Goal: Task Accomplishment & Management: Manage account settings

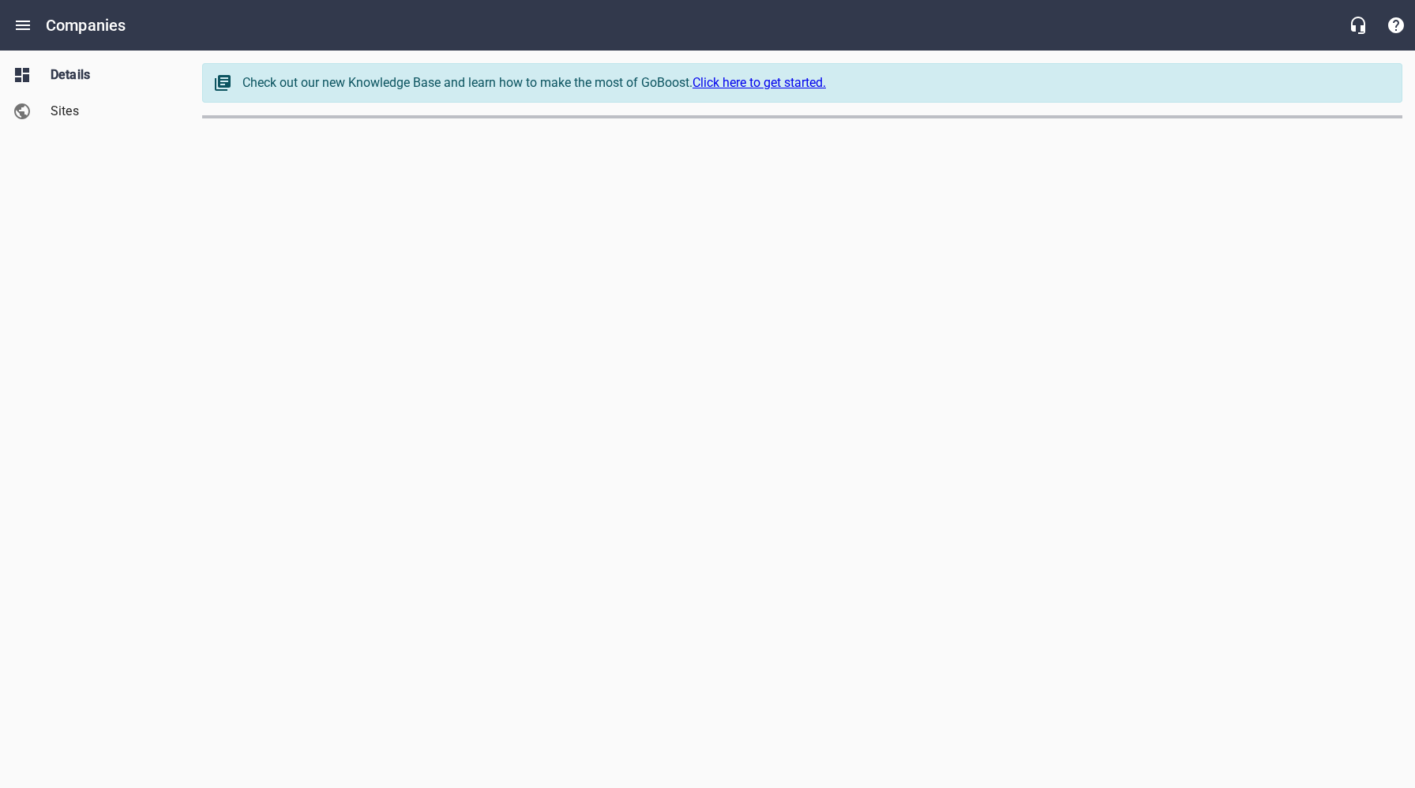
select select "[US_STATE]"
select select "4402"
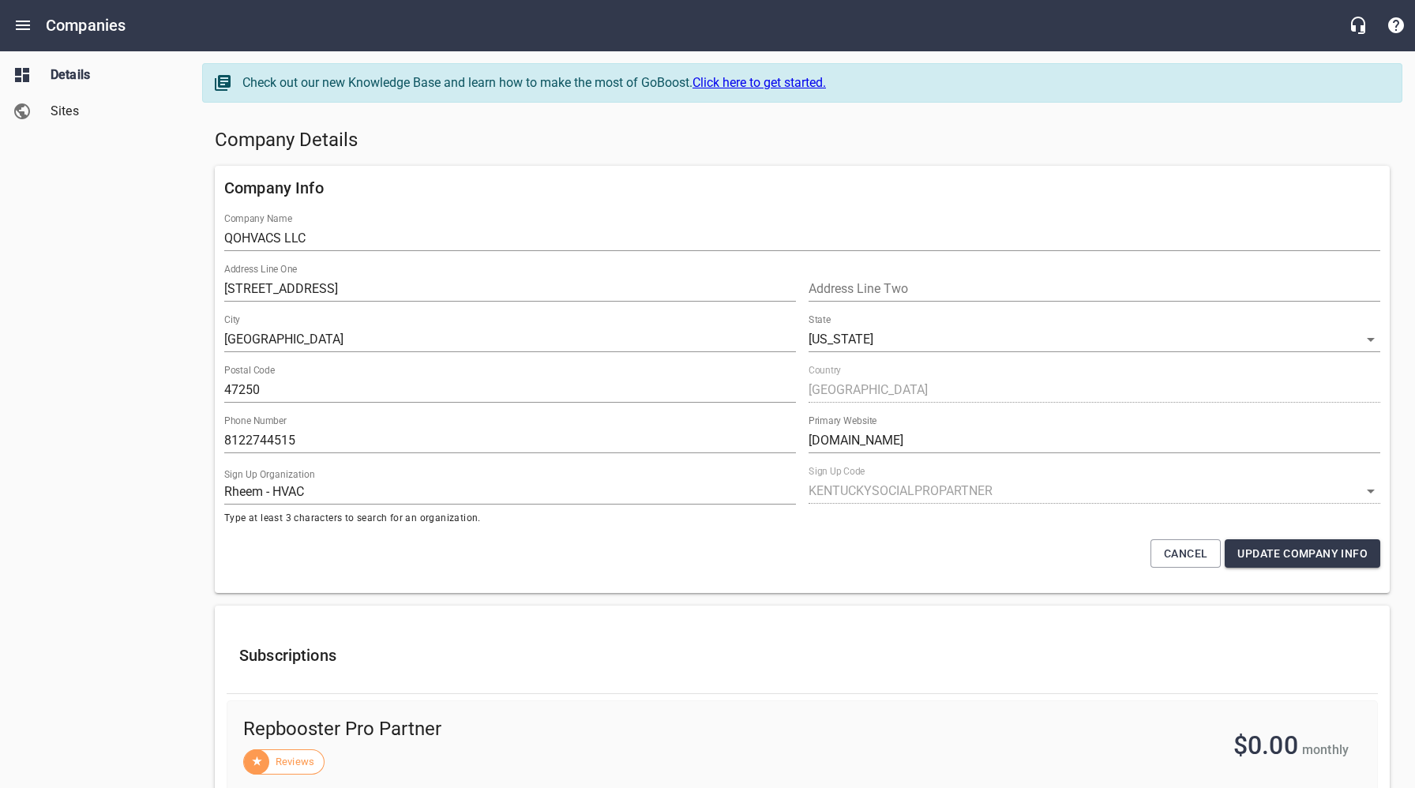
click at [105, 288] on div "Details Sites" at bounding box center [95, 394] width 190 height 788
click at [629, 153] on div "Company Details" at bounding box center [803, 141] width 1188 height 38
click at [20, 23] on icon "Open drawer" at bounding box center [22, 25] width 19 height 19
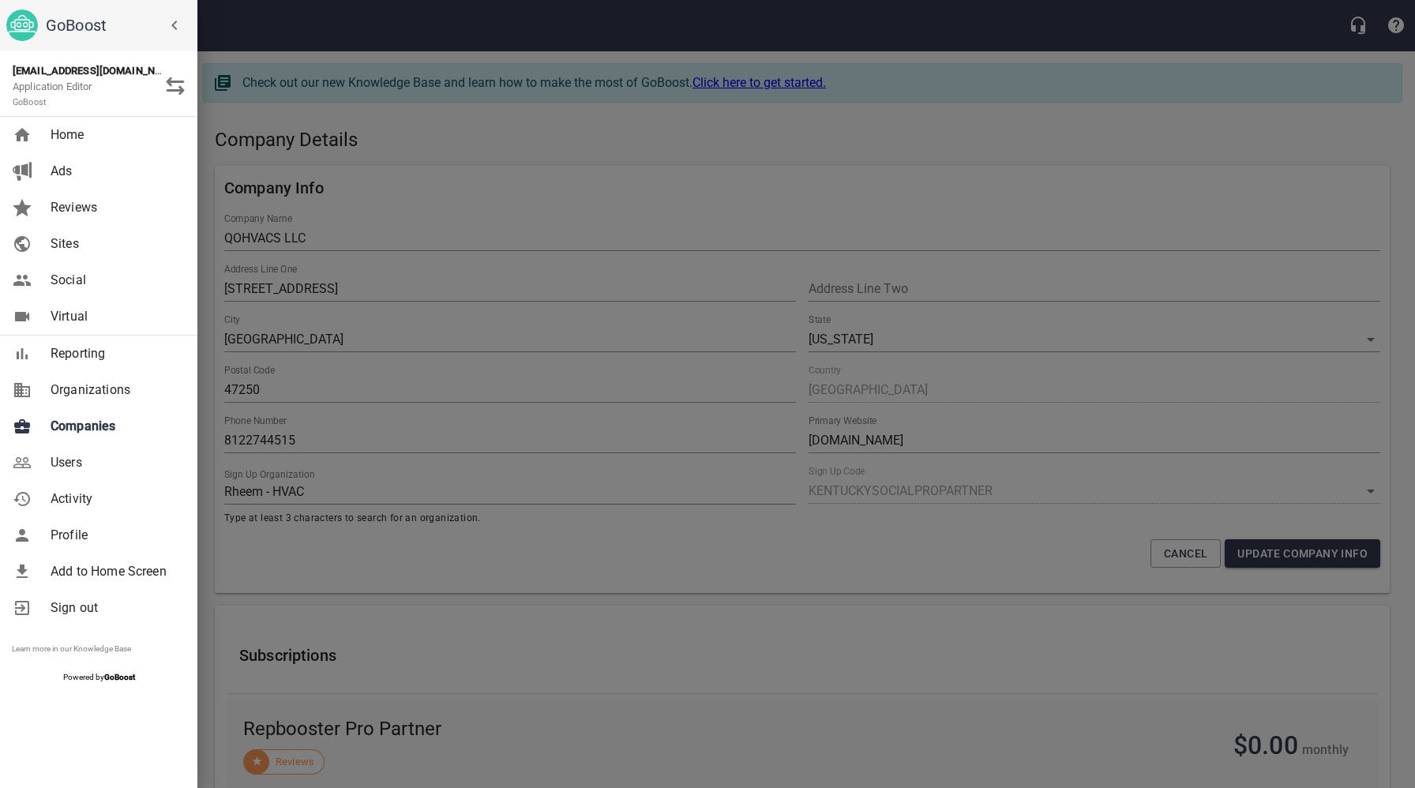
click at [95, 426] on span "Companies" at bounding box center [115, 426] width 128 height 19
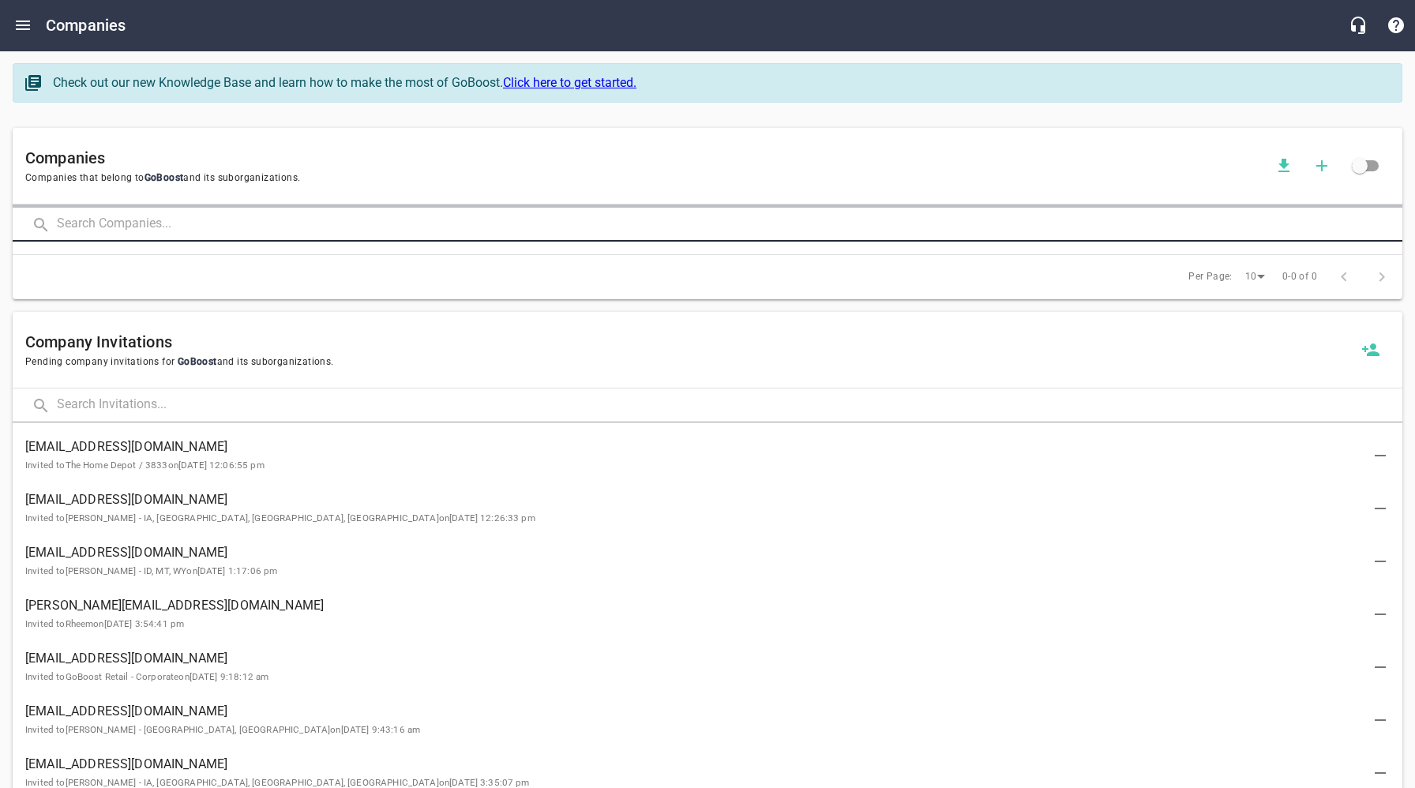
click at [265, 228] on input "text" at bounding box center [730, 225] width 1346 height 34
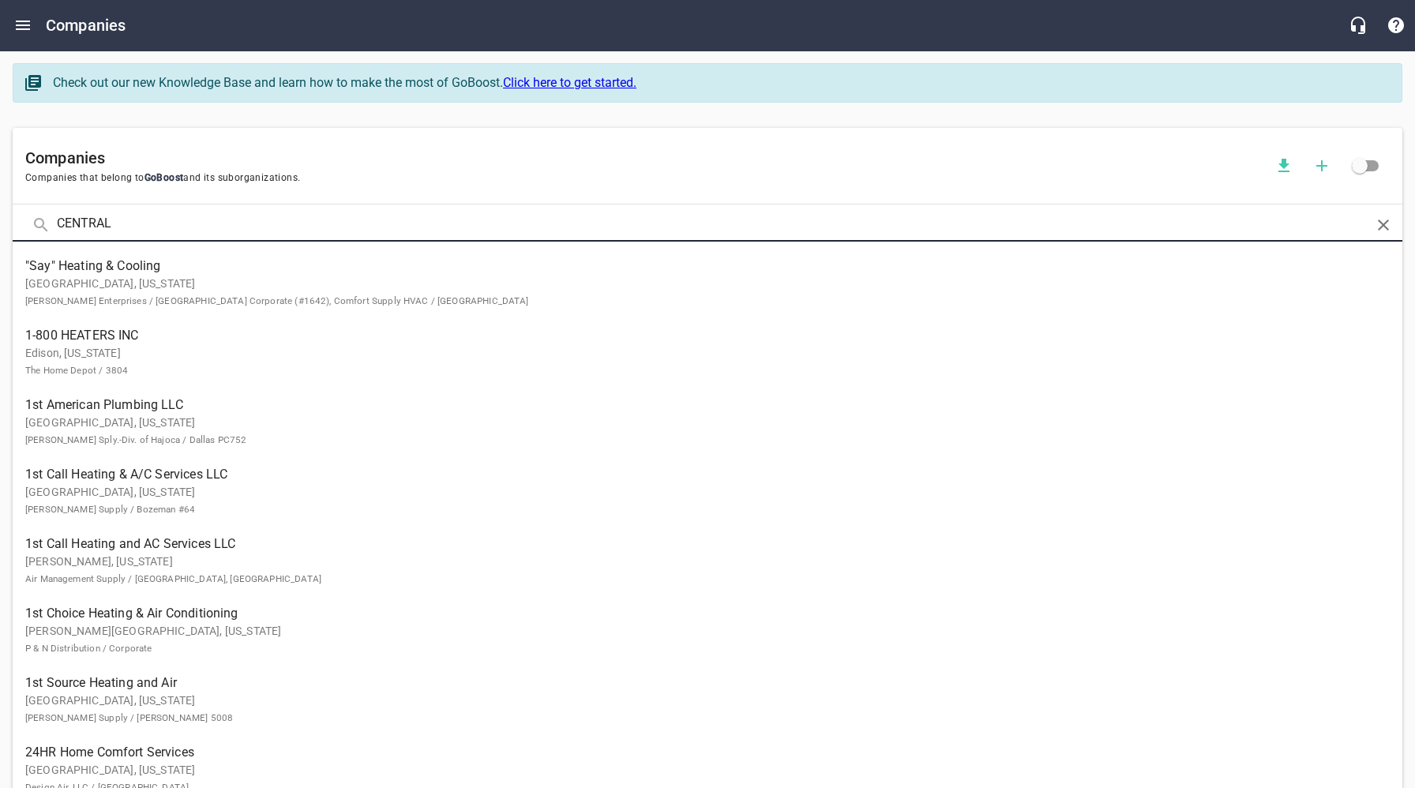
click button at bounding box center [0, 0] width 0 height 0
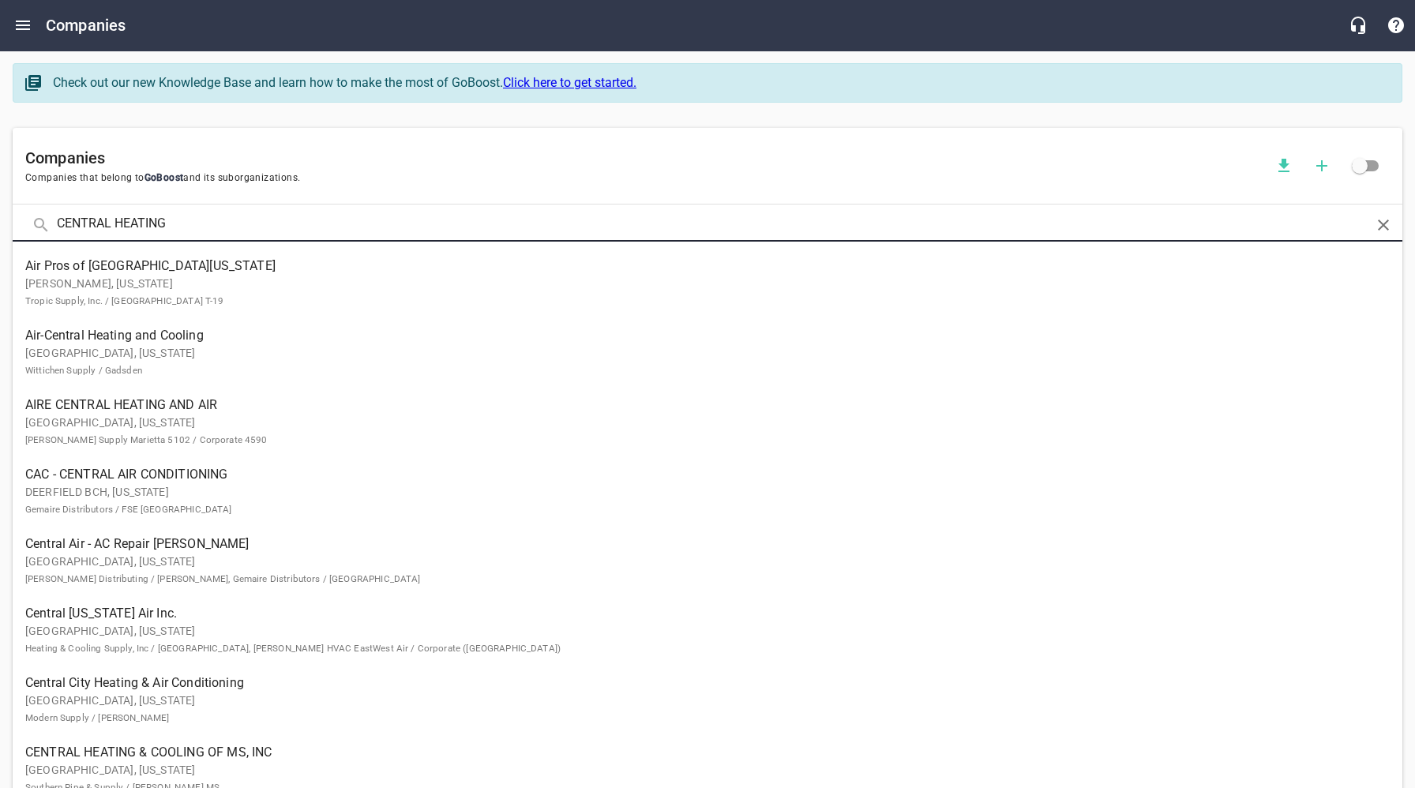
type input "CENTRAL HEATING"
click button at bounding box center [0, 0] width 0 height 0
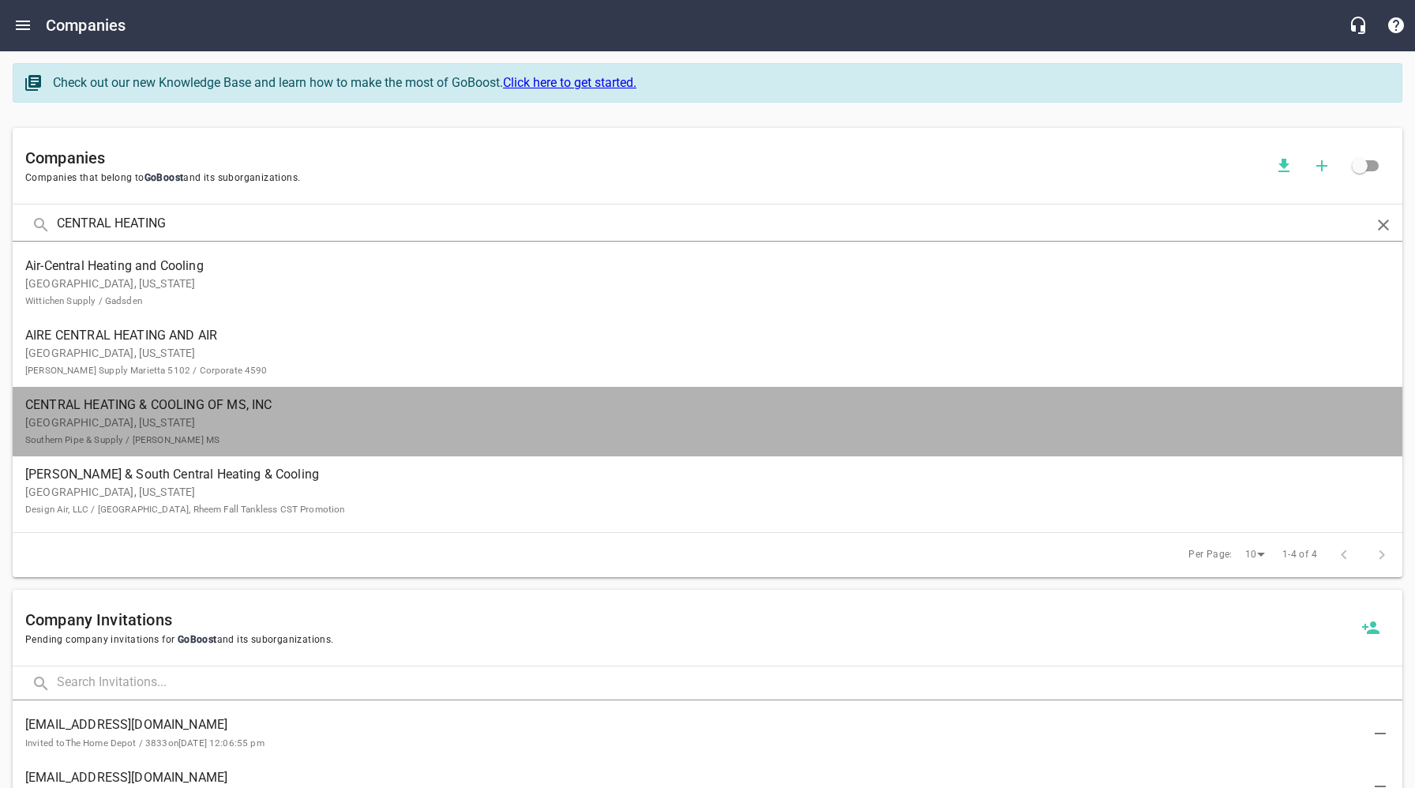
click at [179, 416] on p "[GEOGRAPHIC_DATA], [US_STATE] Southern Pipe & Supply / [PERSON_NAME] MS" at bounding box center [695, 431] width 1340 height 33
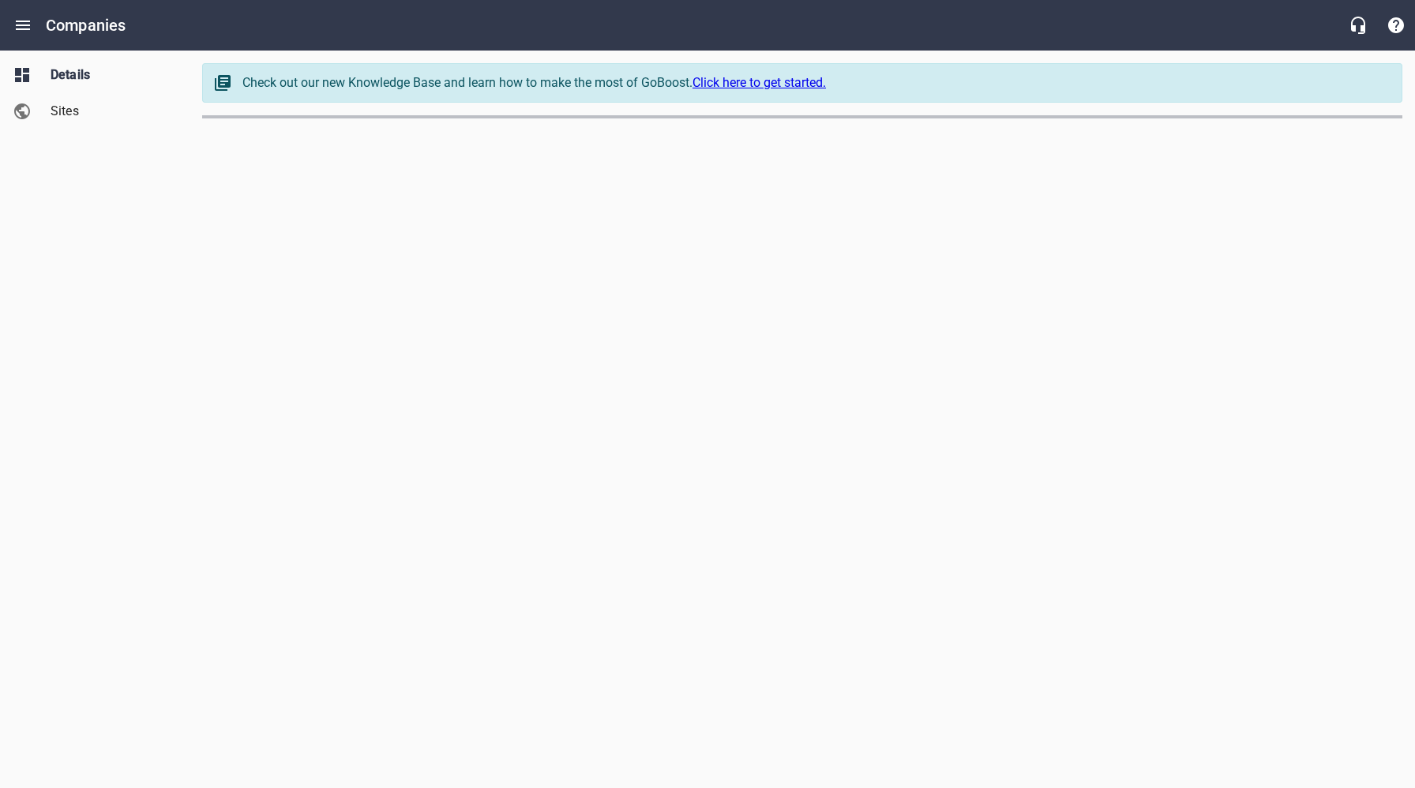
select select "[US_STATE]"
select select "62"
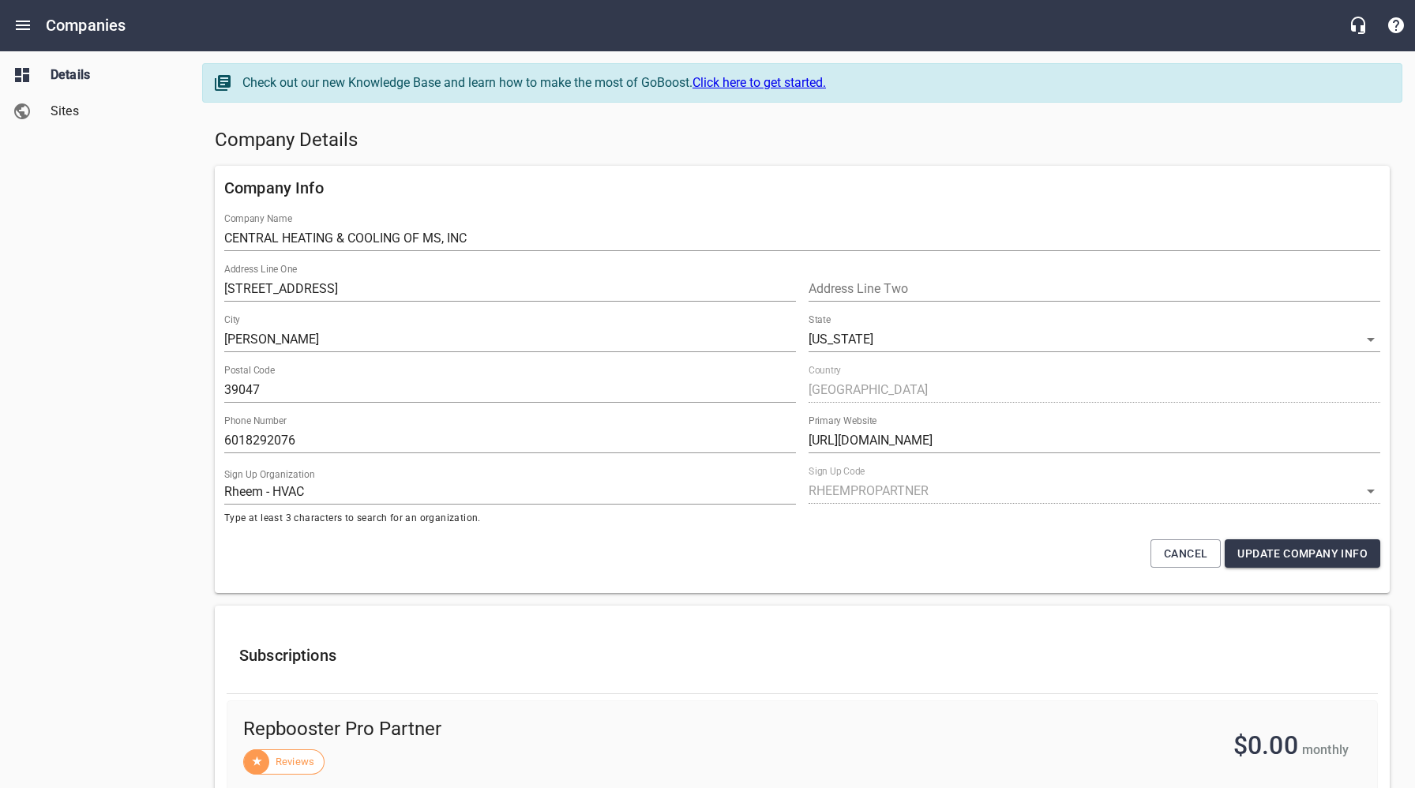
click at [66, 115] on span "Sites" at bounding box center [111, 111] width 120 height 19
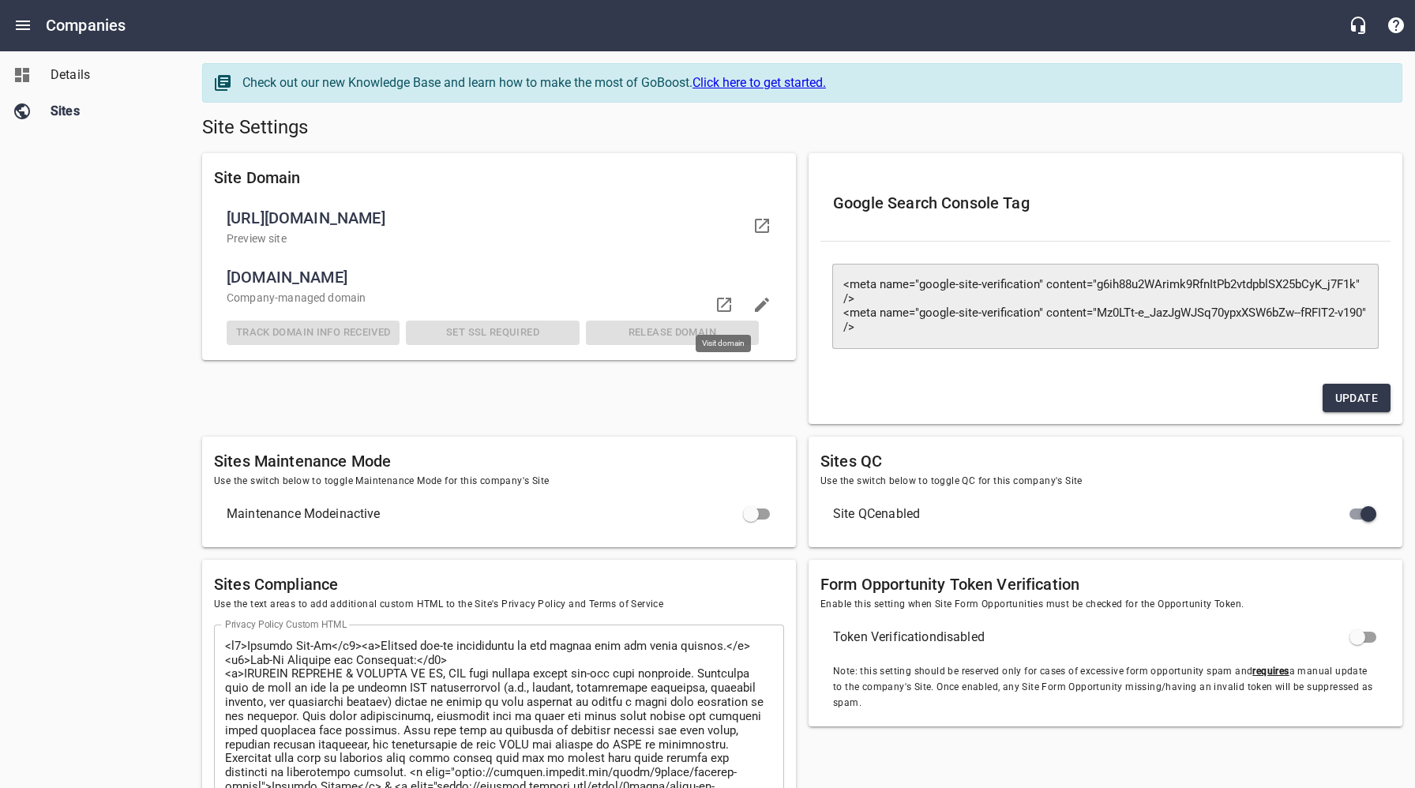
click at [724, 303] on icon at bounding box center [724, 305] width 14 height 14
drag, startPoint x: 543, startPoint y: 277, endPoint x: 219, endPoint y: 272, distance: 323.9
click at [219, 272] on li "[DOMAIN_NAME] Company -managed domain Track Domain Info Received Set SSL Requir…" at bounding box center [499, 305] width 570 height 98
copy span "[DOMAIN_NAME]"
drag, startPoint x: 642, startPoint y: 137, endPoint x: 628, endPoint y: 116, distance: 25.6
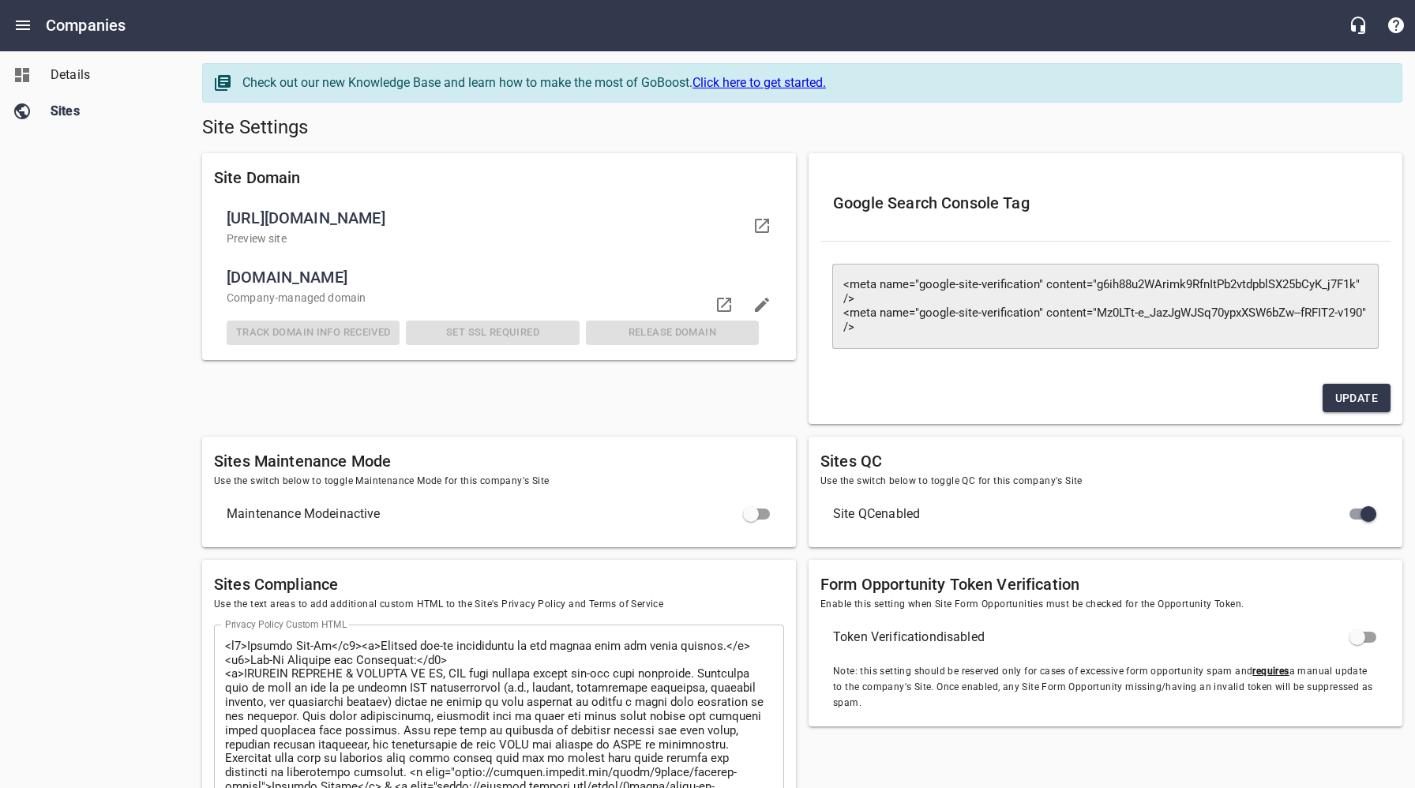
click at [642, 137] on h5 "Site Settings" at bounding box center [802, 127] width 1201 height 25
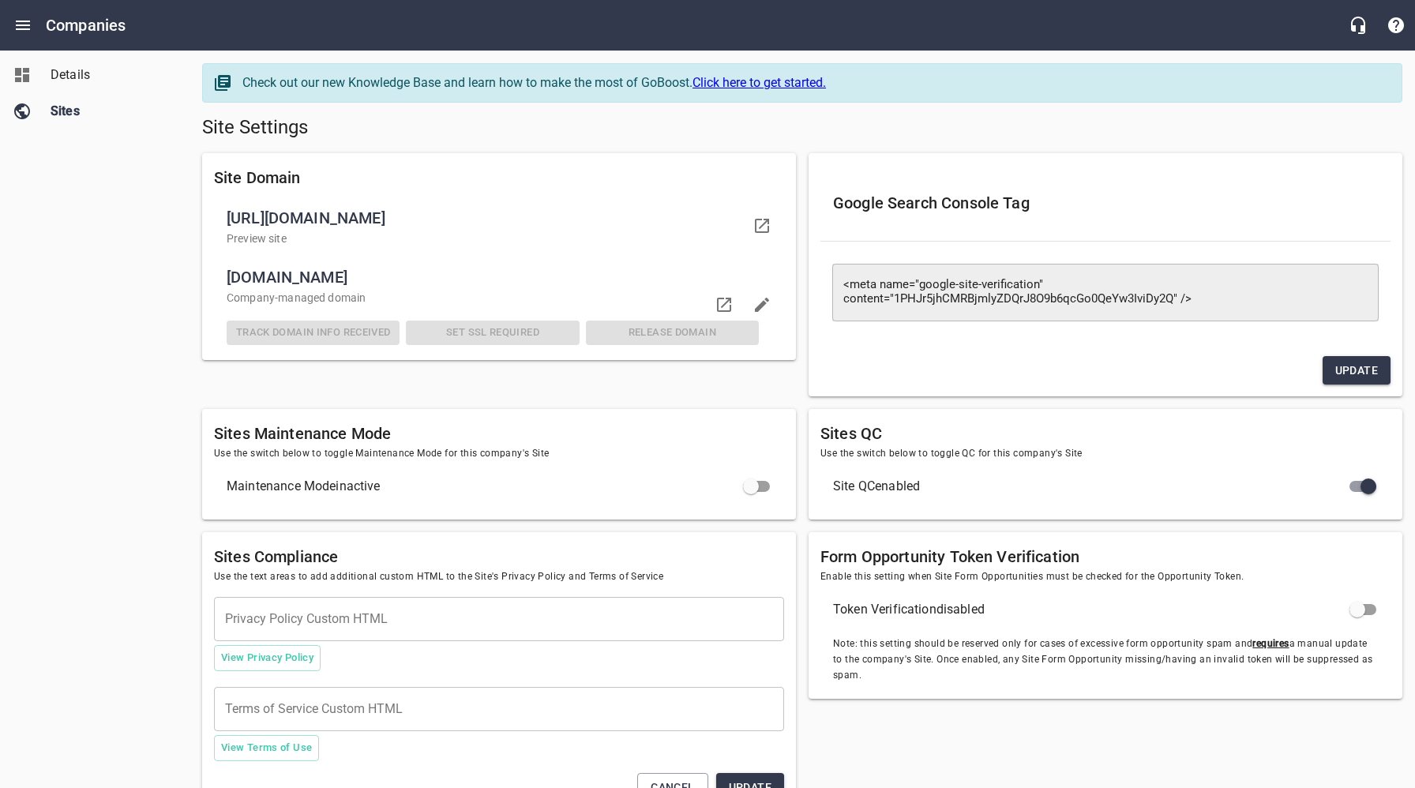
drag, startPoint x: 411, startPoint y: 281, endPoint x: 227, endPoint y: 278, distance: 184.1
click at [227, 278] on span "geothermalcharlotte.com" at bounding box center [493, 277] width 532 height 25
copy span "geothermalcharlotte.com"
click at [76, 75] on span "Details" at bounding box center [111, 75] width 120 height 19
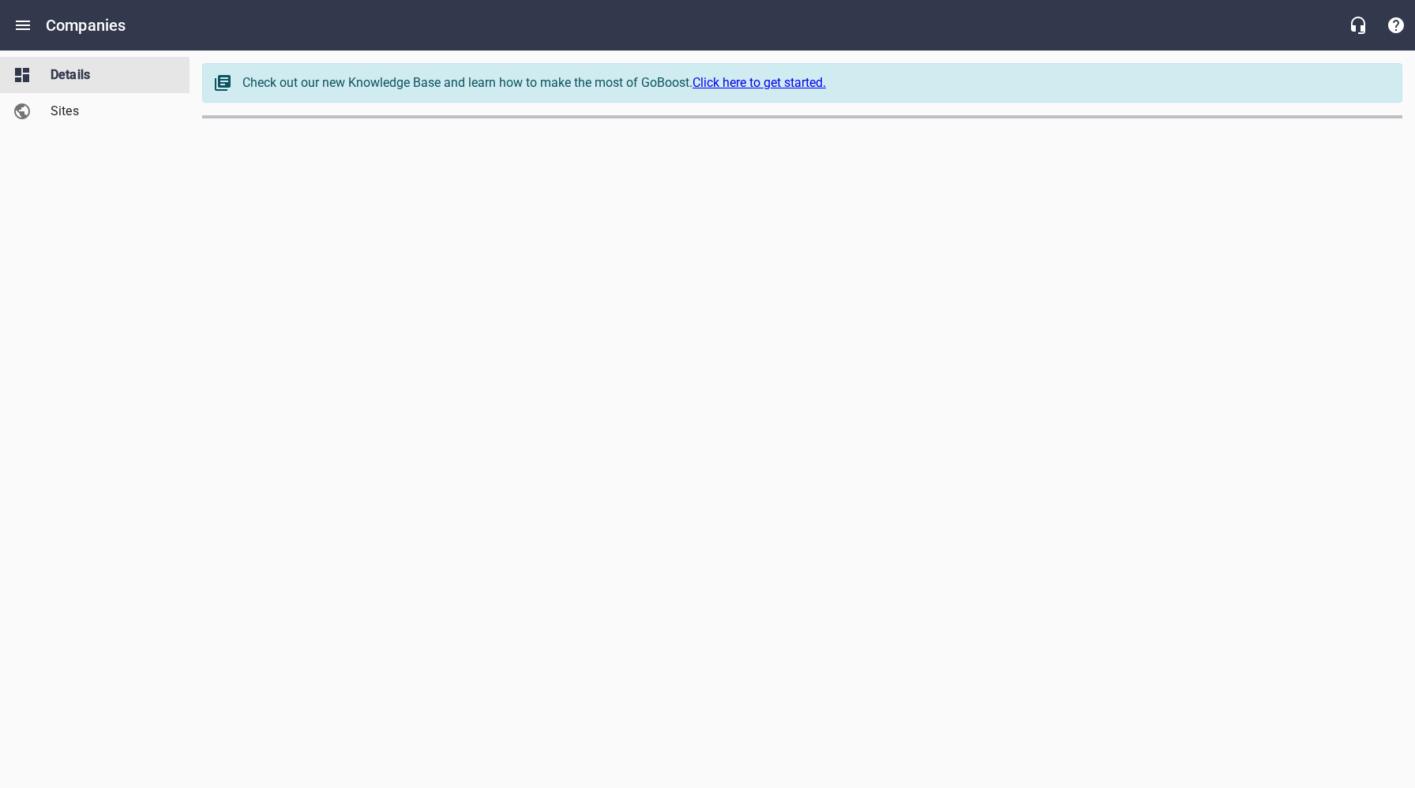
select select "[US_STATE]"
select select "5"
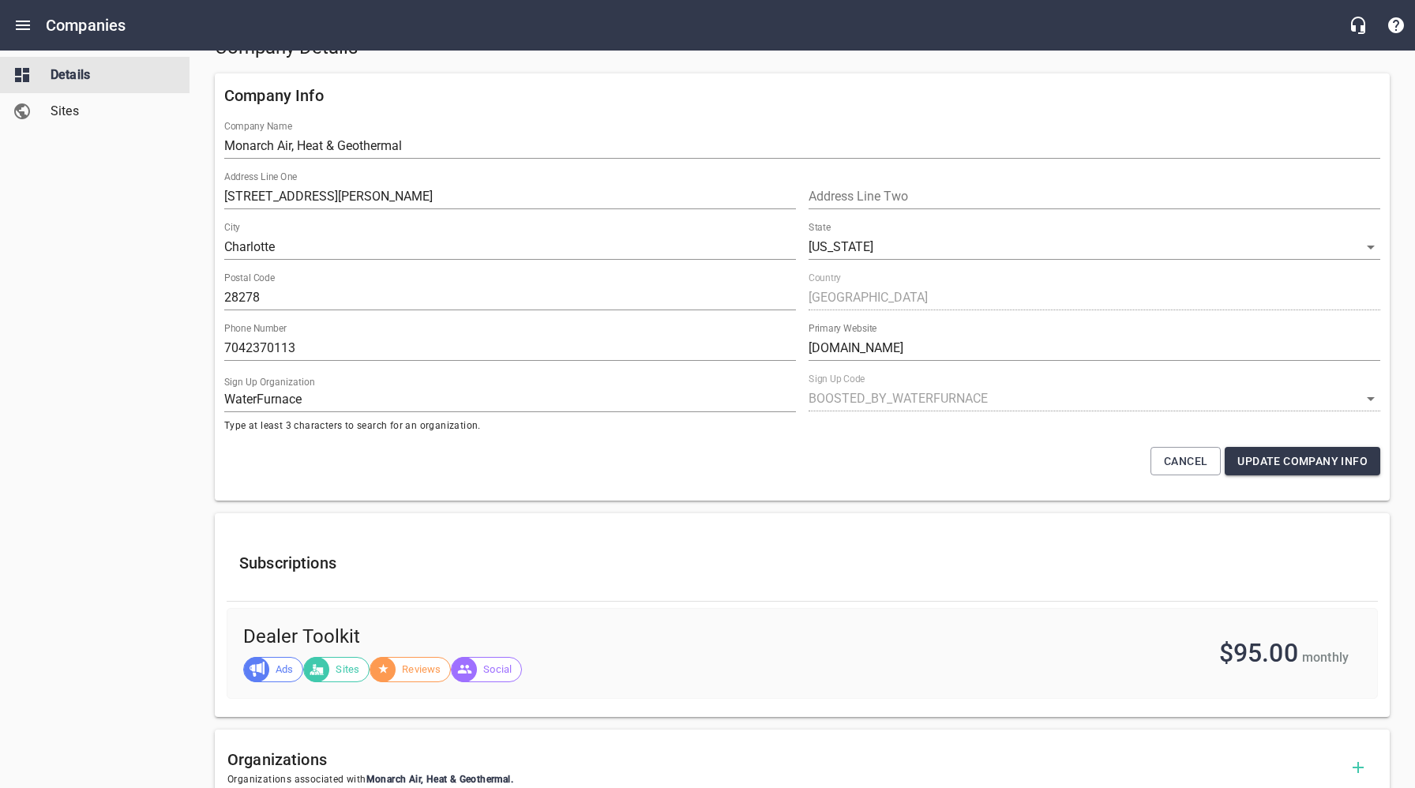
scroll to position [85, 0]
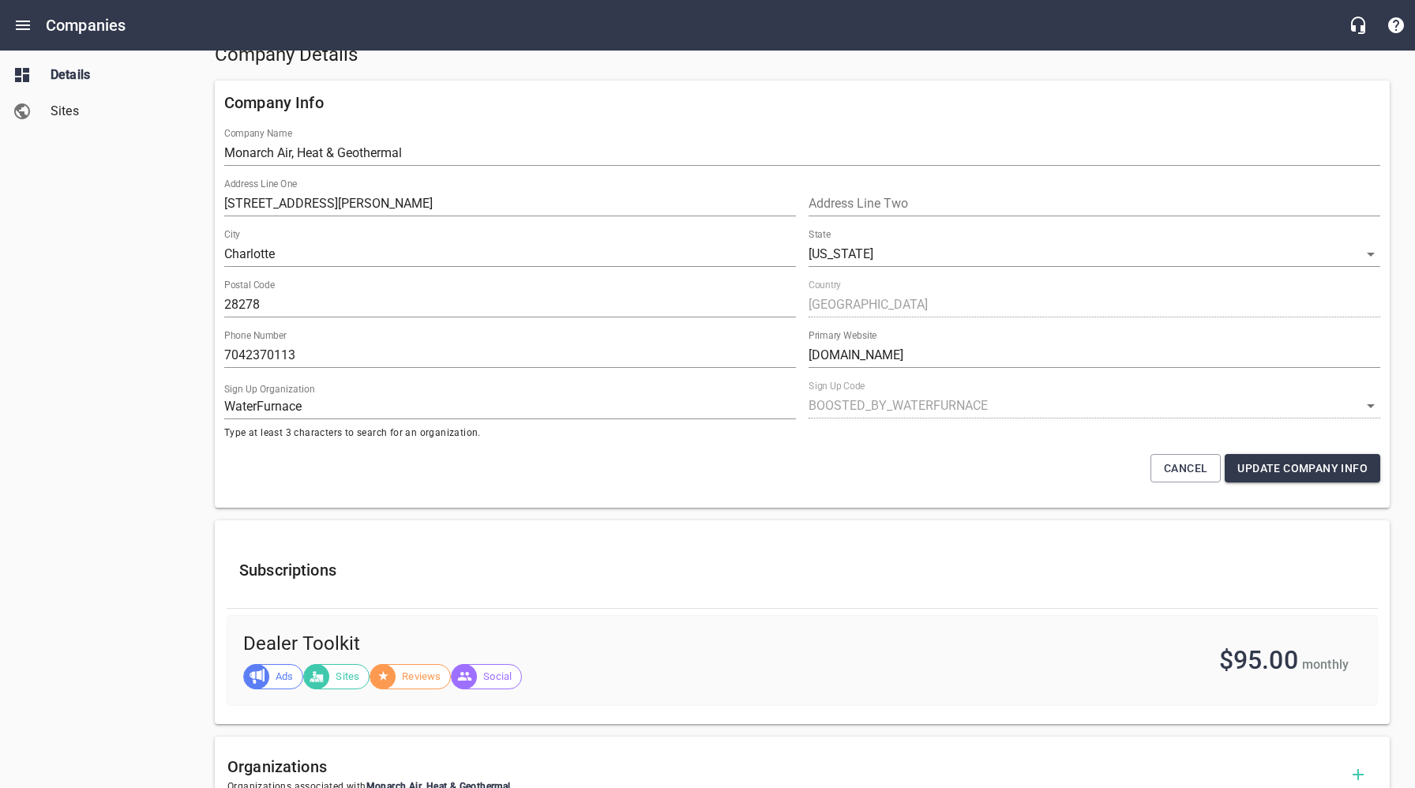
click at [160, 339] on div "Details Sites" at bounding box center [95, 394] width 190 height 788
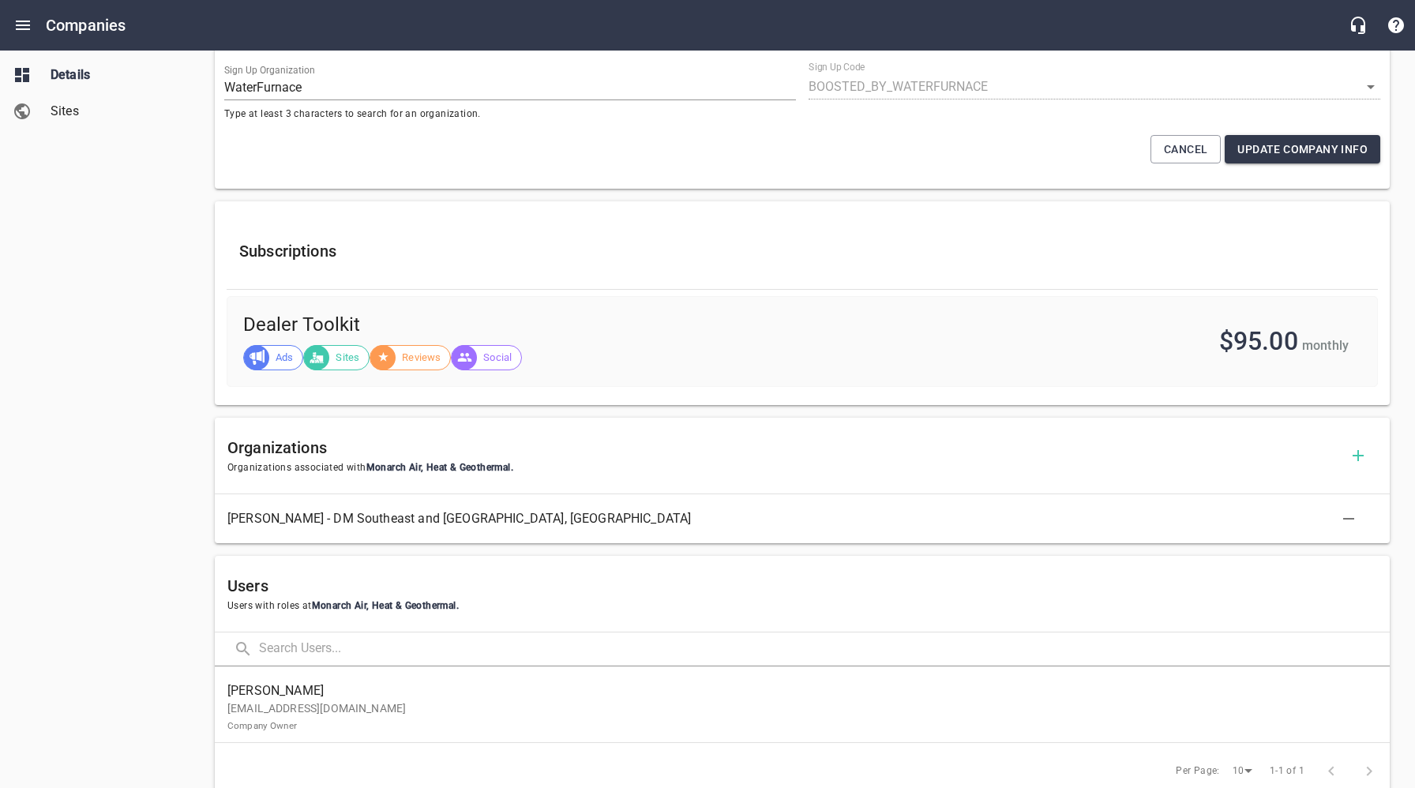
scroll to position [572, 0]
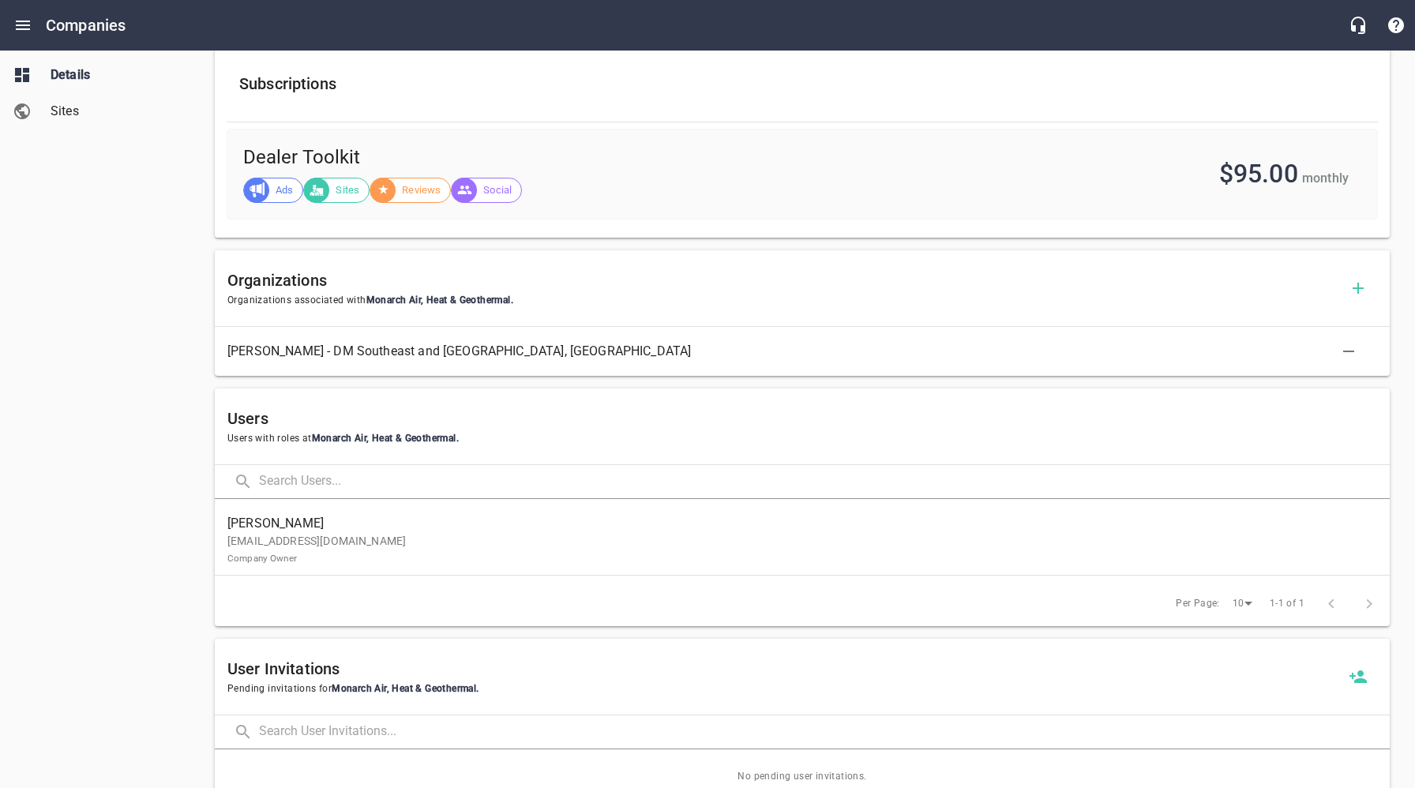
click at [107, 495] on div "Details Sites" at bounding box center [95, 394] width 190 height 788
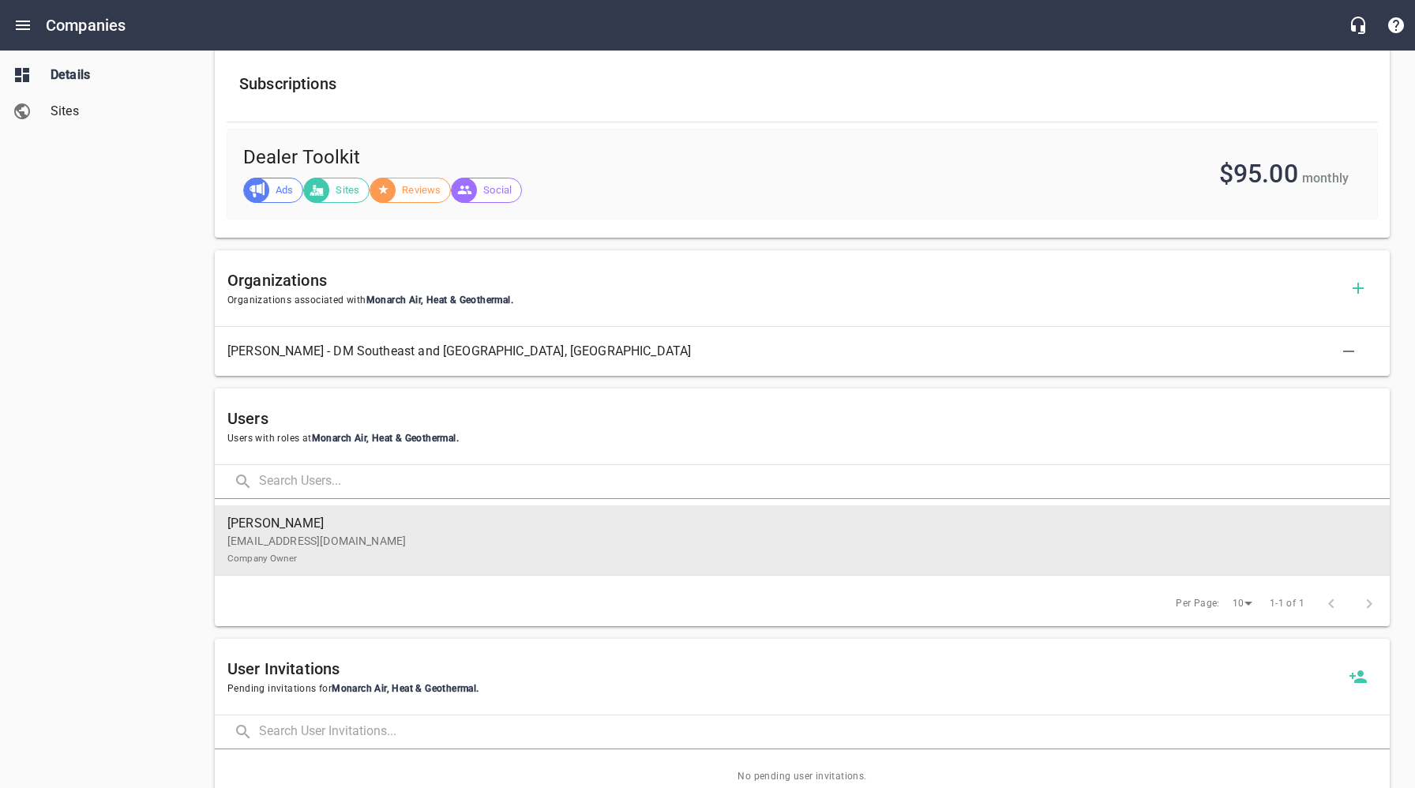
click at [395, 537] on p "support@monarchcomfort.com Company Owner" at bounding box center [795, 549] width 1137 height 33
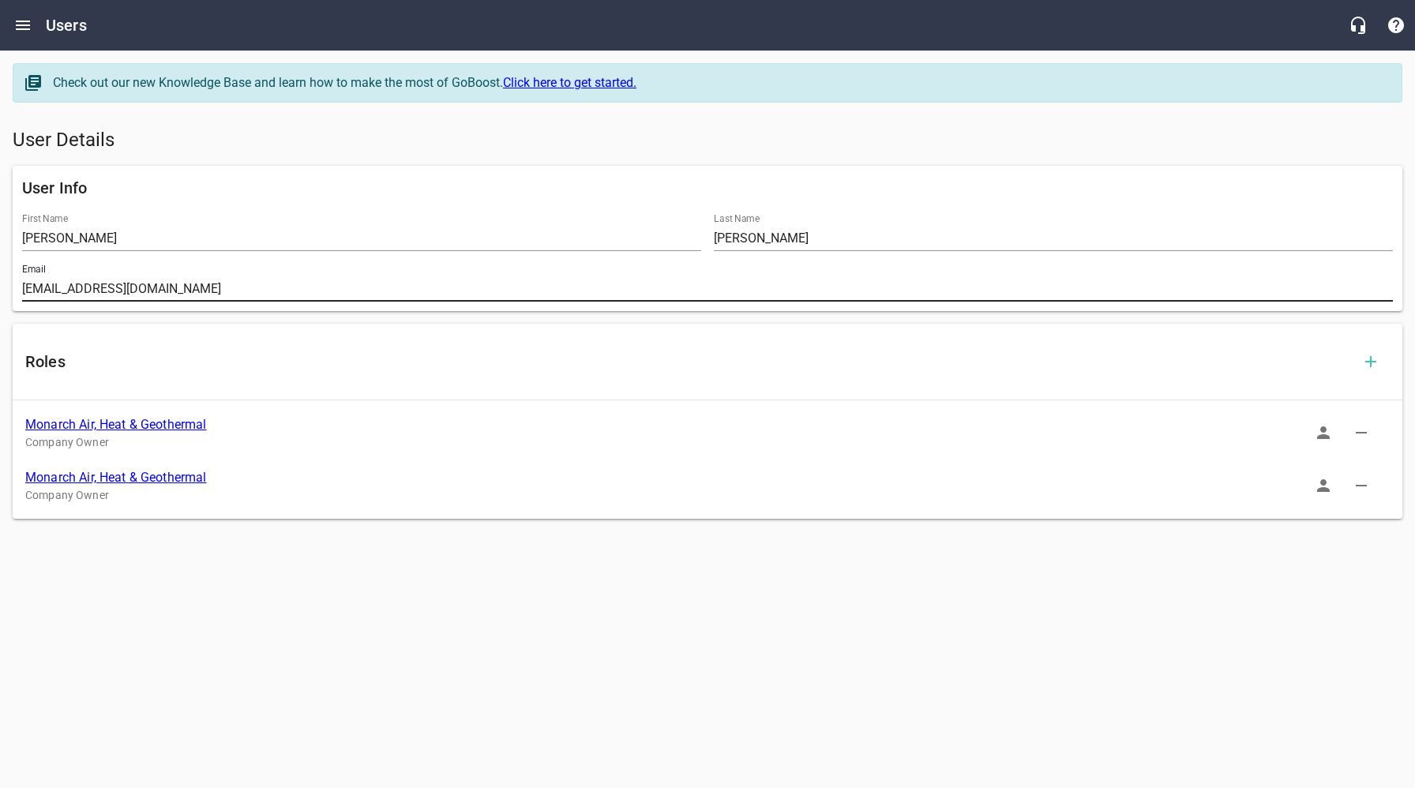
drag, startPoint x: 224, startPoint y: 290, endPoint x: 23, endPoint y: 291, distance: 201.4
click at [24, 291] on input "support@monarchcomfort.com" at bounding box center [707, 288] width 1371 height 25
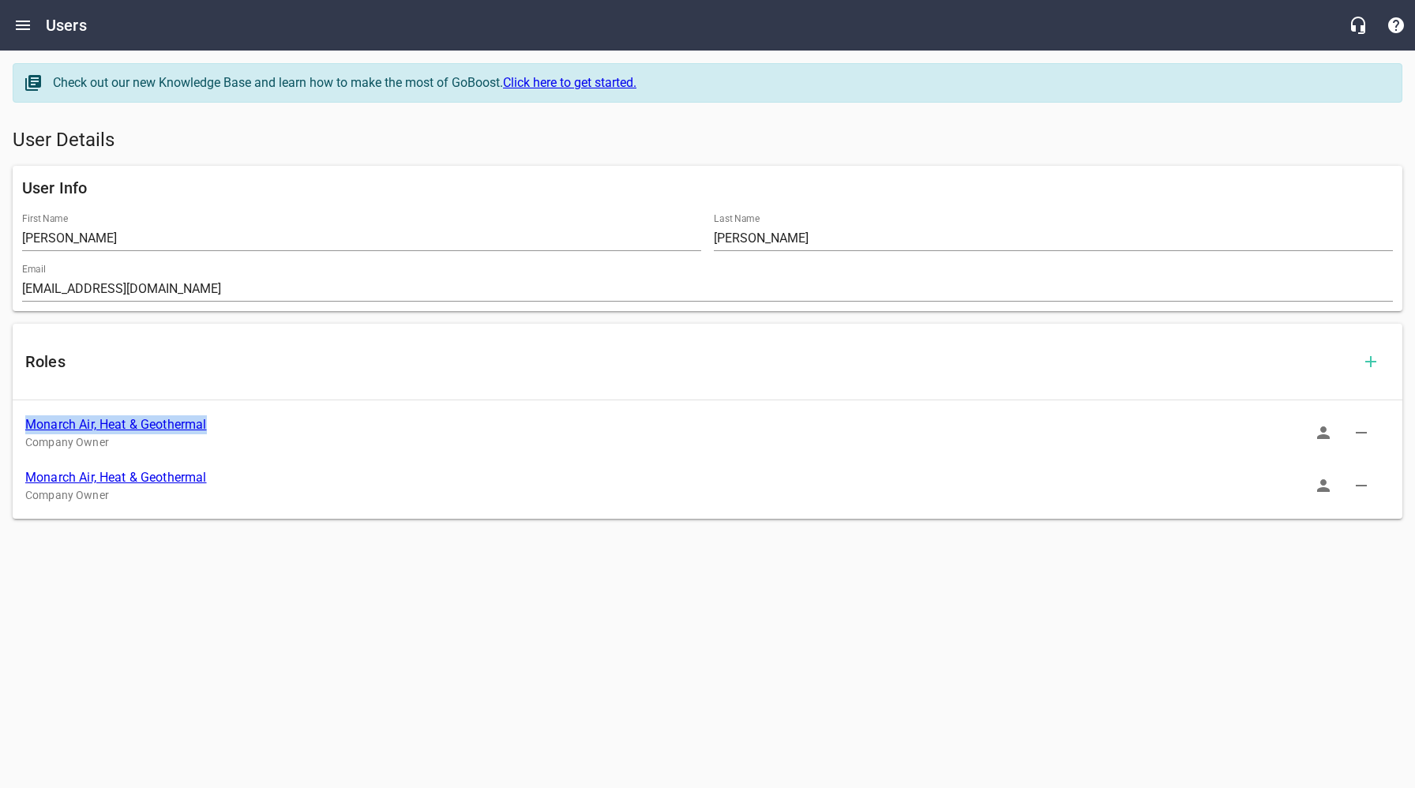
click at [116, 479] on link "Monarch Air, Heat & Geothermal" at bounding box center [116, 477] width 182 height 15
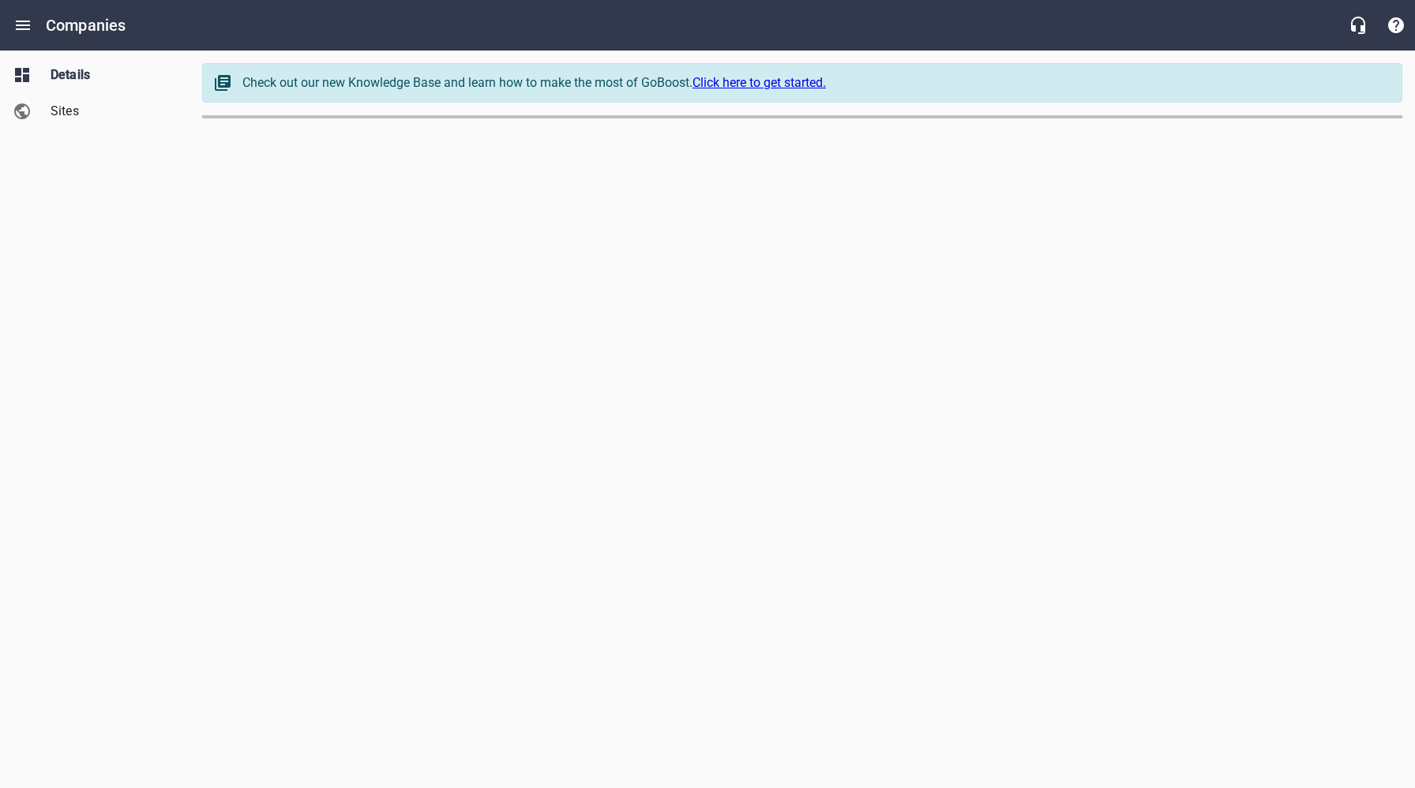
select select "[US_STATE]"
select select "5"
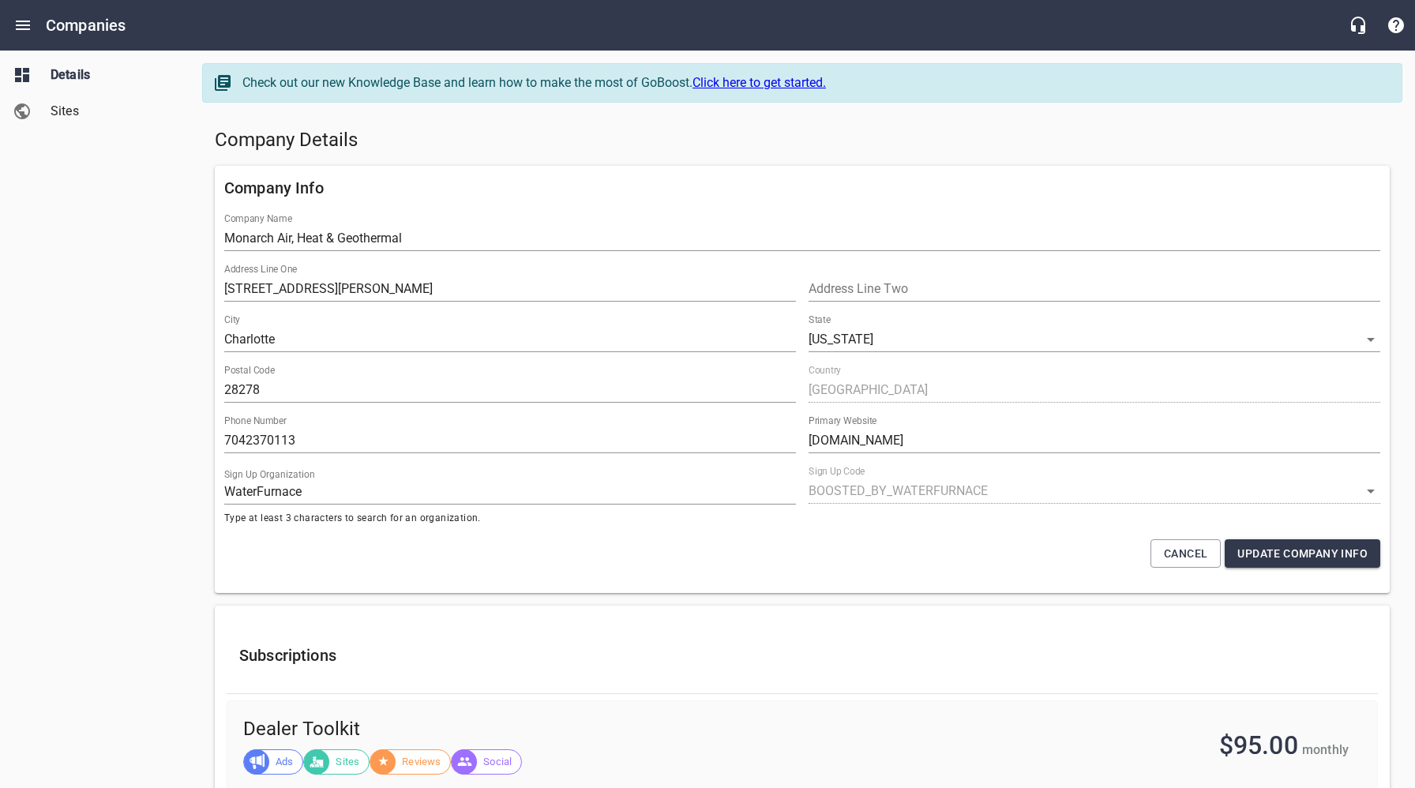
click at [112, 252] on div "Details Sites" at bounding box center [95, 394] width 190 height 788
click at [60, 117] on span "Sites" at bounding box center [111, 111] width 120 height 19
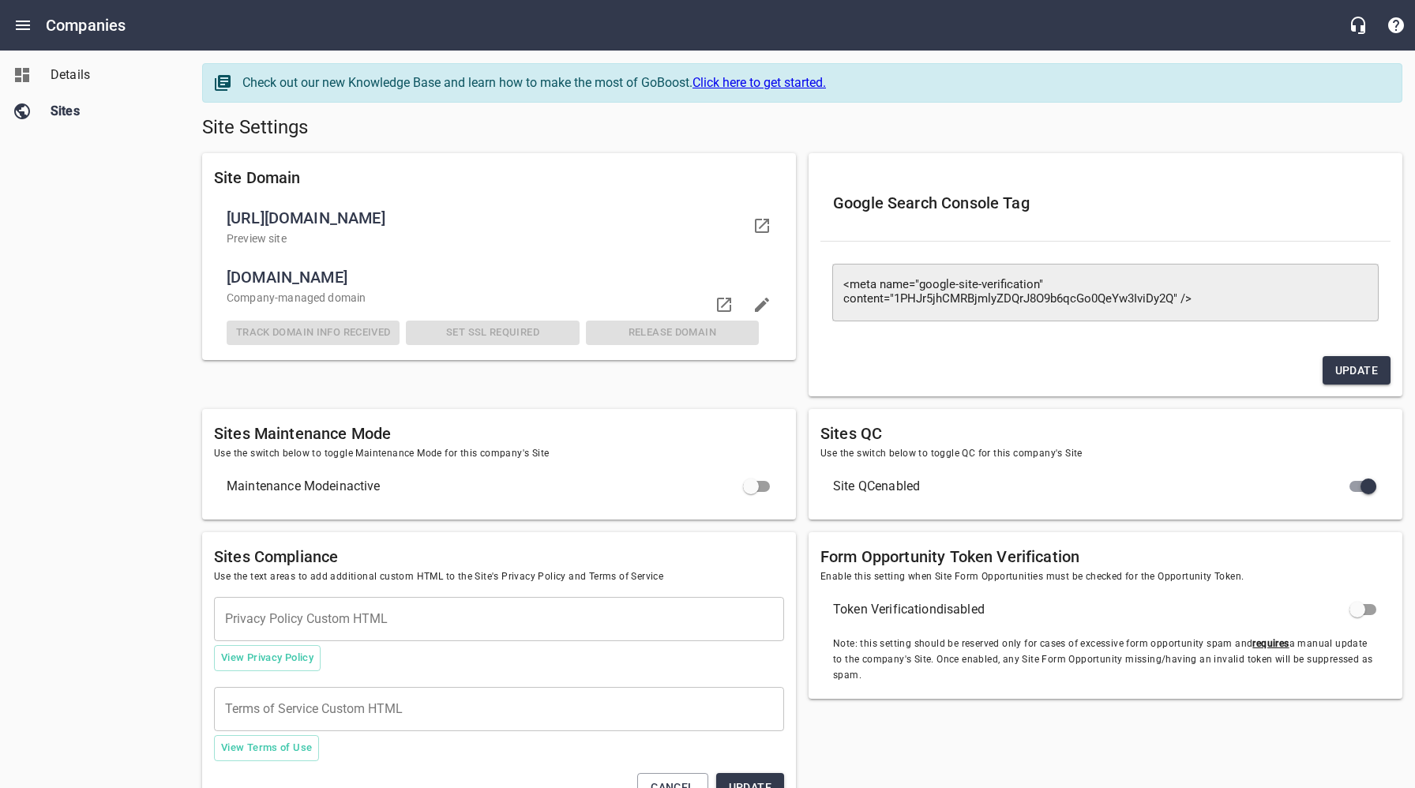
click at [146, 315] on div "Details Sites" at bounding box center [95, 394] width 190 height 788
click at [86, 77] on span "Details" at bounding box center [111, 75] width 120 height 19
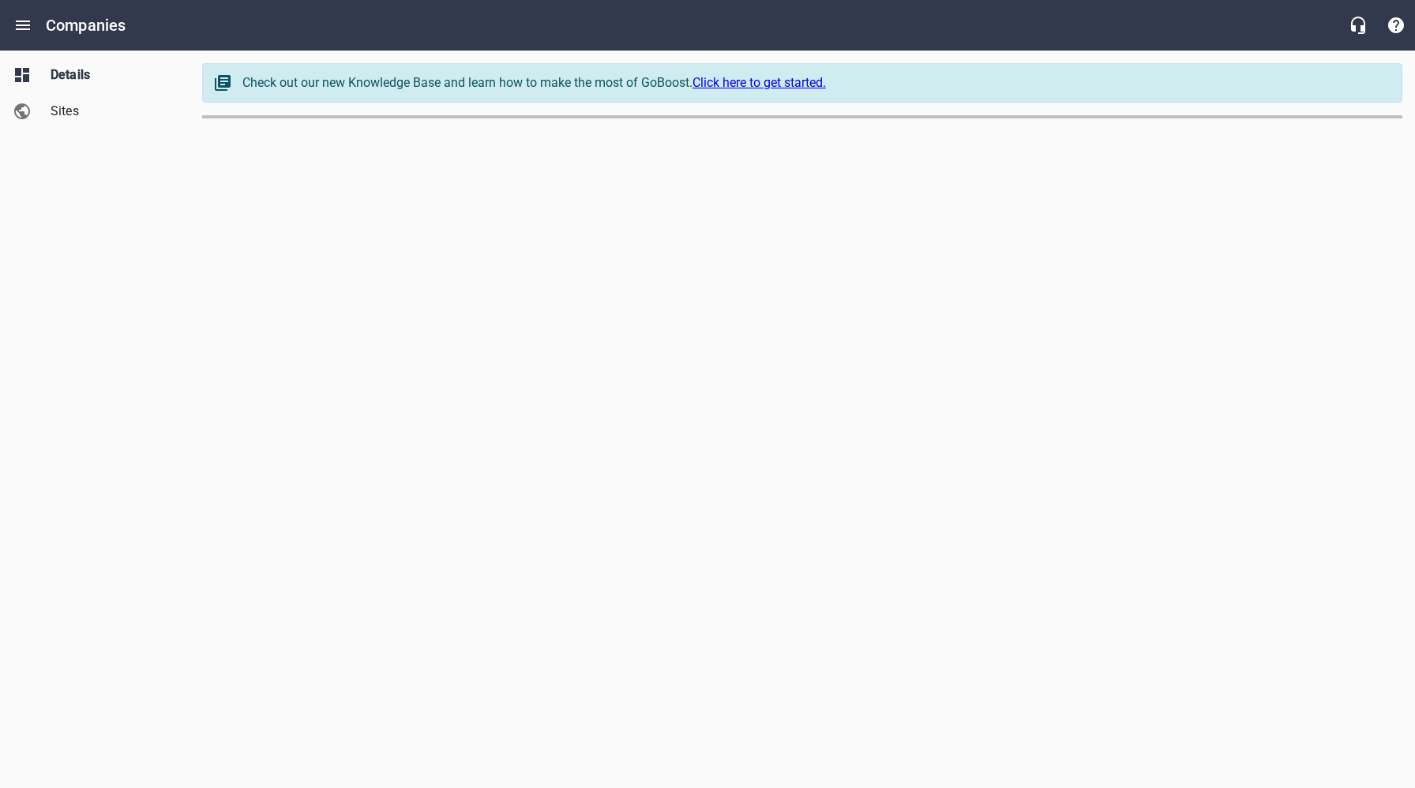
select select "[US_STATE]"
select select "5"
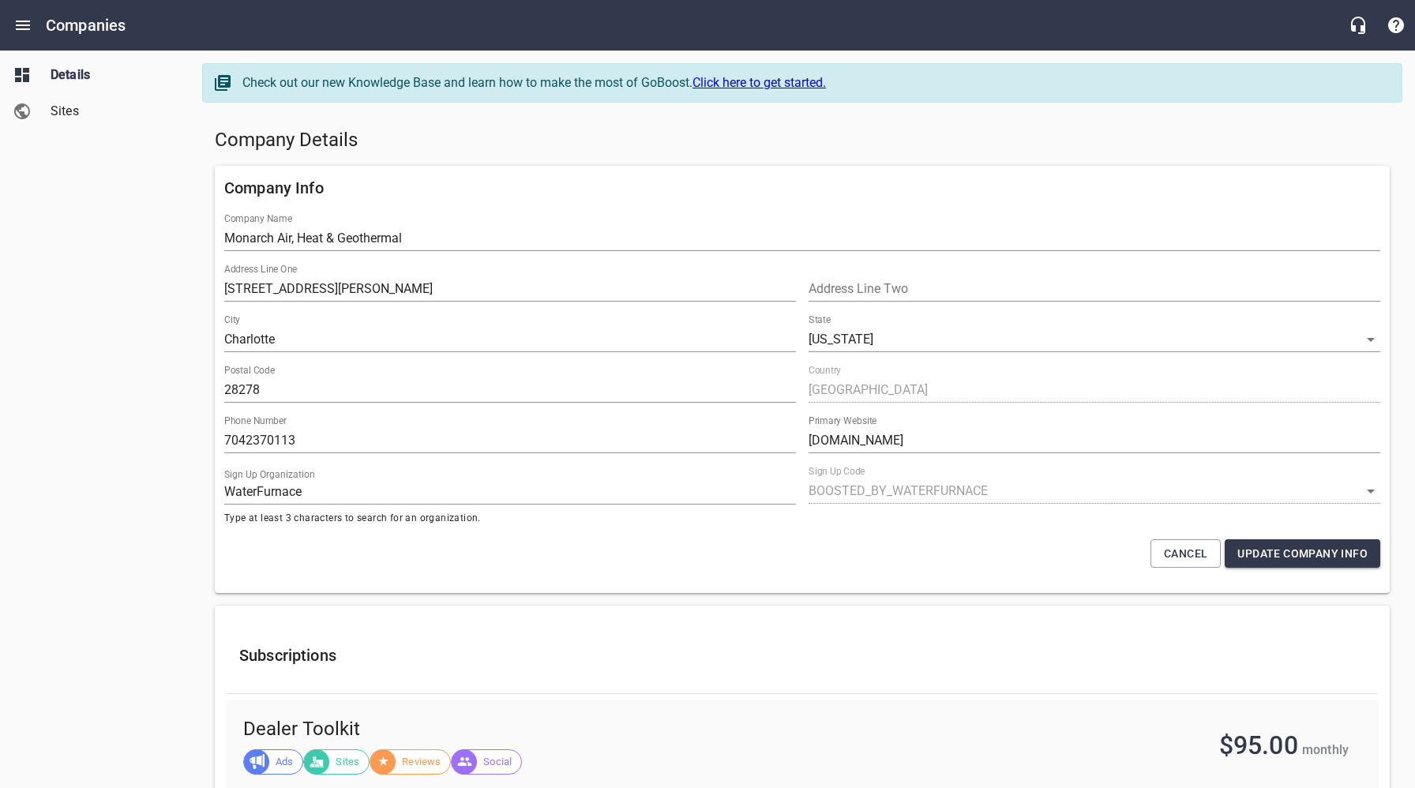
click at [784, 152] on h5 "Company Details" at bounding box center [802, 140] width 1175 height 25
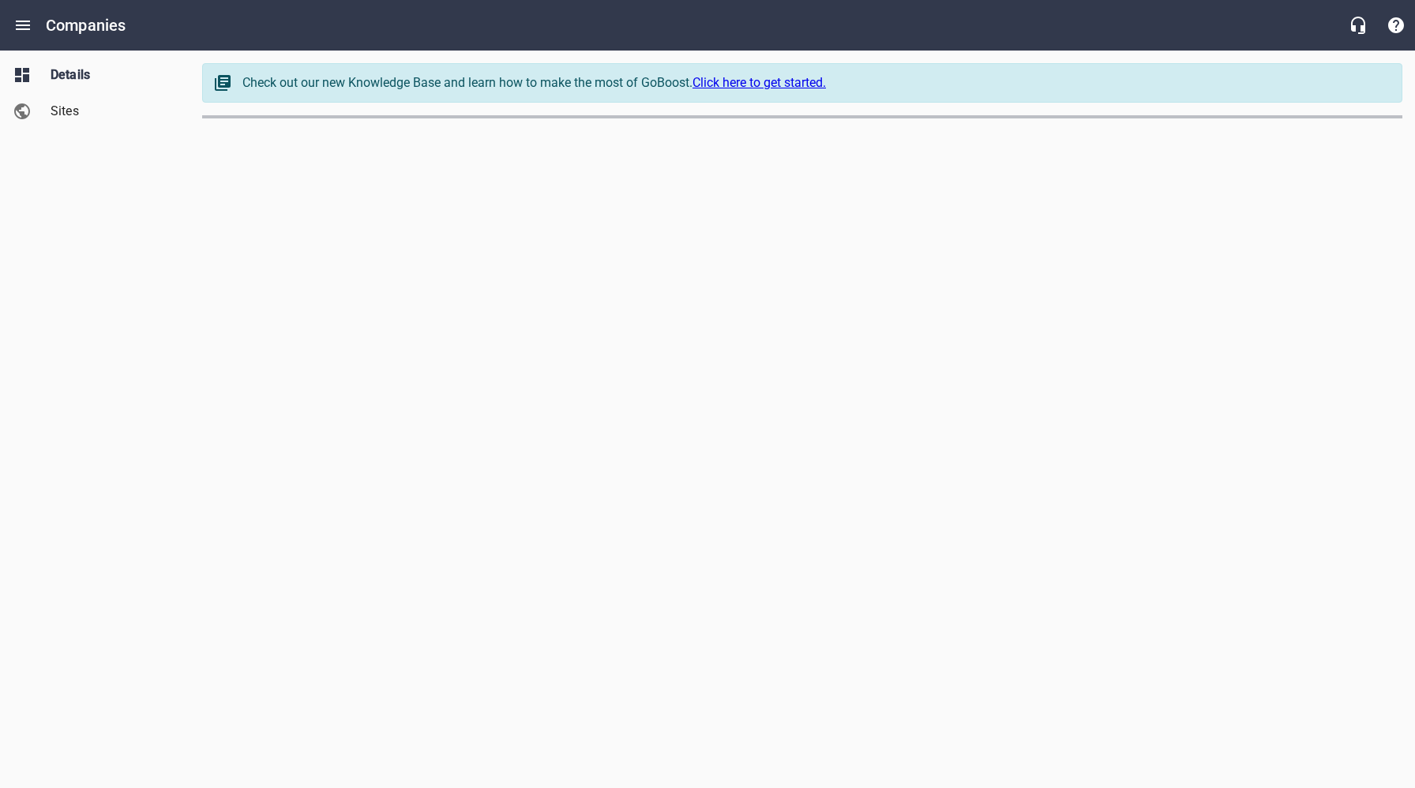
select select "[US_STATE]"
select select "62"
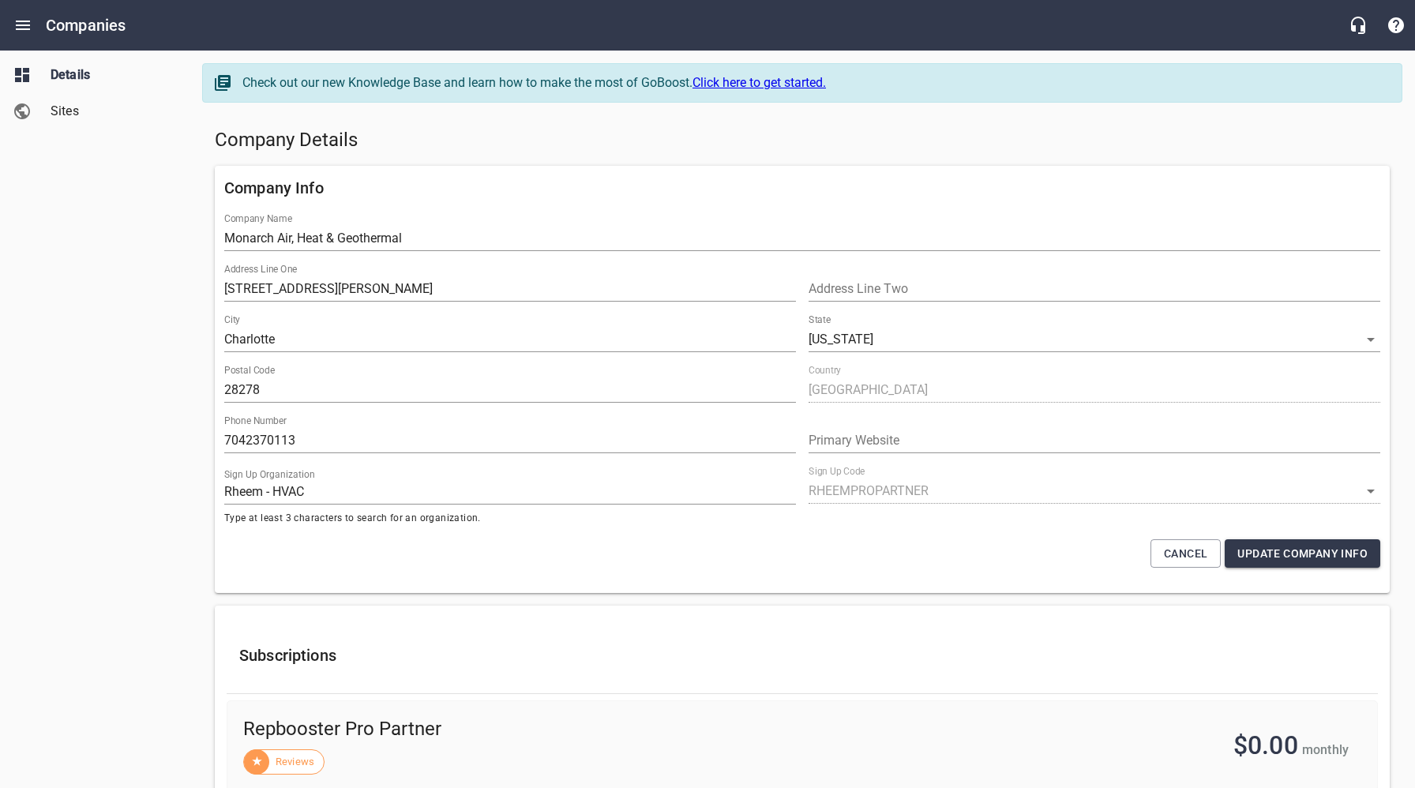
click at [70, 116] on span "Sites" at bounding box center [111, 111] width 120 height 19
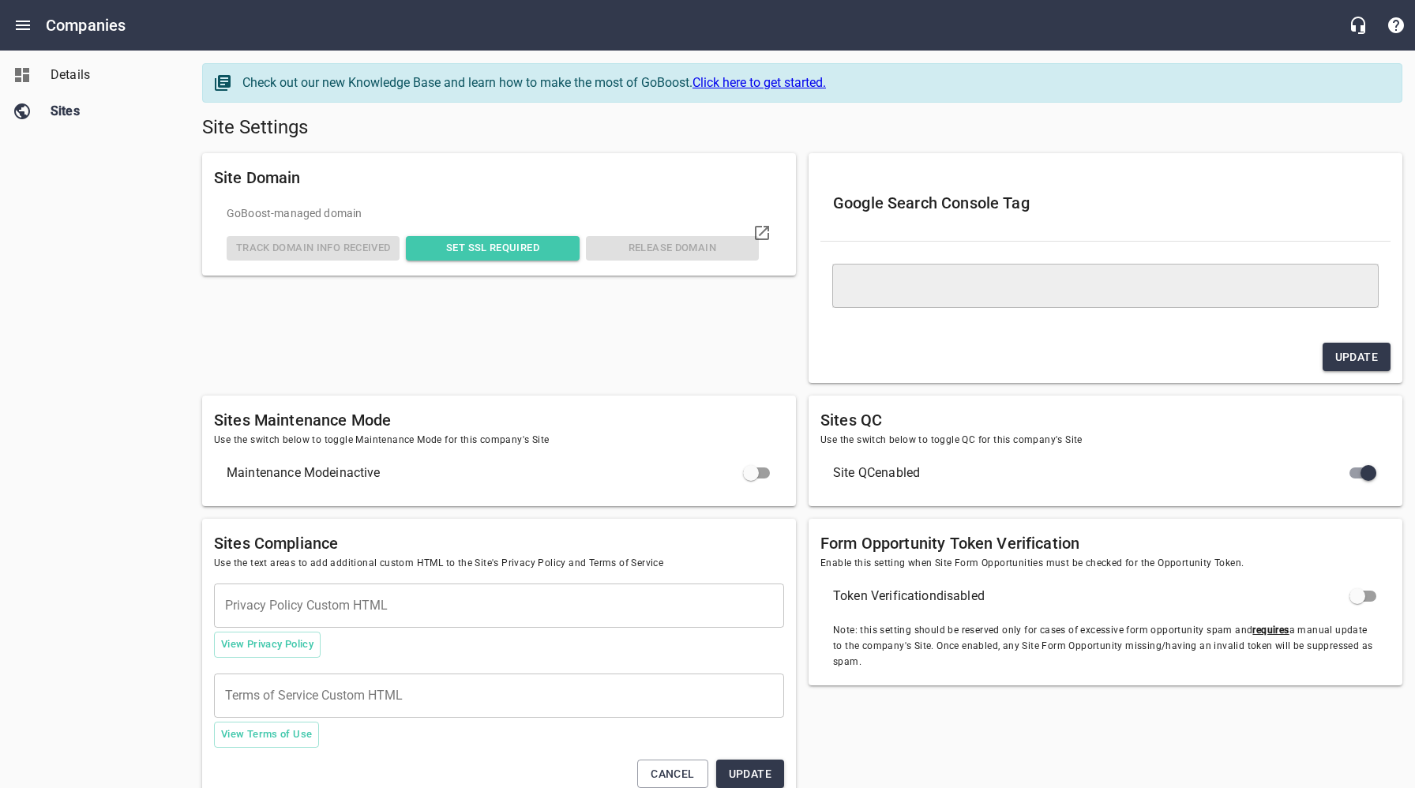
type textarea "<meta name="google-site-verification" content="WbcWsjNiwcrr9p3Sfr0vzg0HggYdcHtk…"
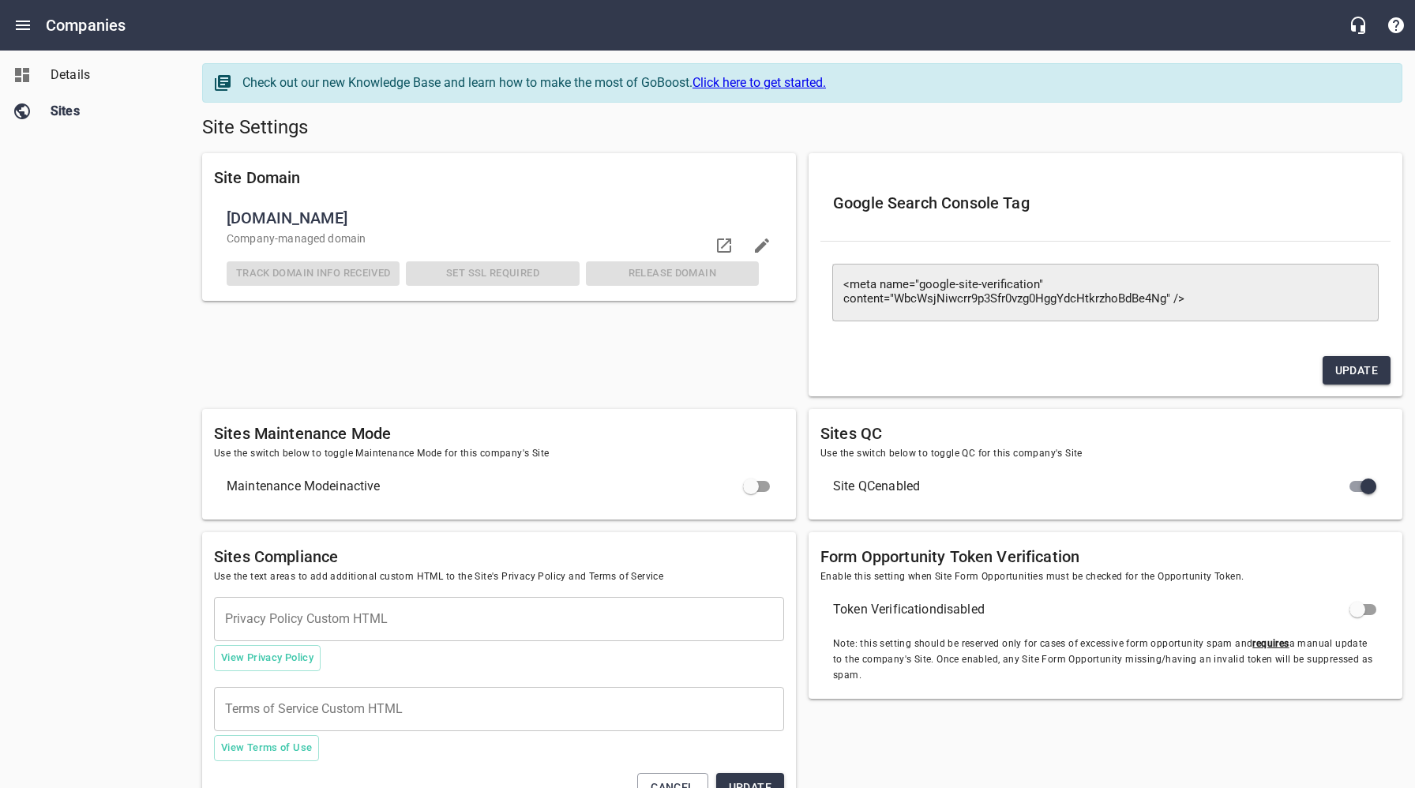
checkbox input "false"
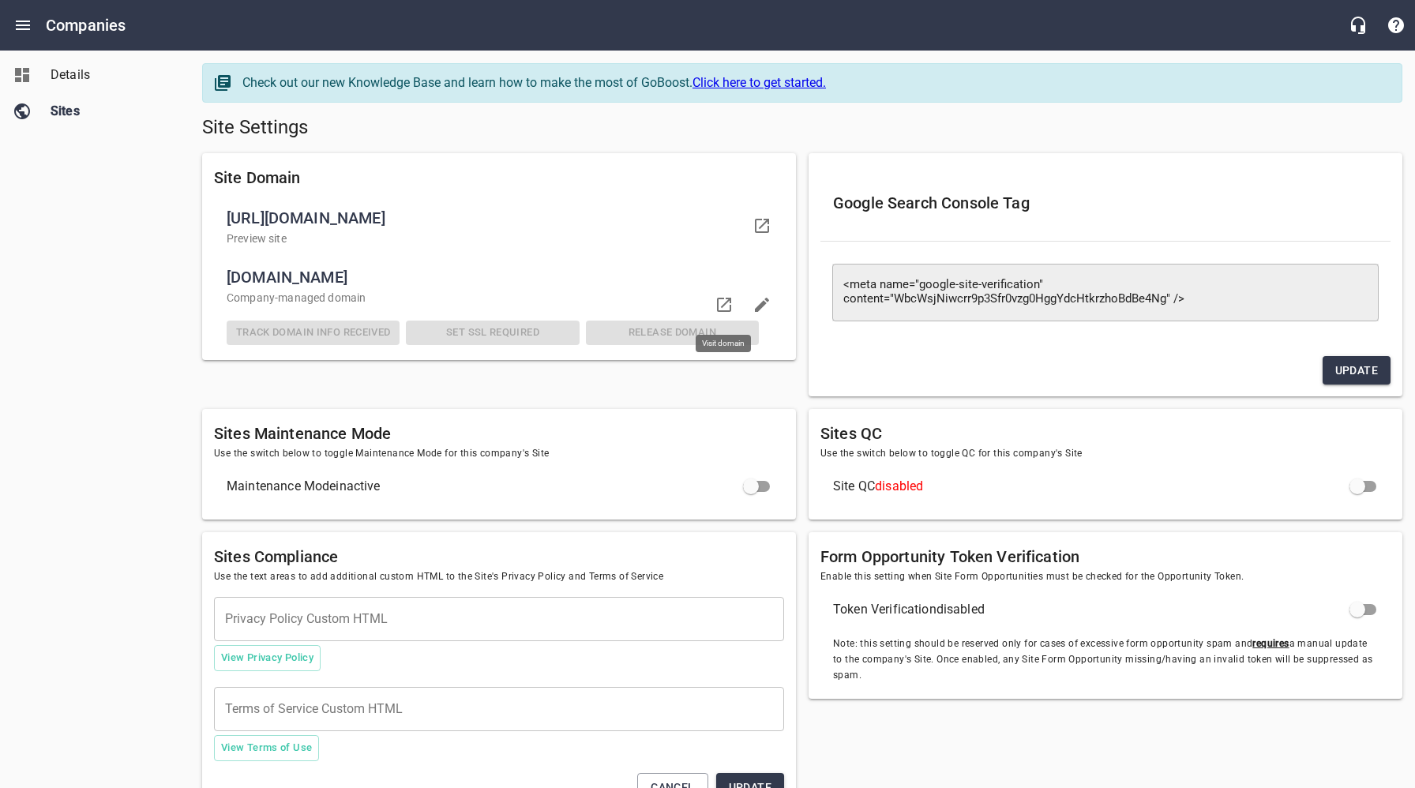
click at [725, 303] on icon at bounding box center [724, 305] width 14 height 14
click at [70, 80] on span "Details" at bounding box center [111, 75] width 120 height 19
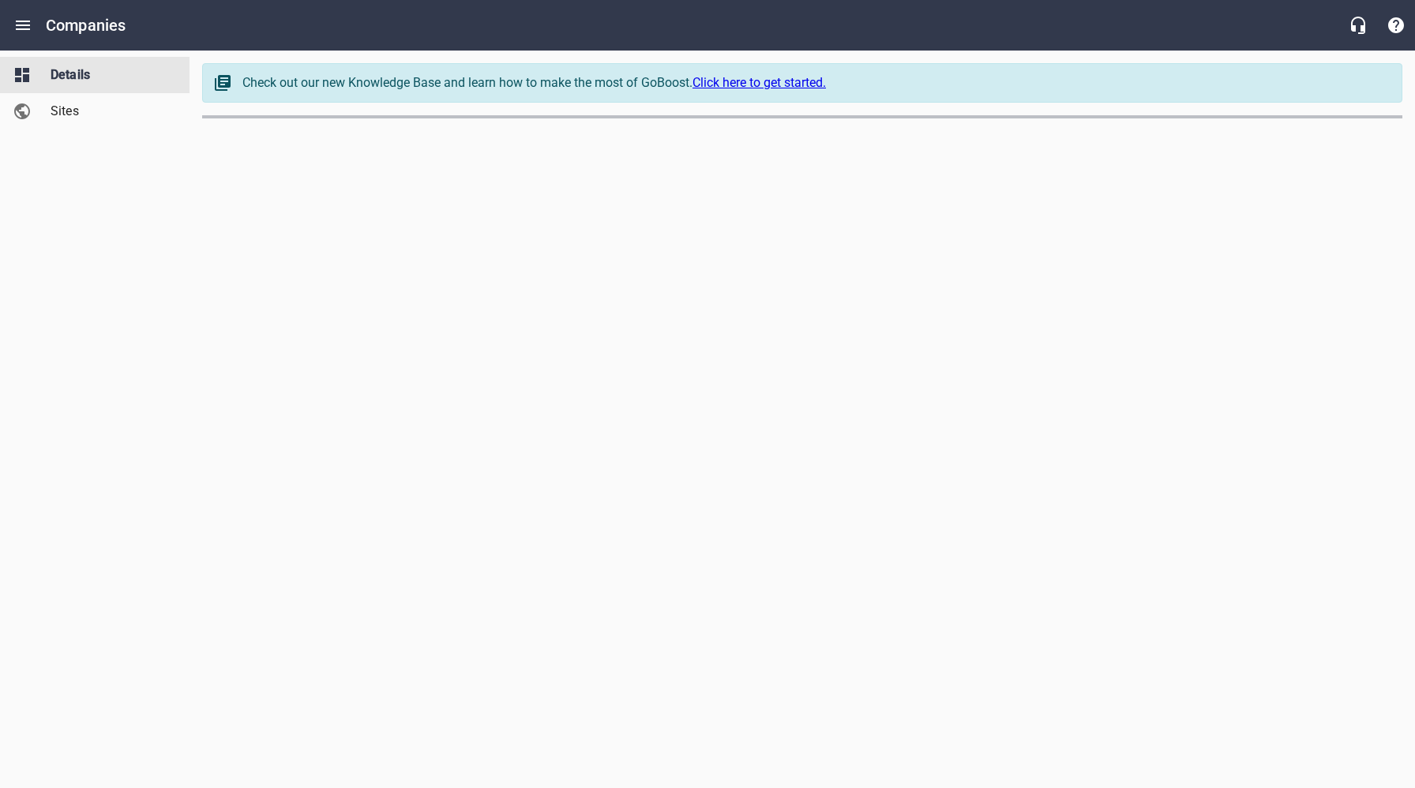
select select "[US_STATE]"
select select "62"
select select "[US_STATE]"
select select "62"
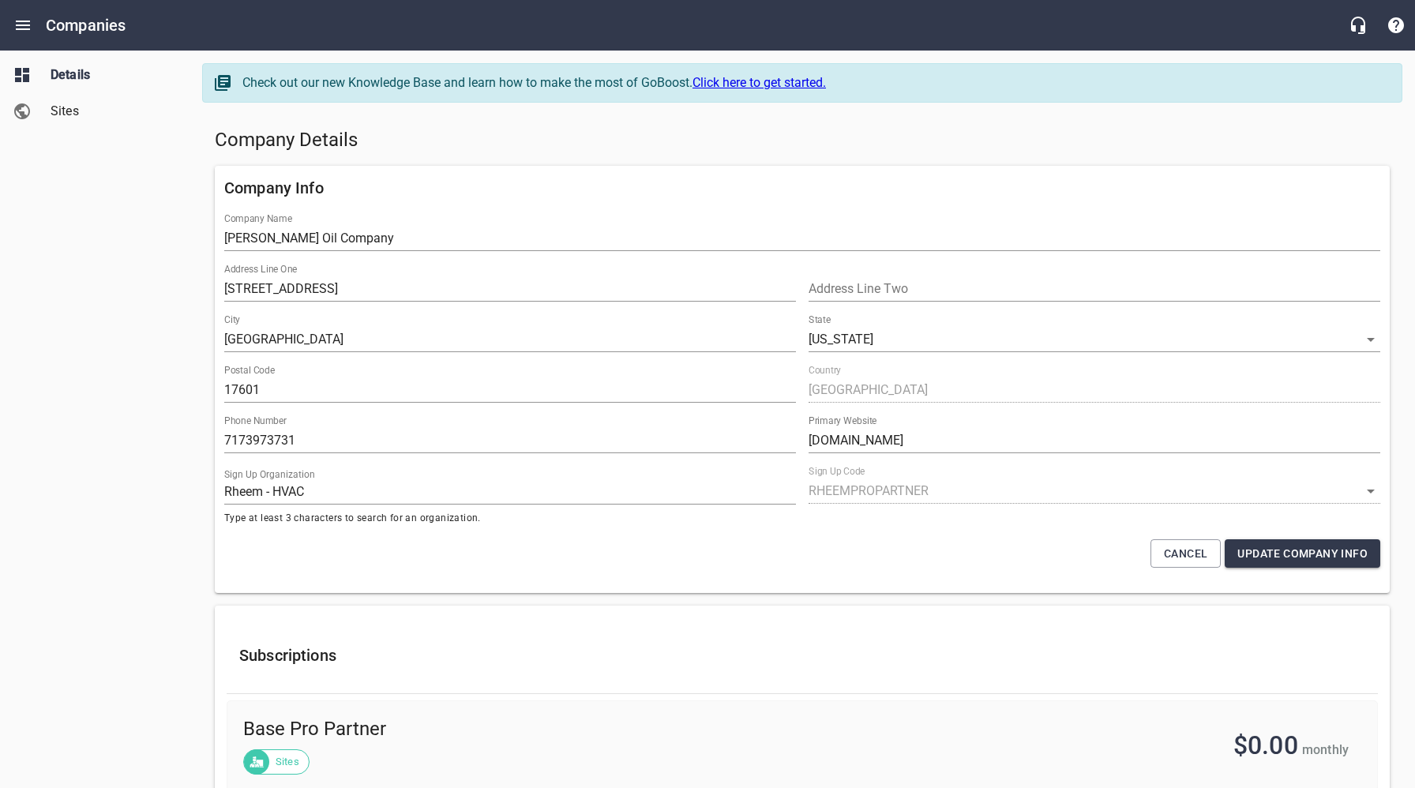
click at [74, 115] on span "Sites" at bounding box center [111, 111] width 120 height 19
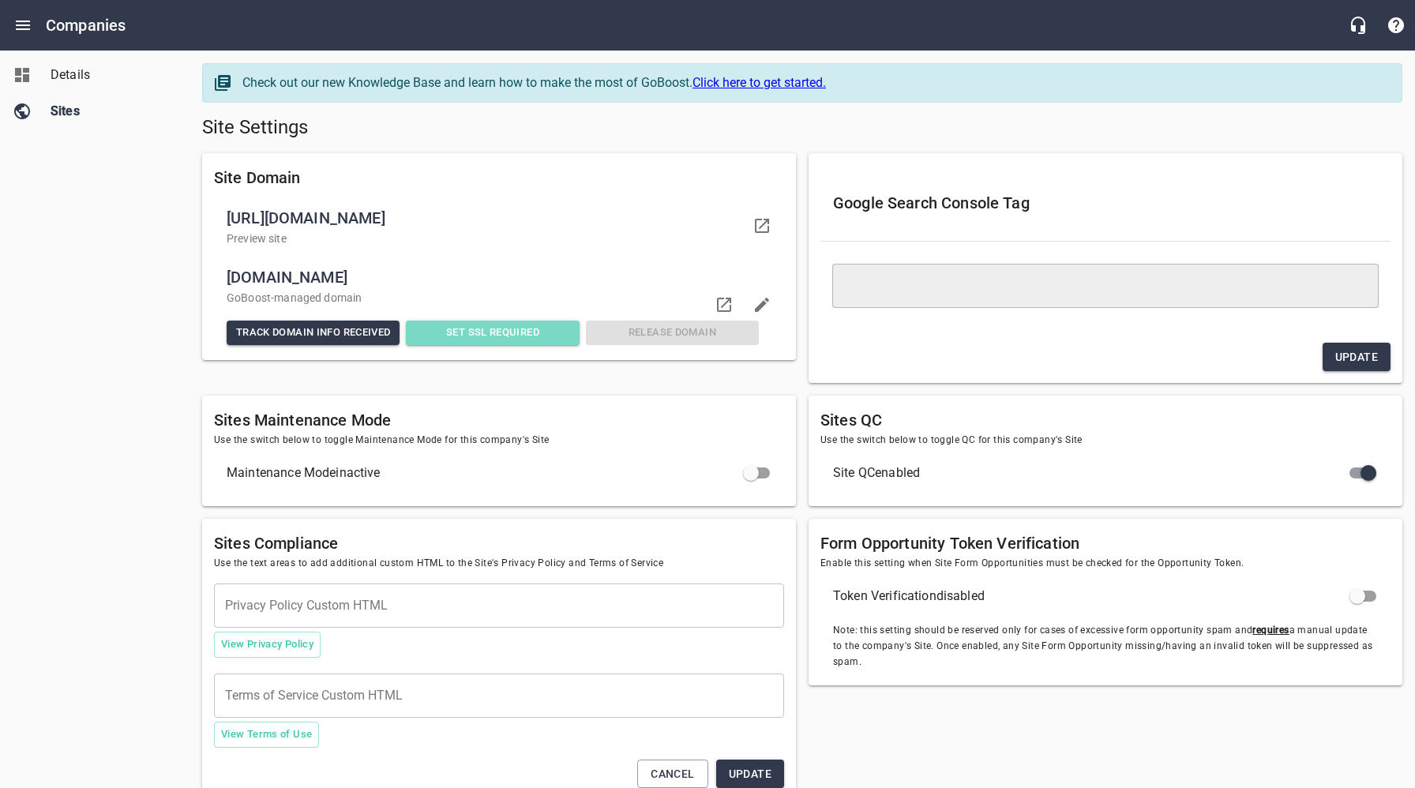
click at [479, 333] on span "Set SSL Required" at bounding box center [492, 333] width 160 height 18
click at [765, 224] on icon at bounding box center [762, 225] width 19 height 19
click at [76, 76] on span "Details" at bounding box center [111, 75] width 120 height 19
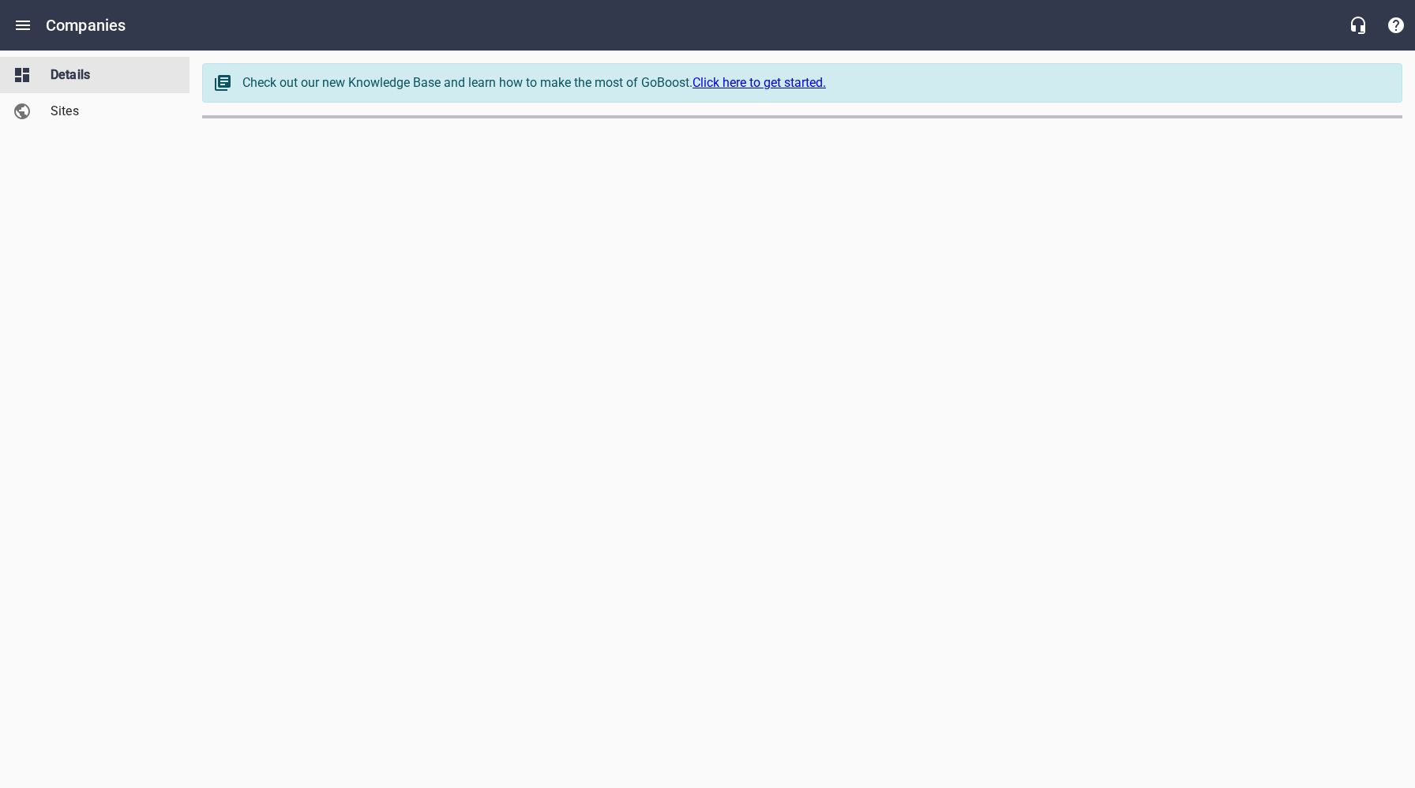
select select "[US_STATE]"
select select "62"
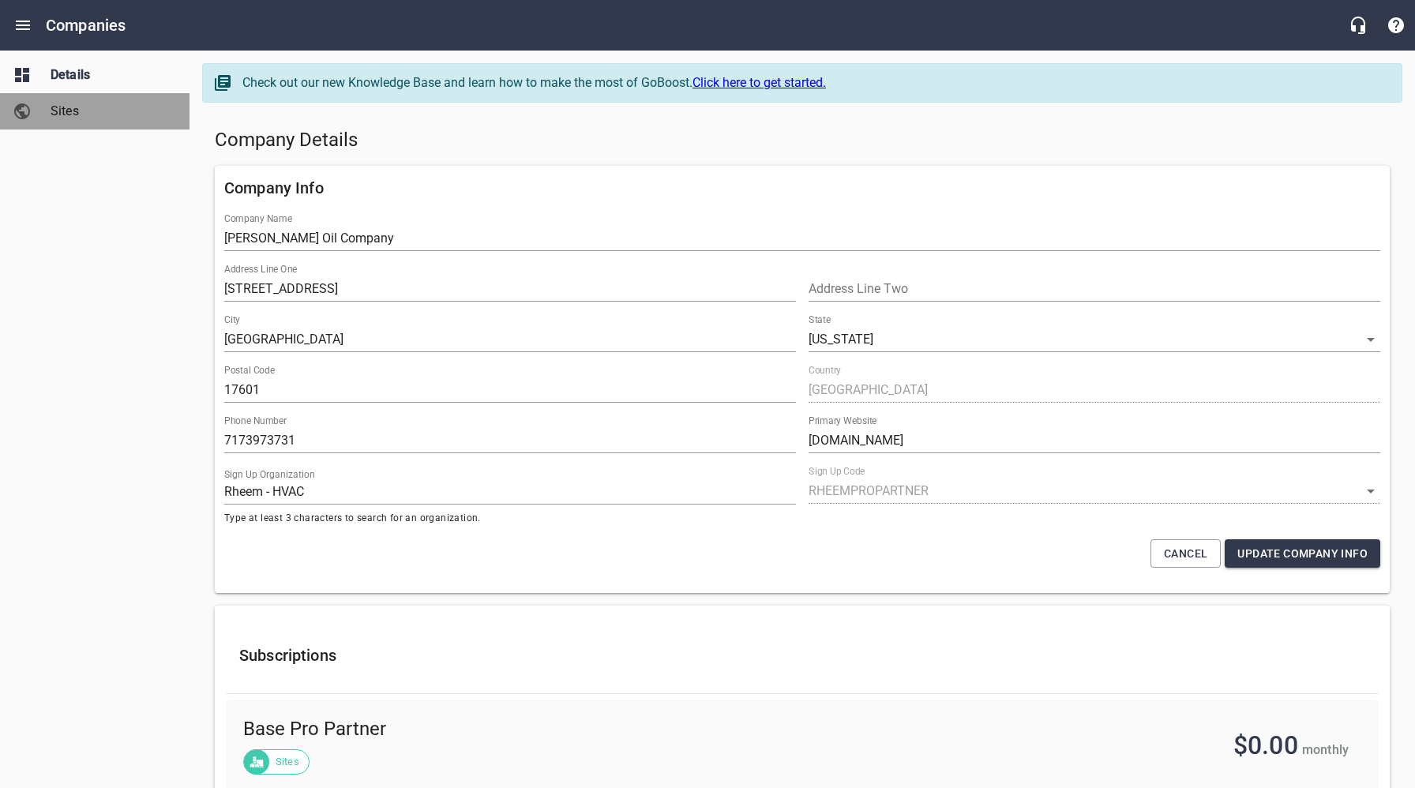
drag, startPoint x: 67, startPoint y: 120, endPoint x: 96, endPoint y: 133, distance: 31.8
click at [67, 120] on span "Sites" at bounding box center [111, 111] width 120 height 19
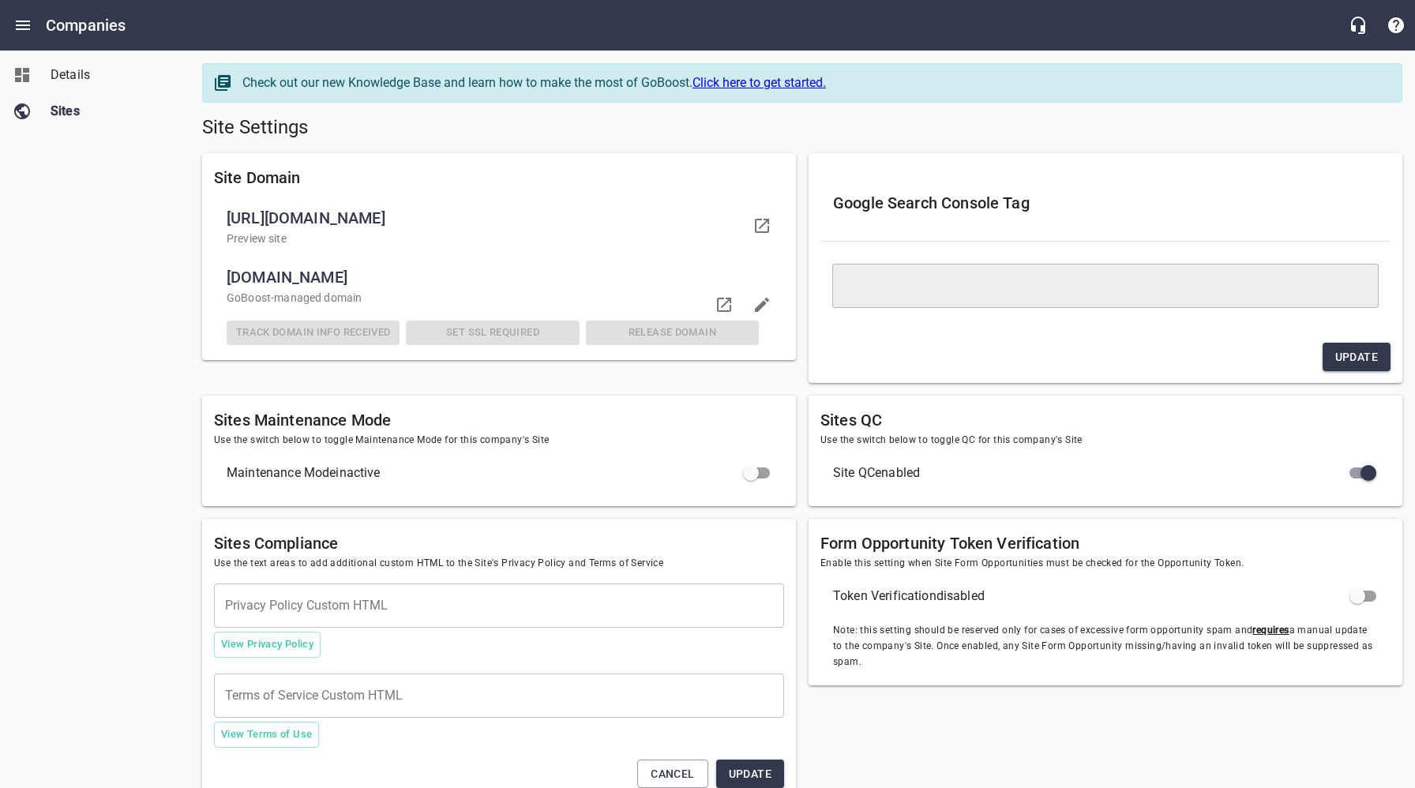
drag, startPoint x: 441, startPoint y: 275, endPoint x: 229, endPoint y: 280, distance: 211.7
click at [228, 280] on span "reitzoil.rheempropartner.com" at bounding box center [493, 277] width 532 height 25
copy span "reitzoil.rheempropartner.com"
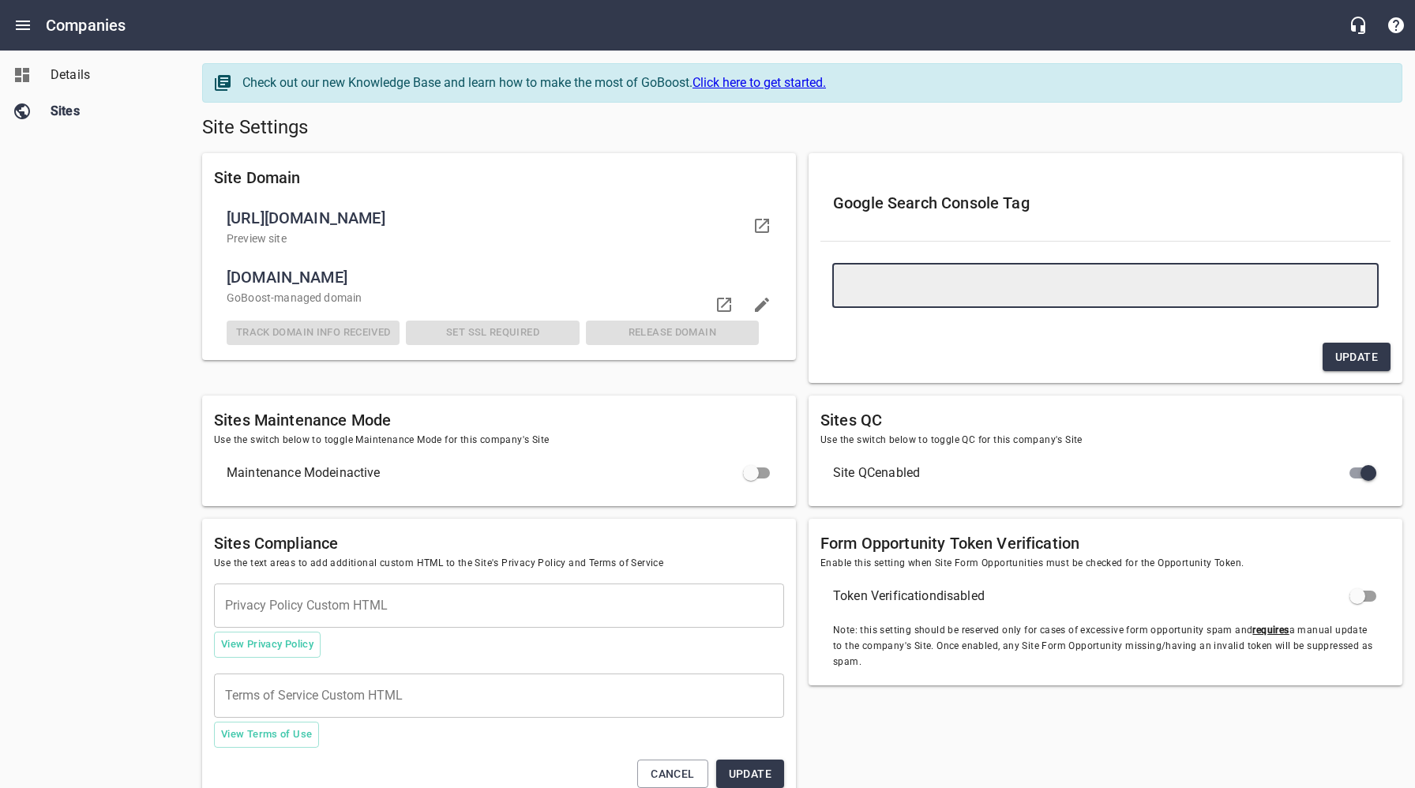
click at [893, 281] on textarea at bounding box center [1106, 285] width 524 height 15
paste textarea "<meta name="google-site-verification" content="rNsvs2I_pxI5UaHIpRAyqKpGacvazUXy…"
type textarea "<meta name="google-site-verification" content="rNsvs2I_pxI5UaHIpRAyqKpGacvazUXy…"
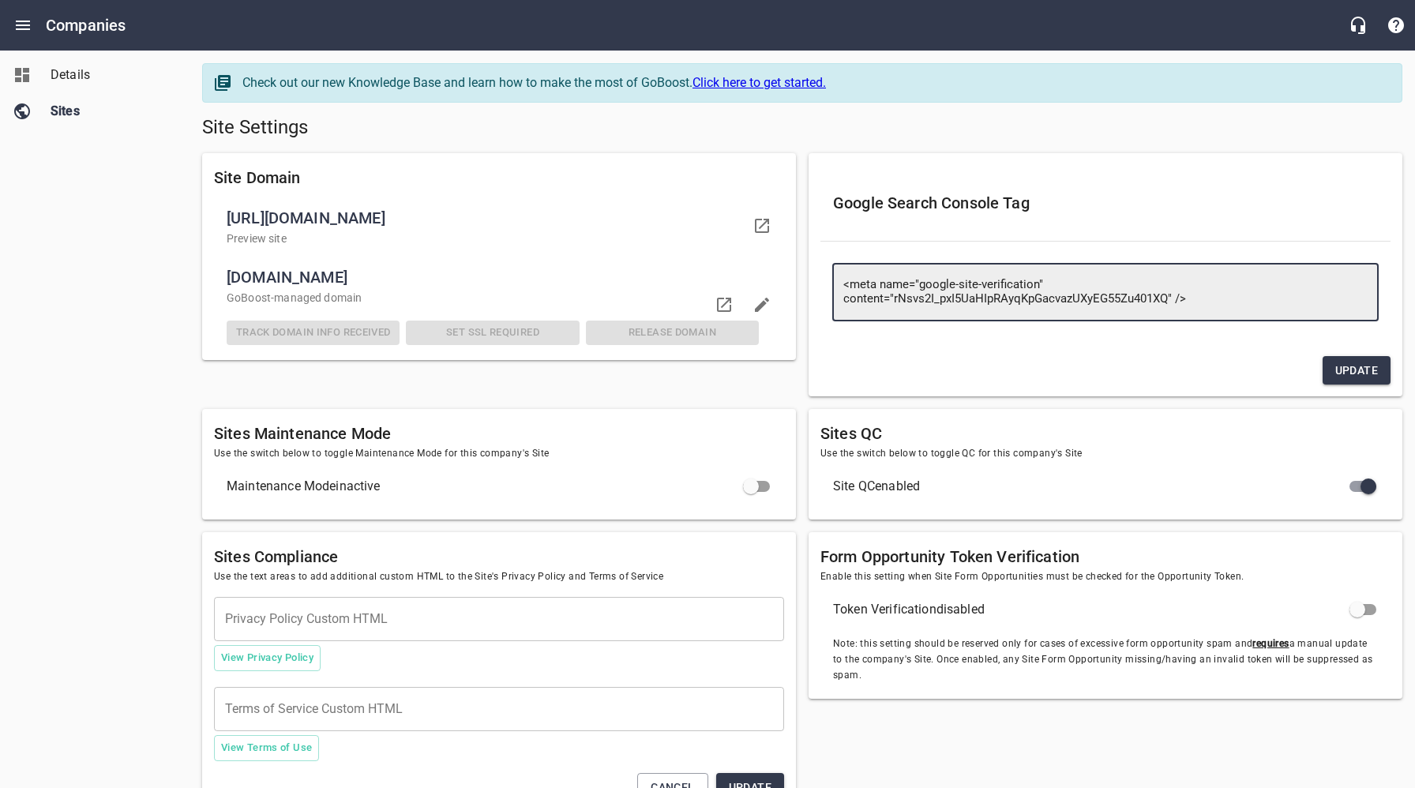
type textarea "<meta name="google-site-verification" content="rNsvs2I_pxI5UaHIpRAyqKpGacvazUXy…"
click at [1365, 370] on span "Update" at bounding box center [1357, 371] width 43 height 20
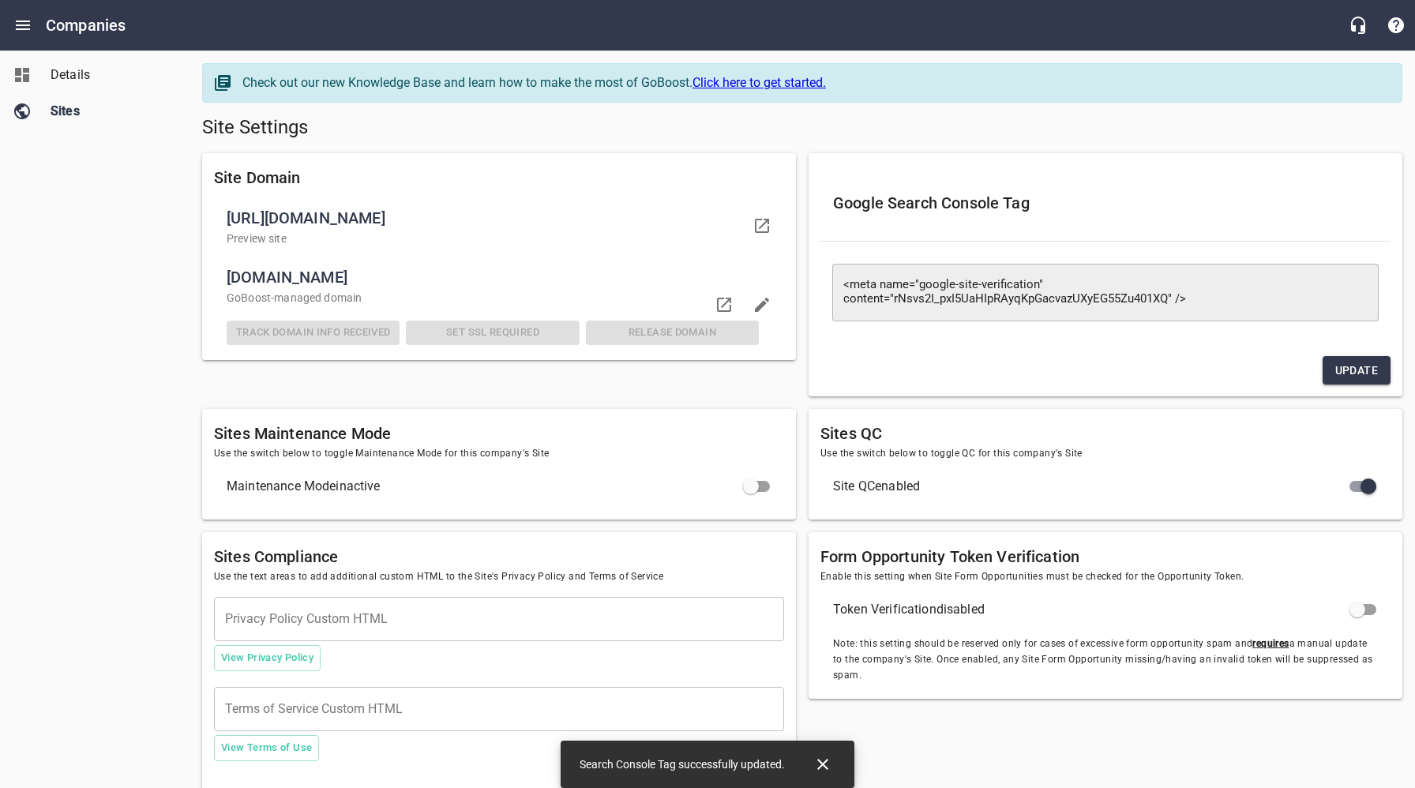
click at [73, 84] on span "Details" at bounding box center [111, 75] width 120 height 19
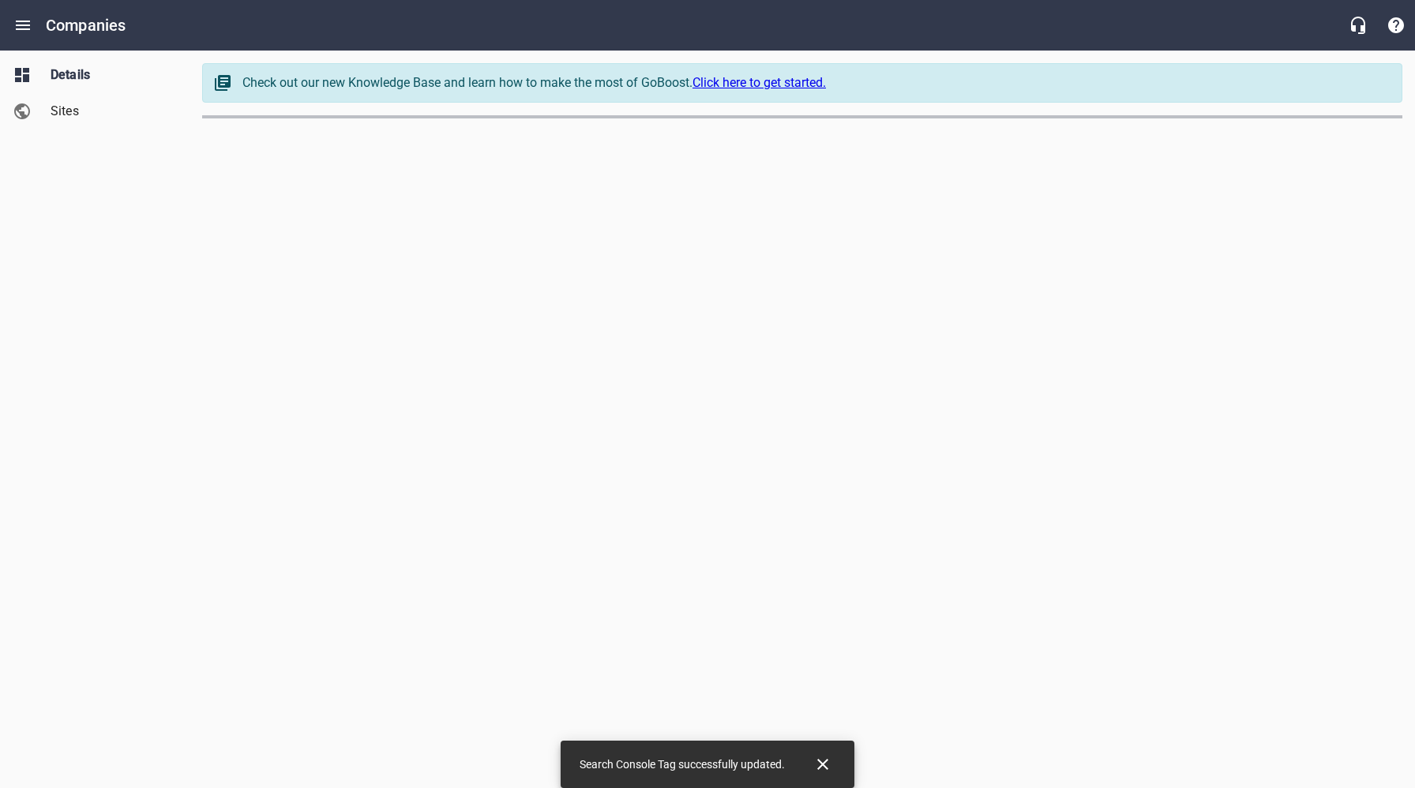
click at [823, 766] on icon "Close" at bounding box center [823, 764] width 19 height 19
select select "[US_STATE]"
select select "62"
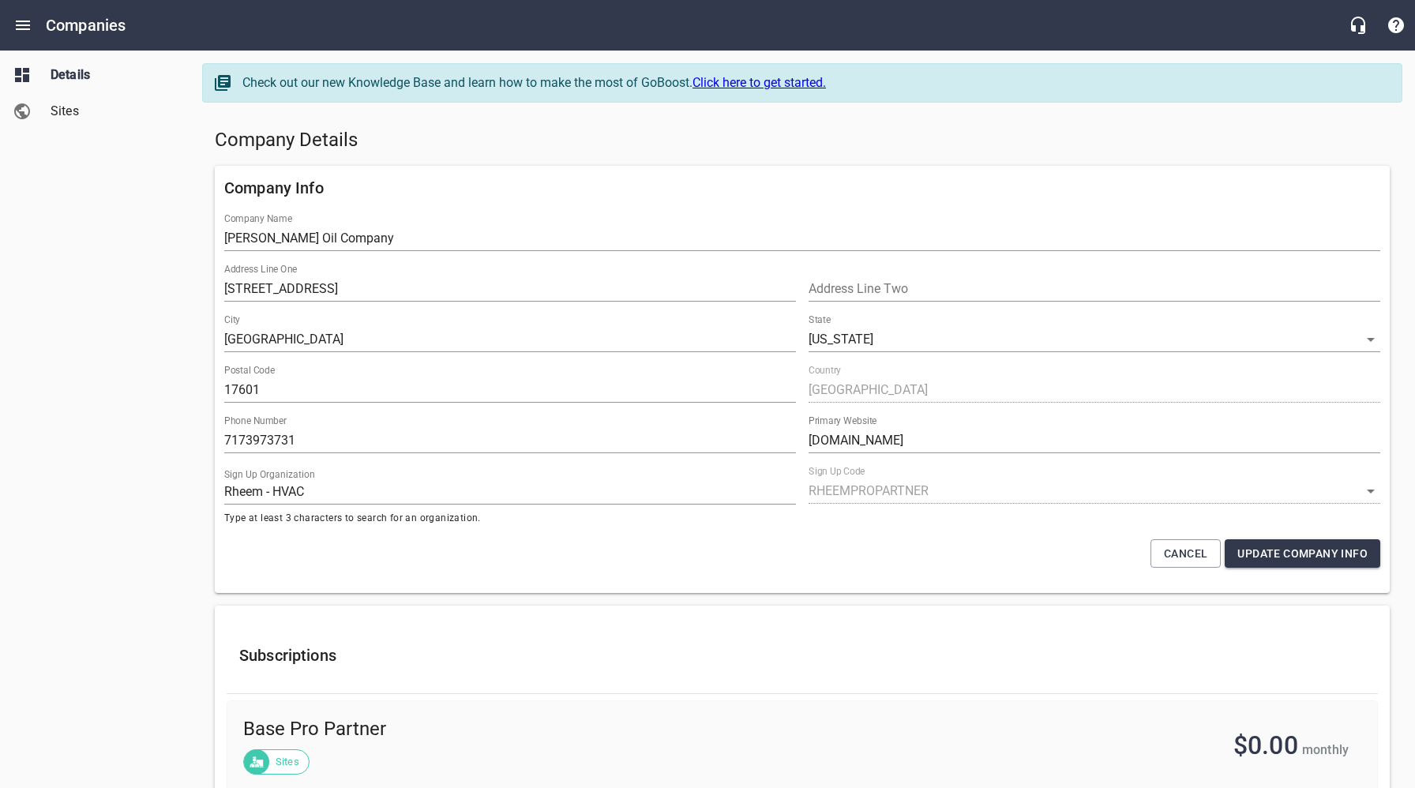
click at [703, 152] on h5 "Company Details" at bounding box center [802, 140] width 1175 height 25
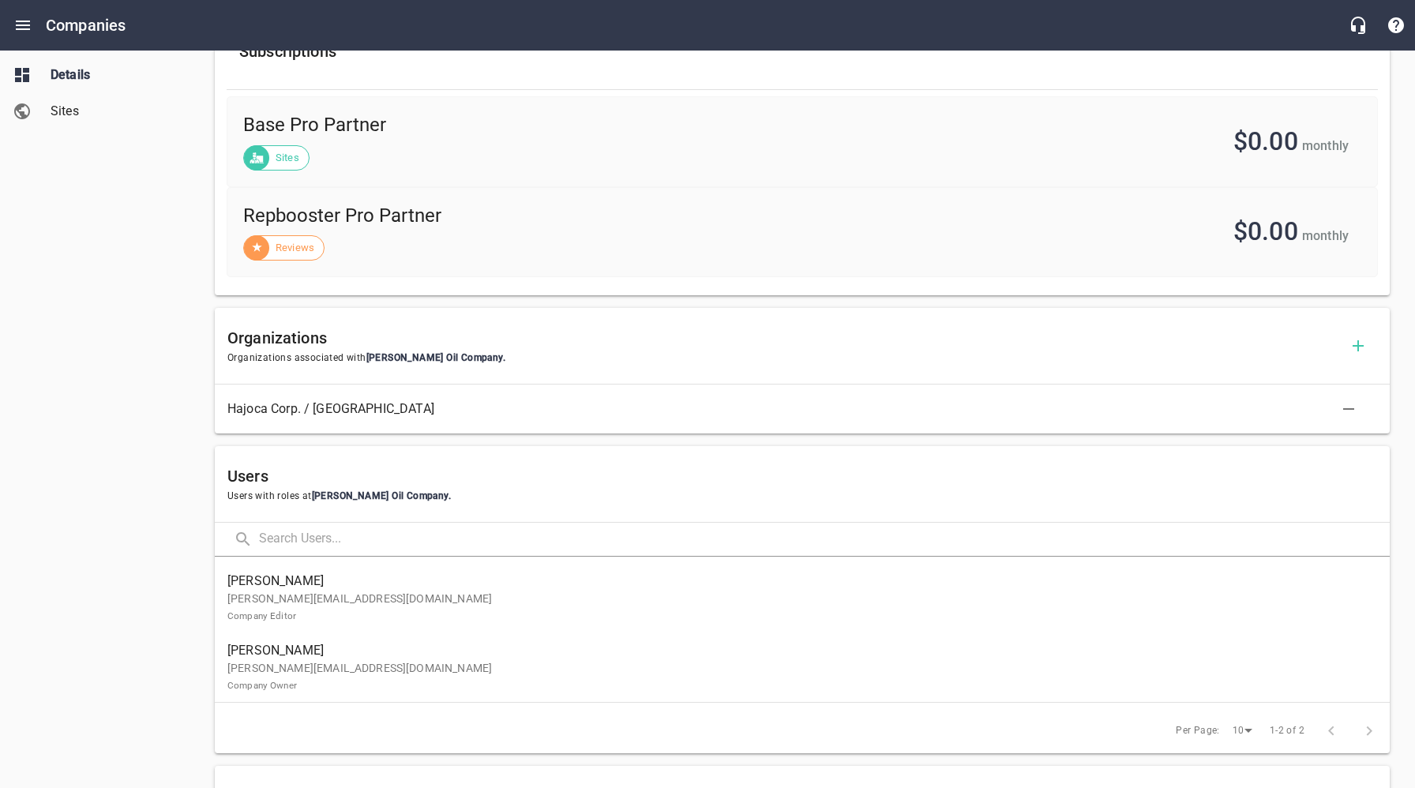
scroll to position [626, 0]
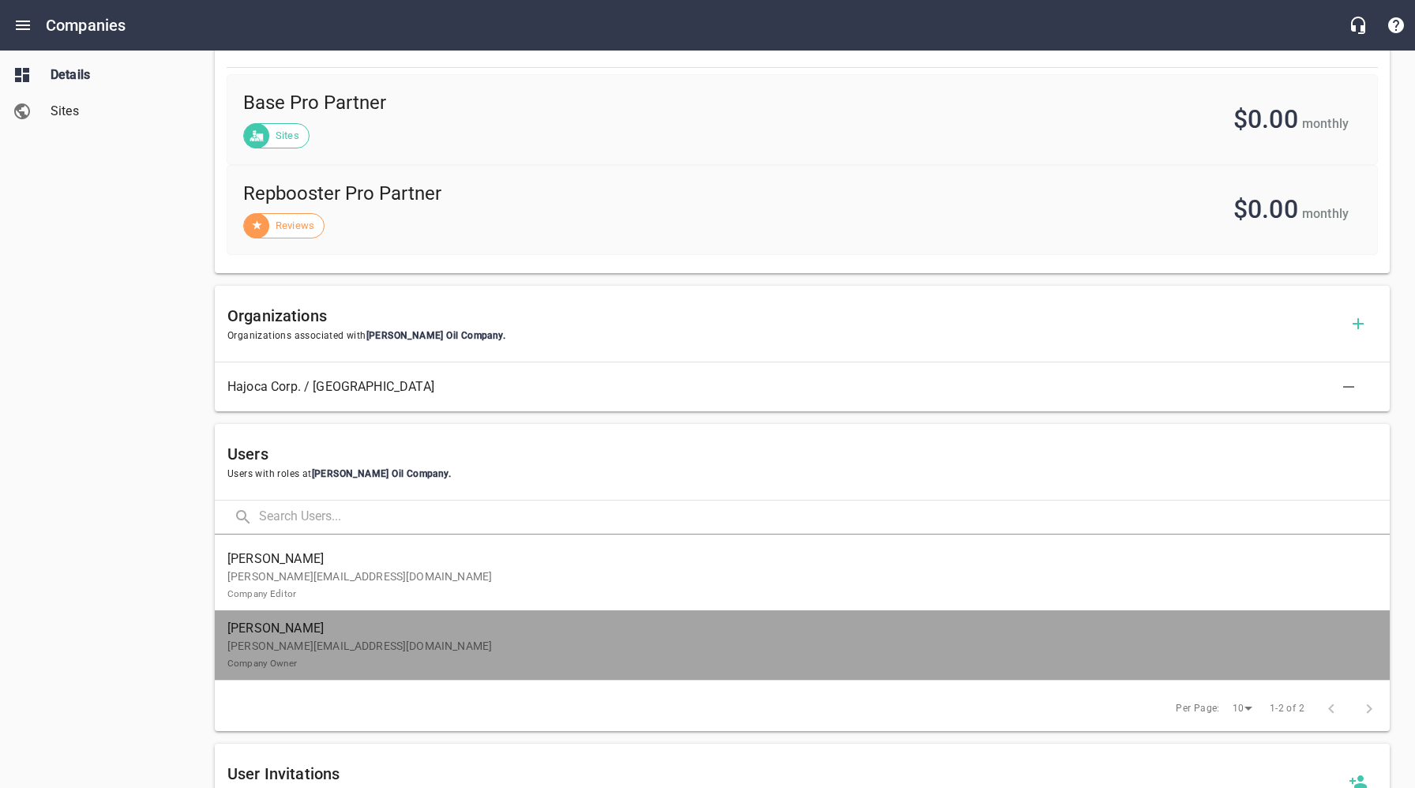
drag, startPoint x: 321, startPoint y: 649, endPoint x: 73, endPoint y: 435, distance: 327.6
click at [321, 649] on p "jesse@reitzoilcompany.com Company Owner" at bounding box center [795, 654] width 1137 height 33
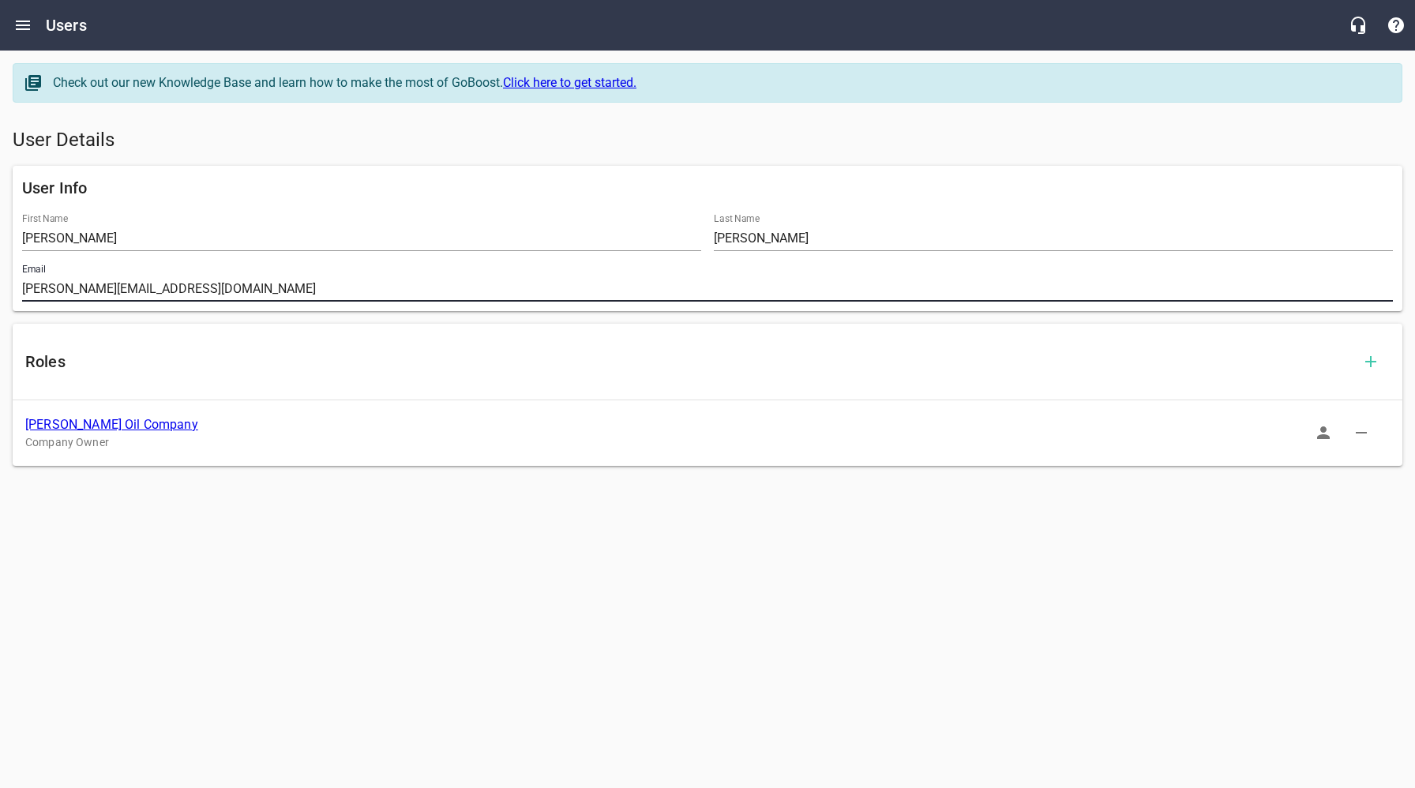
drag, startPoint x: 165, startPoint y: 291, endPoint x: 55, endPoint y: 348, distance: 124.0
click at [17, 291] on div "Email jesse@reitzoilcompany.com" at bounding box center [708, 283] width 1384 height 51
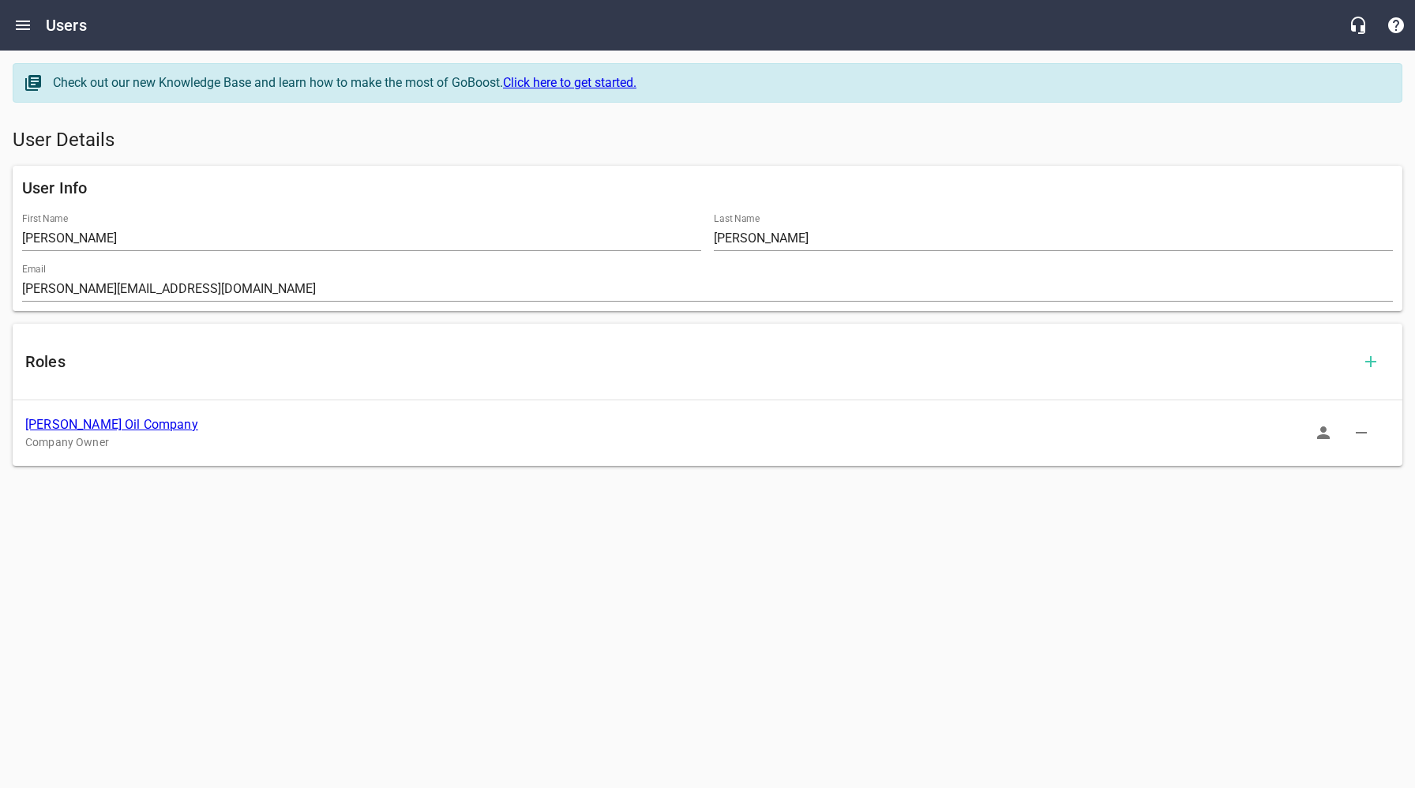
click at [98, 427] on link "Reitz Oil Company" at bounding box center [111, 424] width 173 height 15
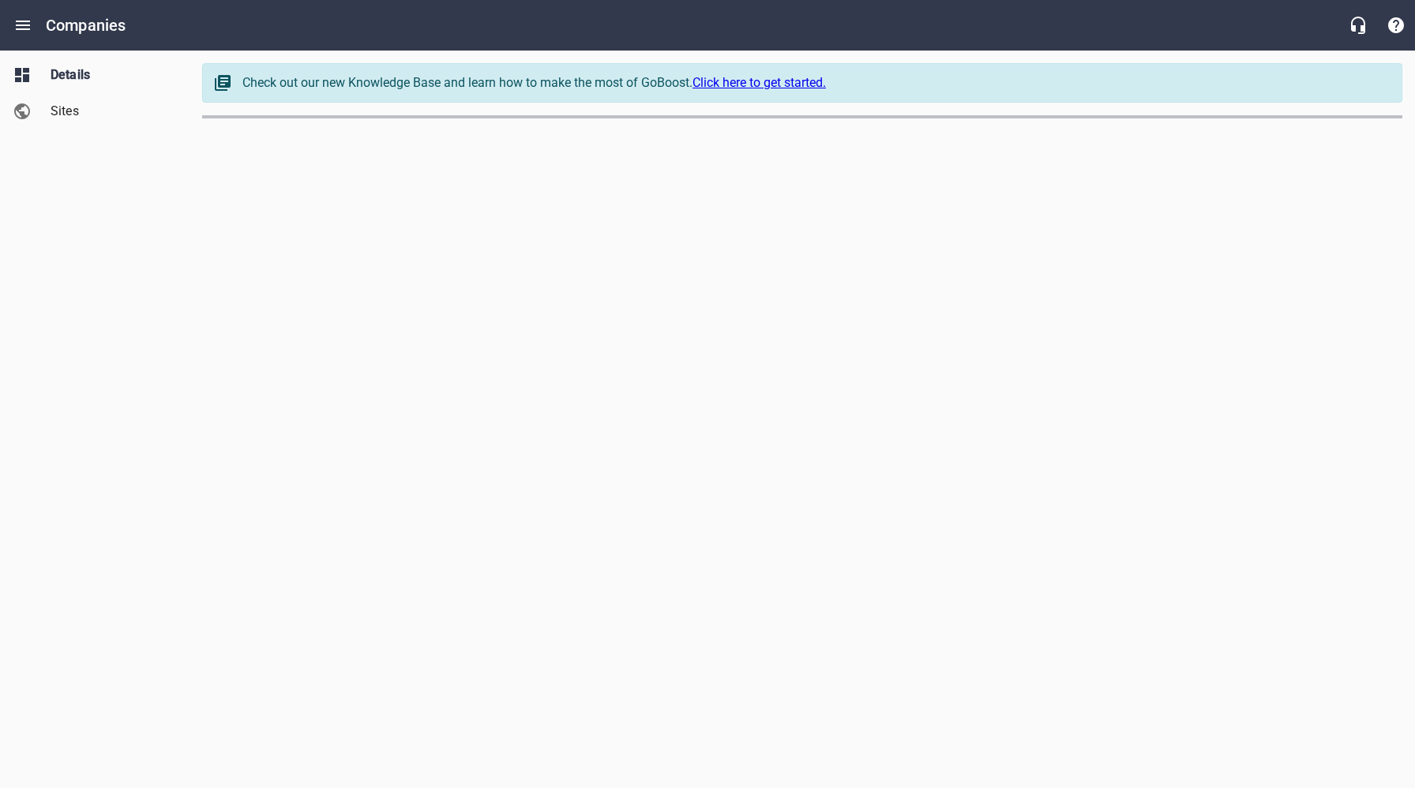
select select "[US_STATE]"
select select "62"
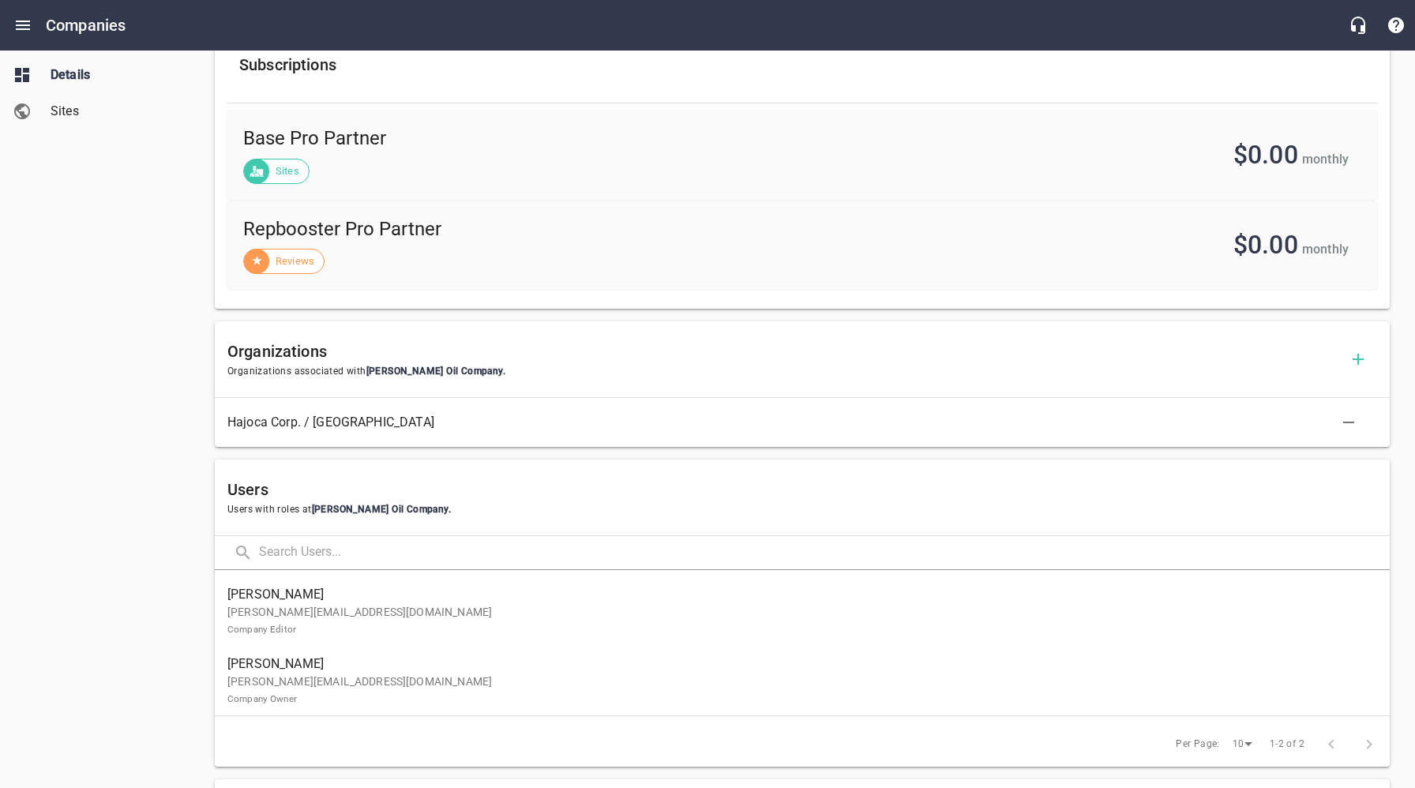
scroll to position [612, 0]
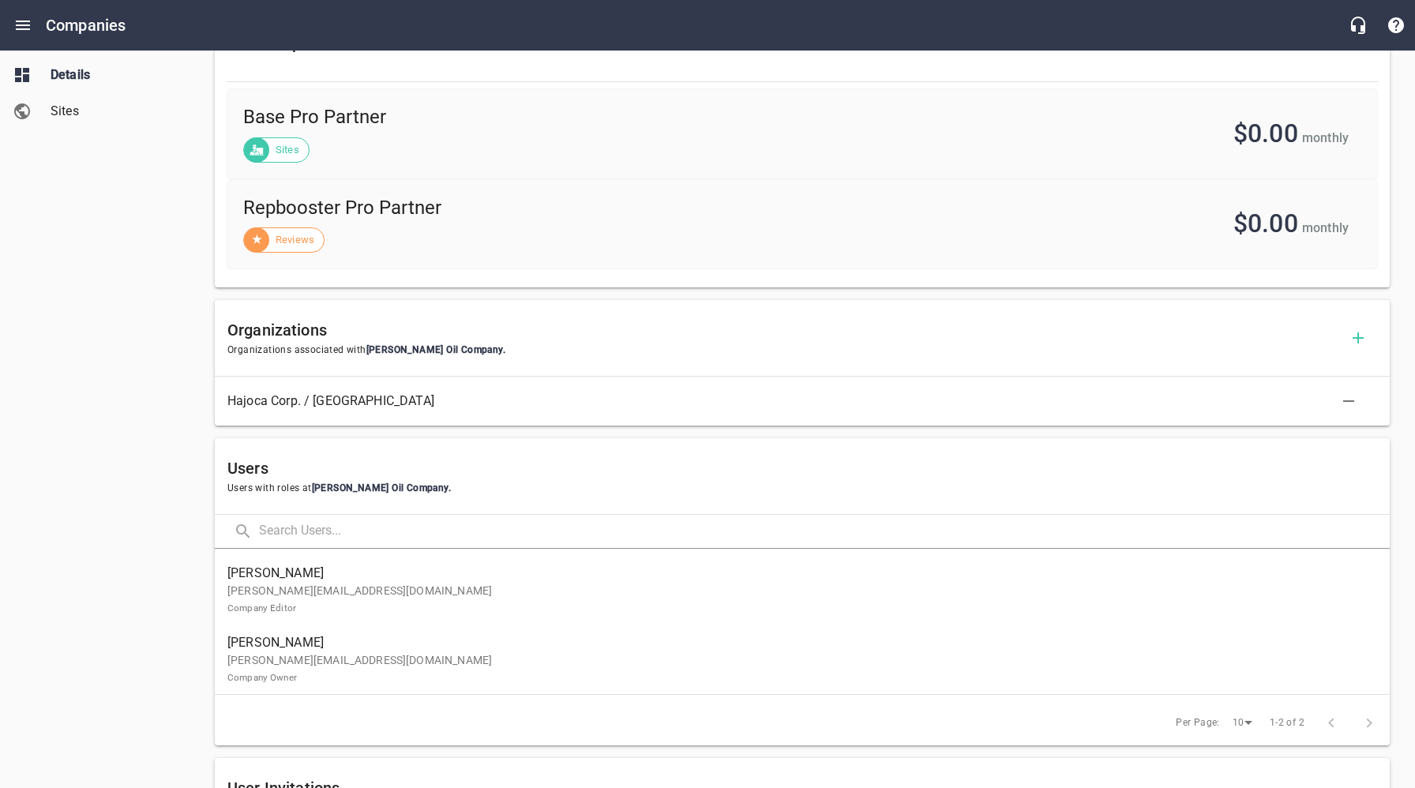
click at [326, 610] on p "julia@reitzoilcompany.com Company Editor" at bounding box center [795, 599] width 1137 height 33
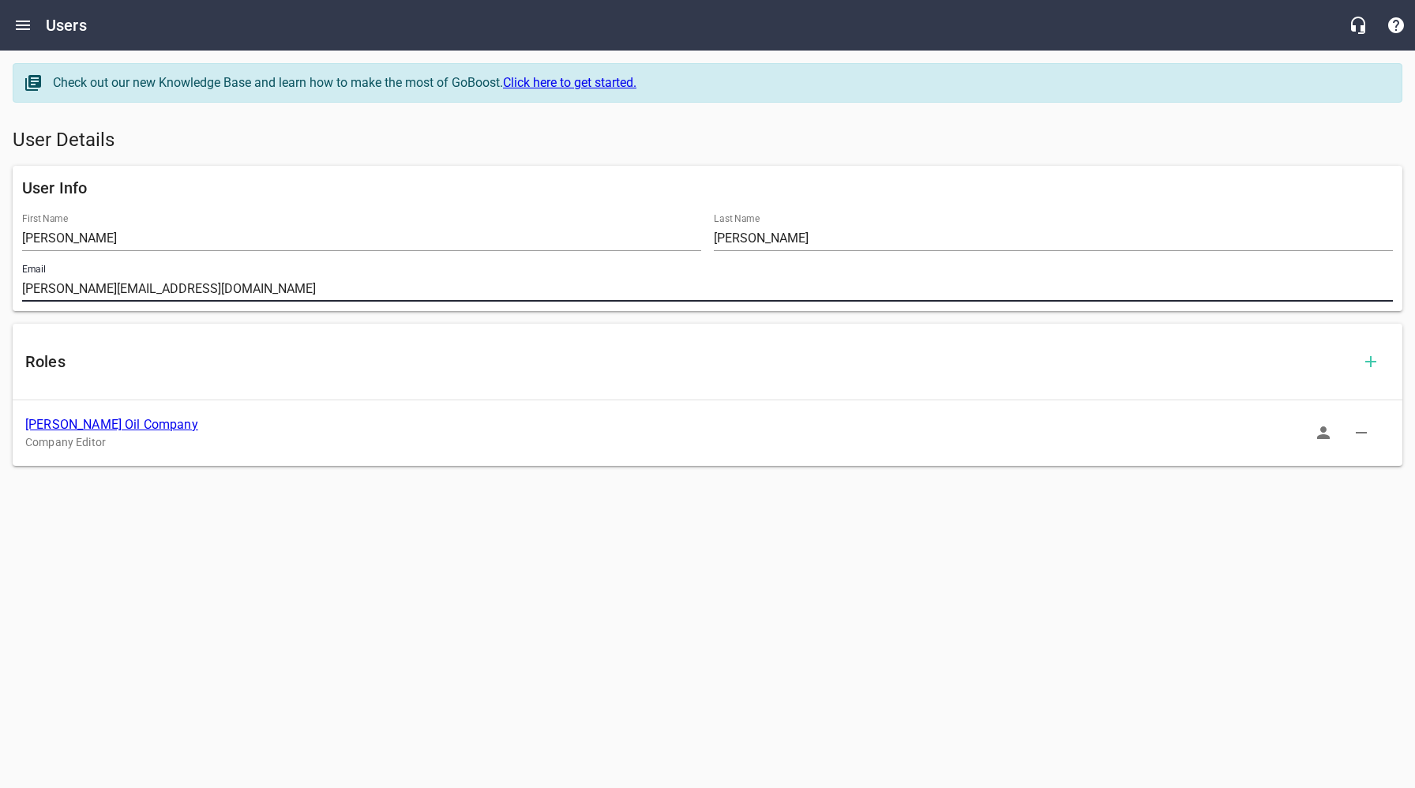
drag, startPoint x: 201, startPoint y: 288, endPoint x: 7, endPoint y: 290, distance: 193.5
click at [7, 290] on div "User Info First Name Julia Last Name Lopez Email julia@reitzoilcompany.com" at bounding box center [707, 239] width 1403 height 158
click at [113, 426] on link "Reitz Oil Company" at bounding box center [111, 424] width 173 height 15
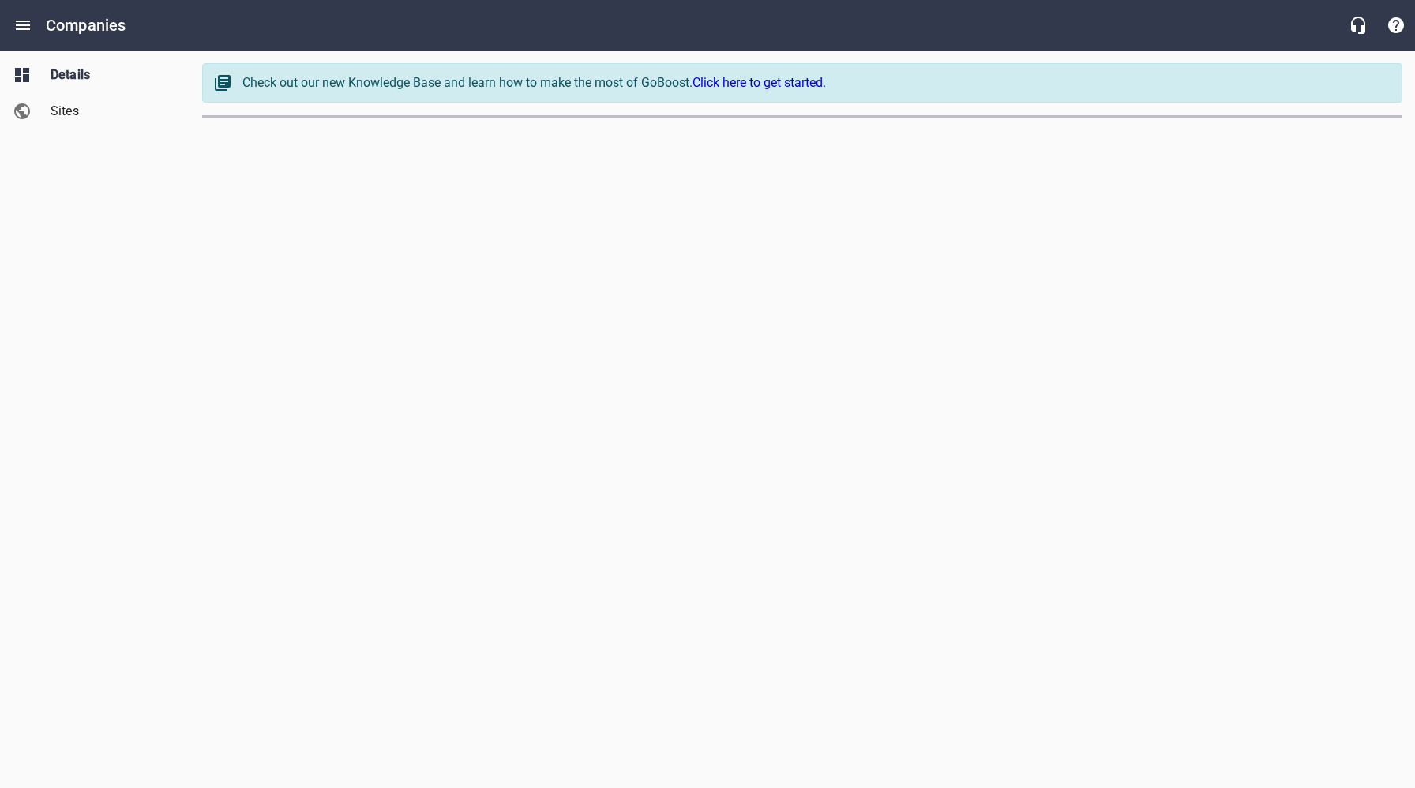
select select "[US_STATE]"
select select "62"
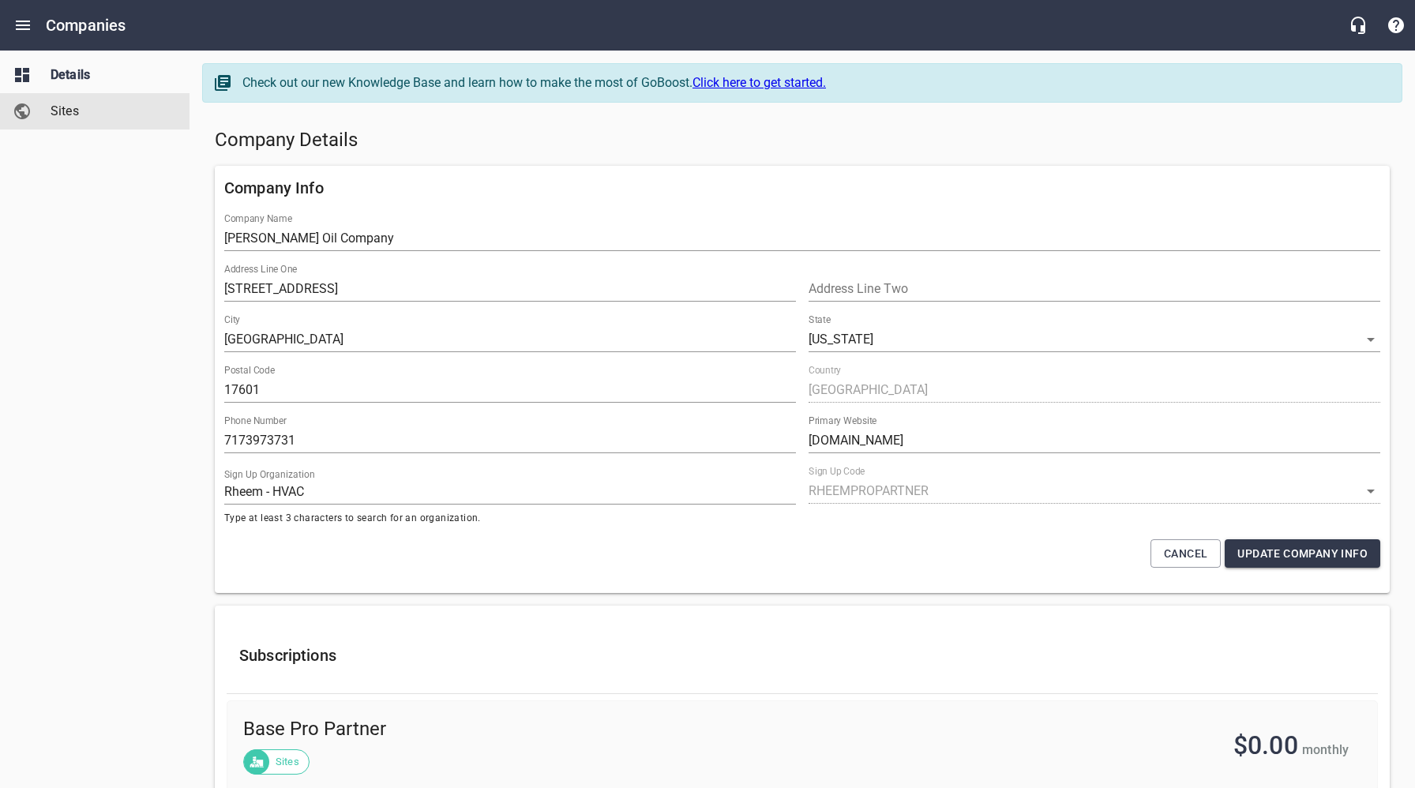
drag, startPoint x: 69, startPoint y: 105, endPoint x: 77, endPoint y: 131, distance: 27.5
click at [69, 106] on span "Sites" at bounding box center [111, 111] width 120 height 19
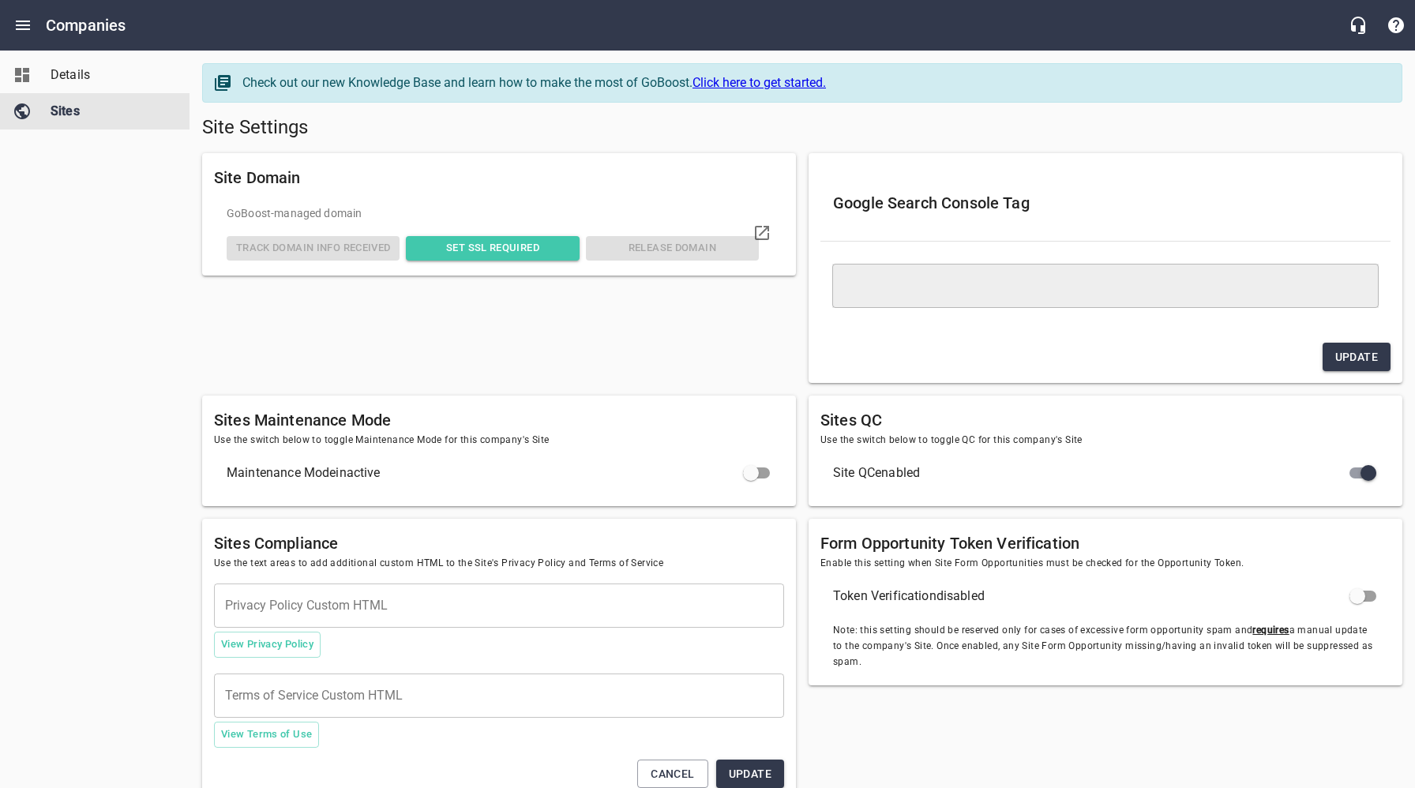
type textarea "<meta name="google-site-verification" content="rNsvs2I_pxI5UaHIpRAyqKpGacvazUXy…"
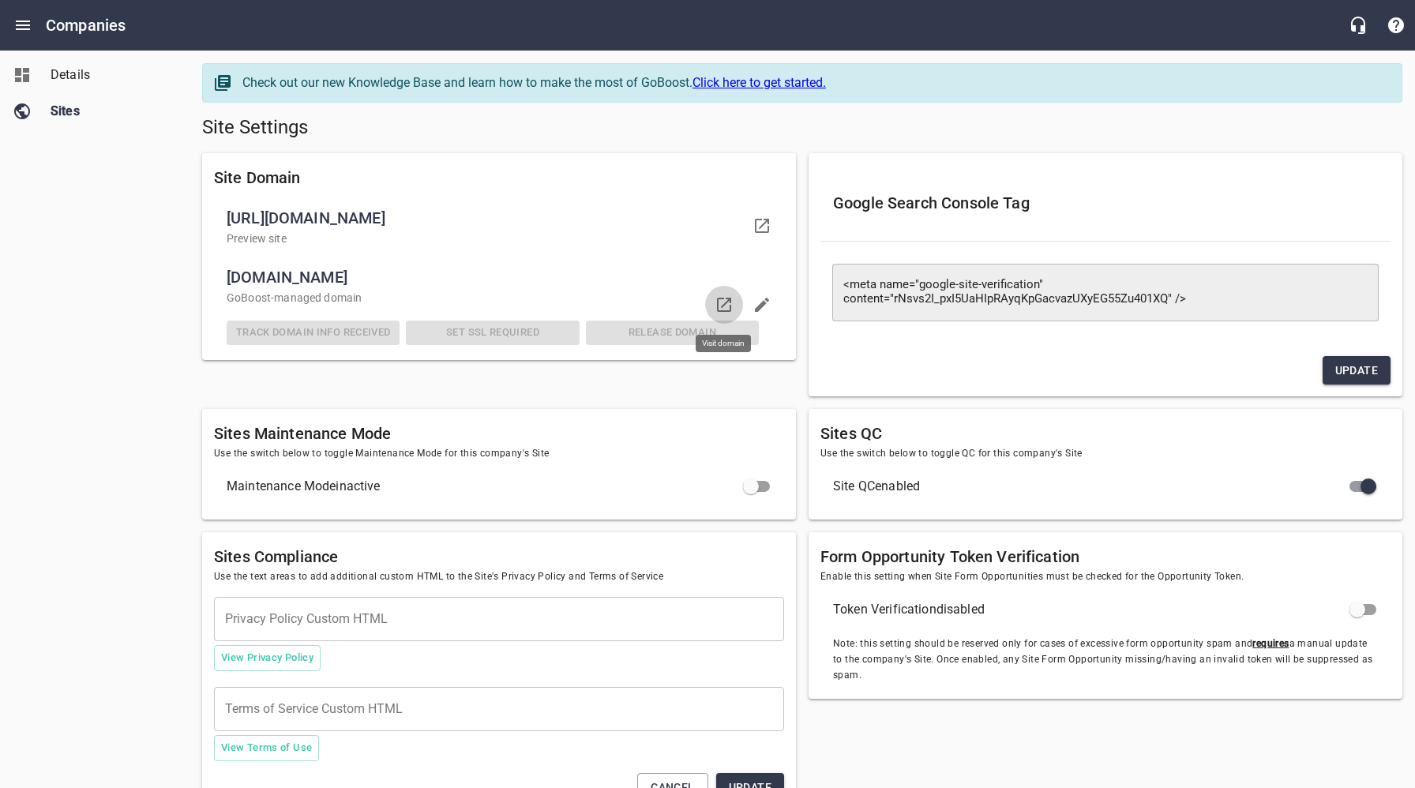
click at [729, 300] on icon at bounding box center [724, 304] width 19 height 19
click at [731, 303] on icon at bounding box center [724, 304] width 19 height 19
click at [83, 314] on div "Details Sites" at bounding box center [95, 394] width 190 height 788
drag, startPoint x: 83, startPoint y: 80, endPoint x: 88, endPoint y: 94, distance: 15.0
click at [83, 80] on span "Details" at bounding box center [111, 75] width 120 height 19
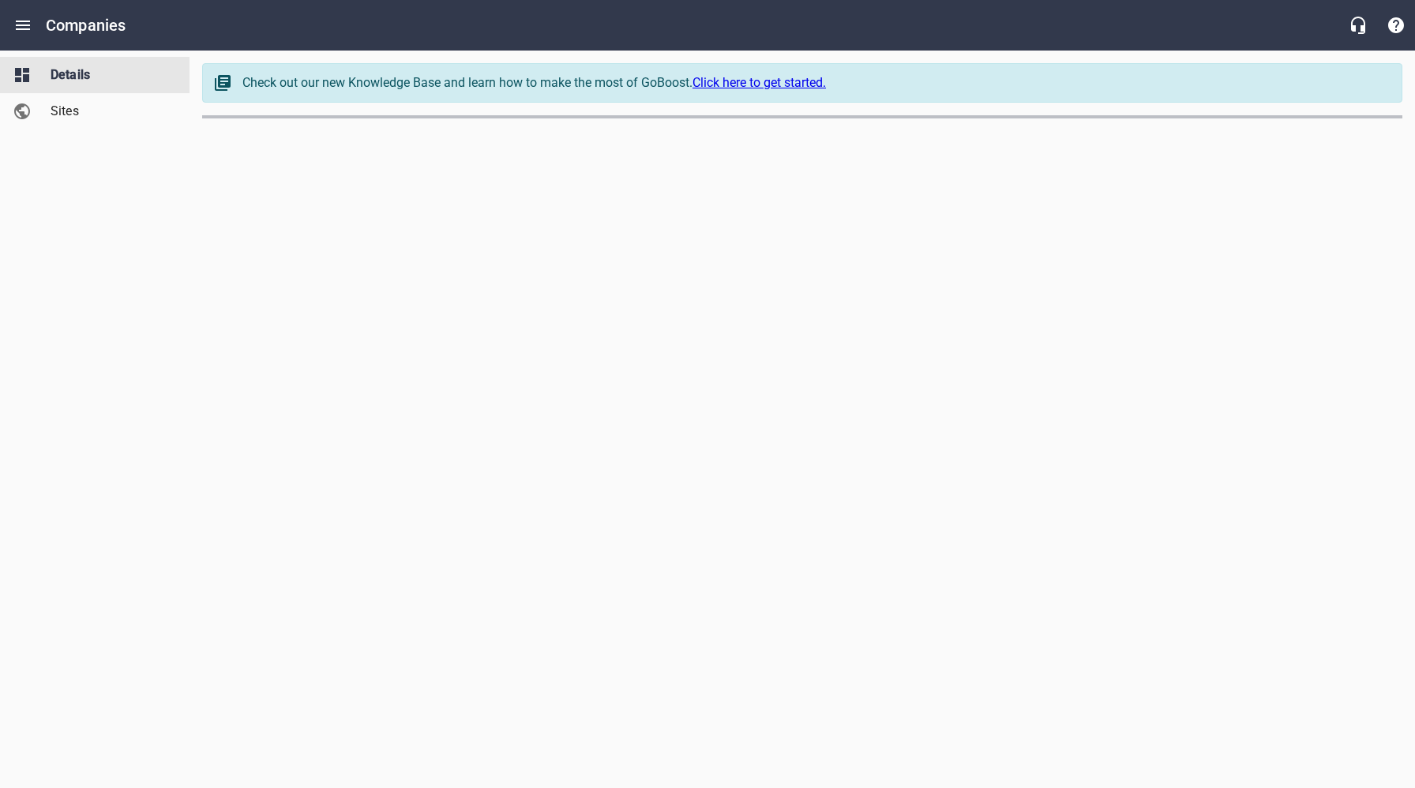
select select "[US_STATE]"
select select "62"
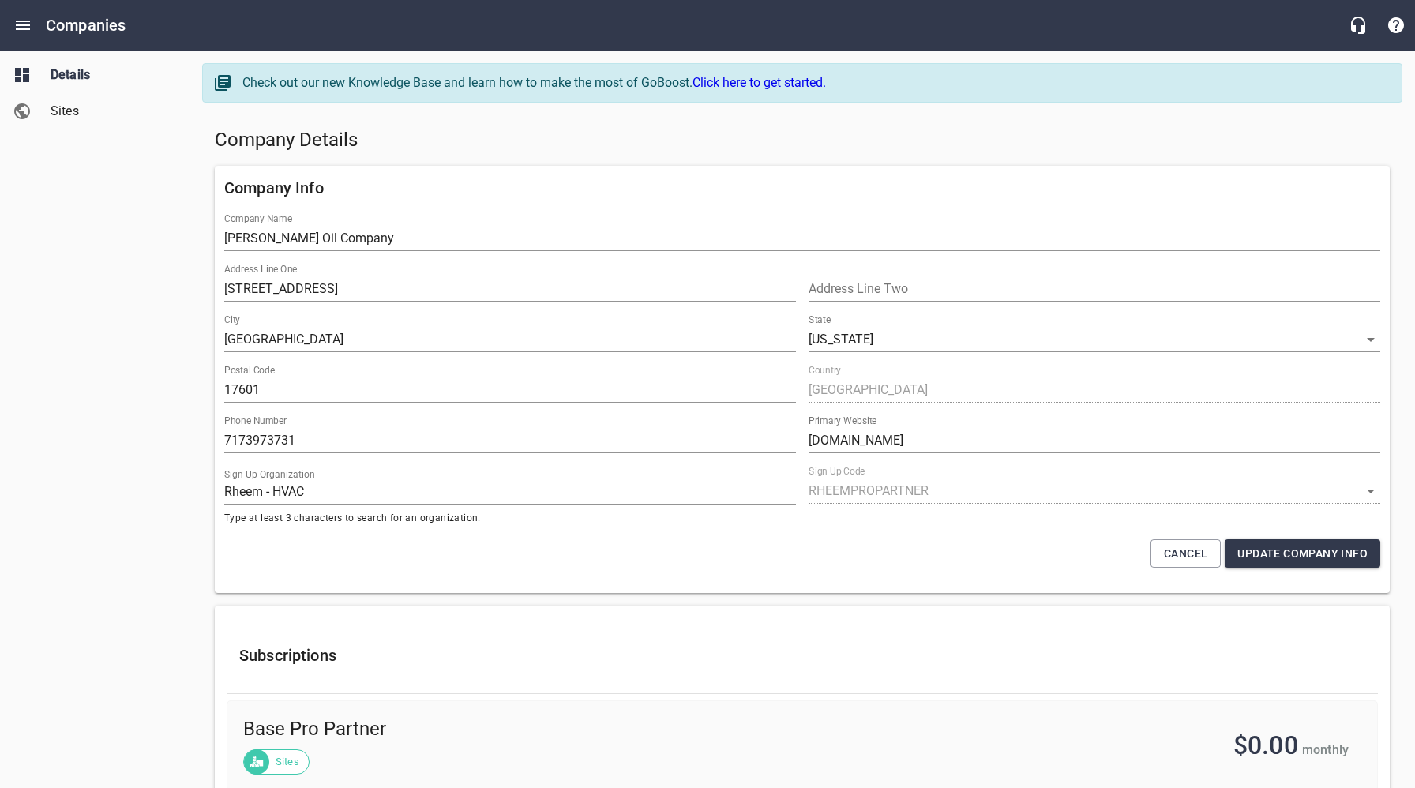
click at [521, 122] on div "Company Details" at bounding box center [803, 141] width 1188 height 38
click at [27, 23] on icon "Open drawer" at bounding box center [22, 25] width 19 height 19
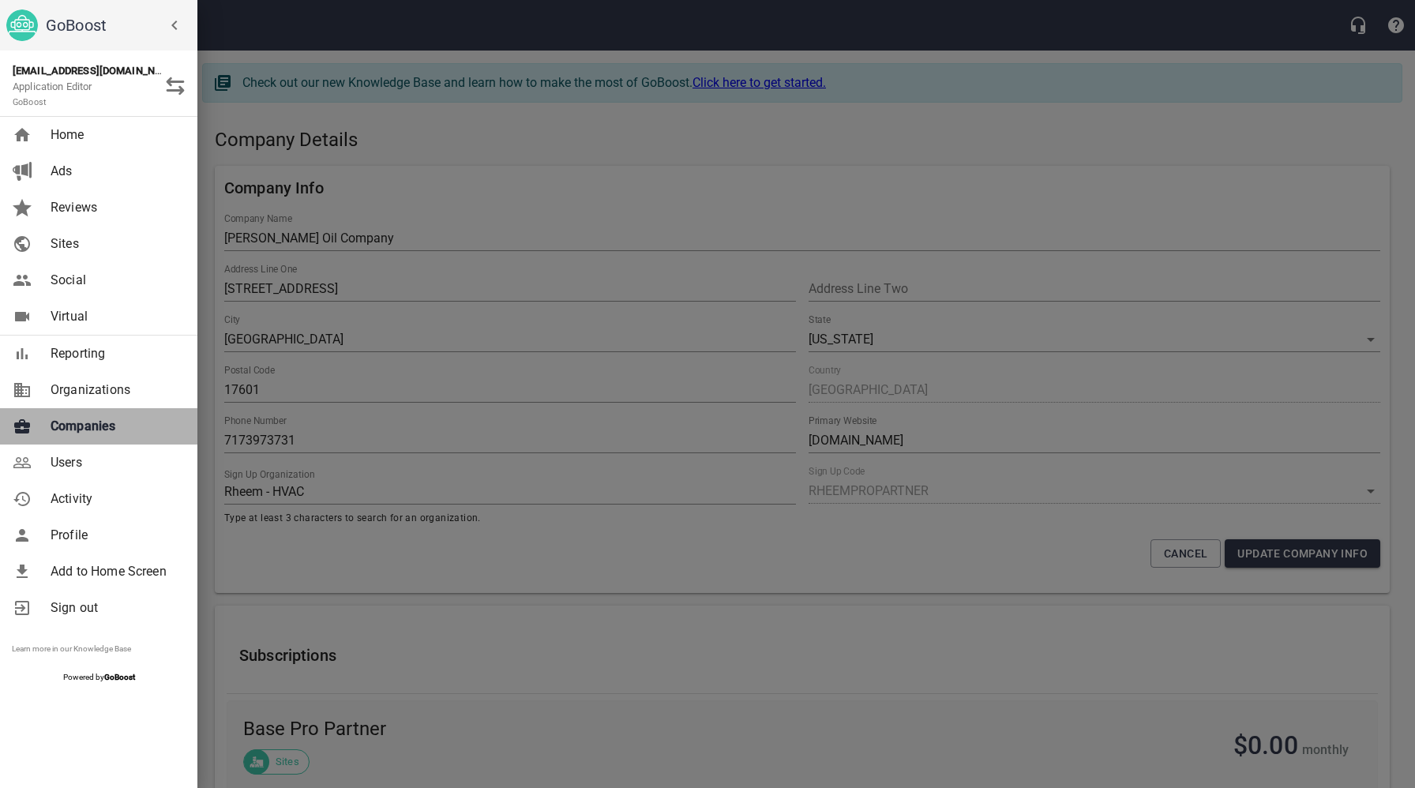
click at [100, 423] on span "Companies" at bounding box center [115, 426] width 128 height 19
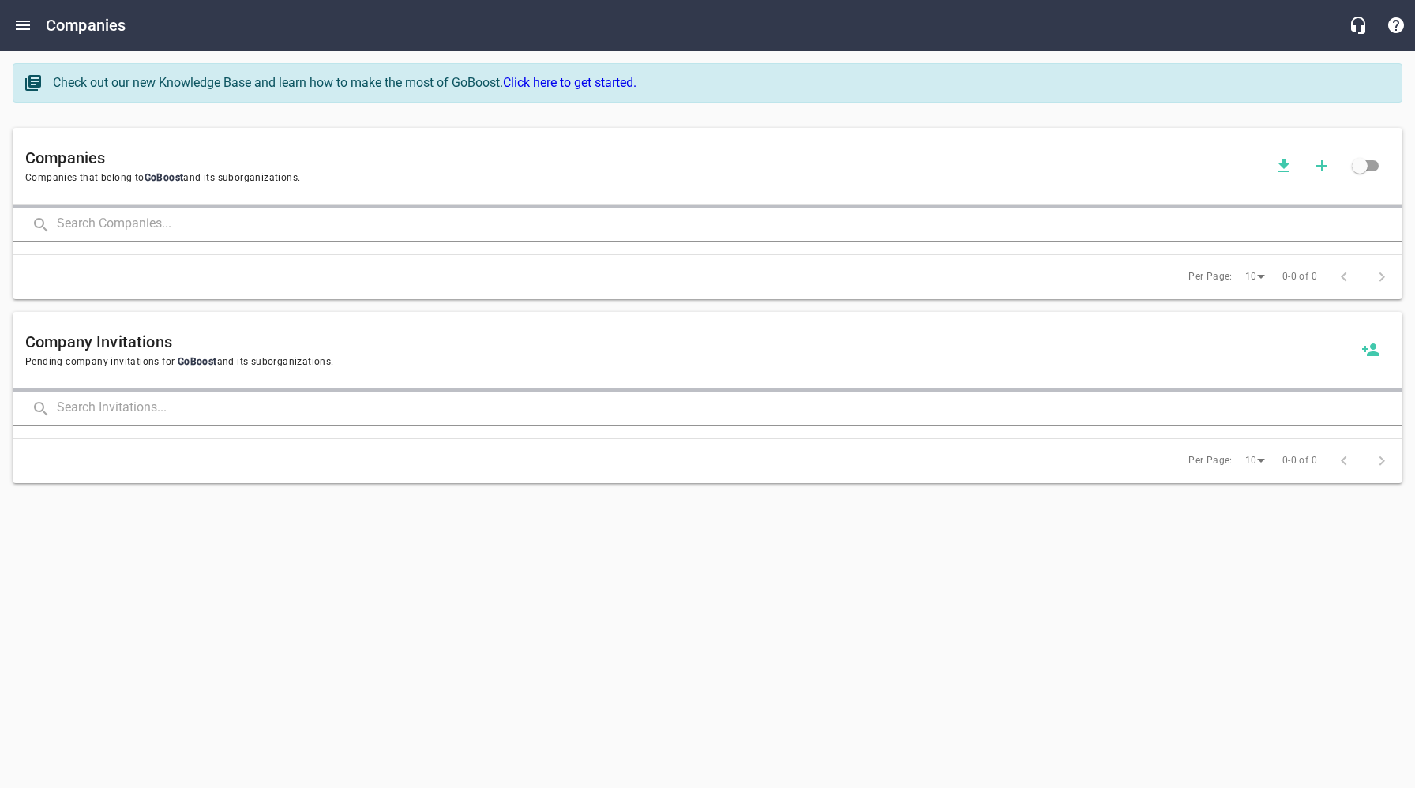
click at [249, 225] on input "text" at bounding box center [730, 225] width 1346 height 34
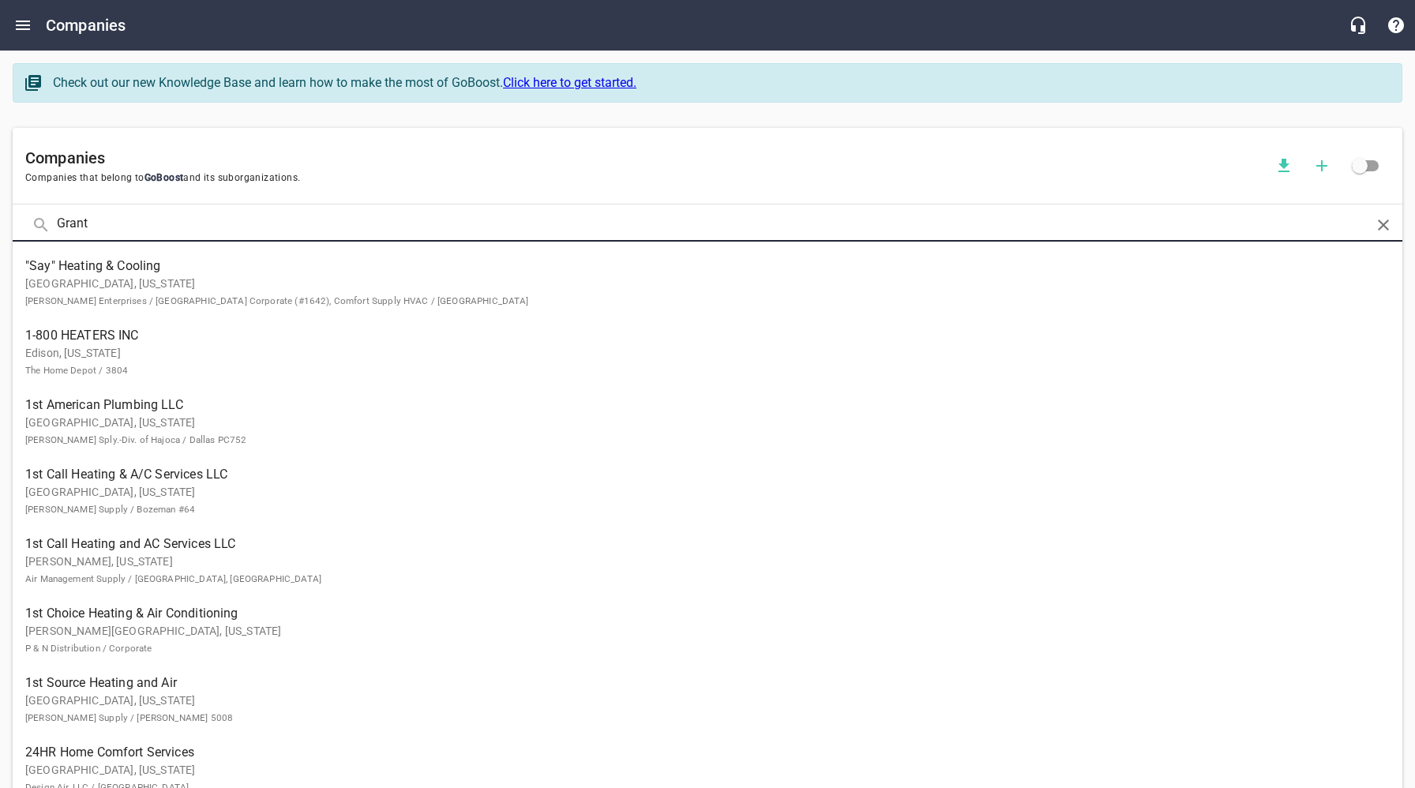
type input "Grant"
click button at bounding box center [0, 0] width 0 height 0
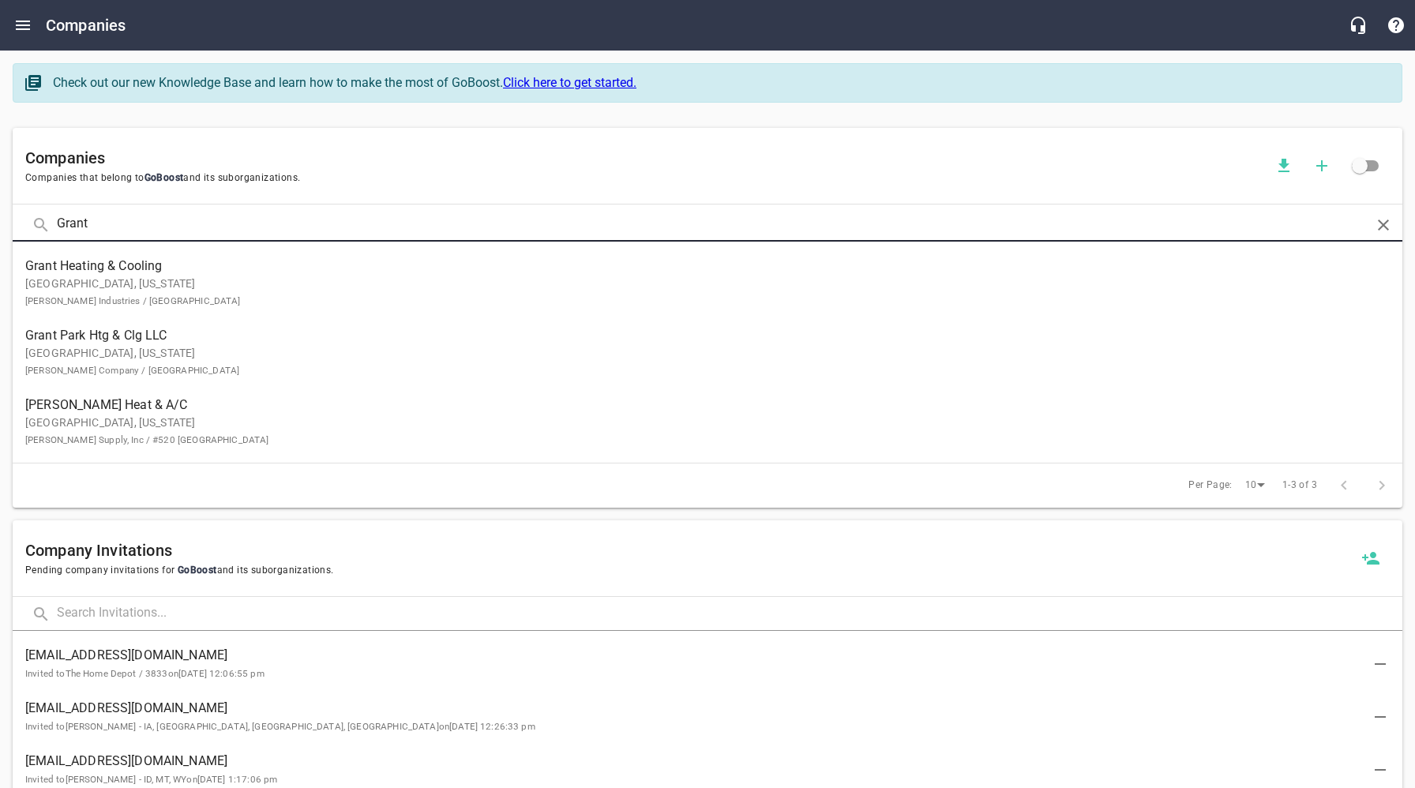
click at [115, 341] on span "Grant Park Htg & Clg LLC" at bounding box center [695, 335] width 1340 height 19
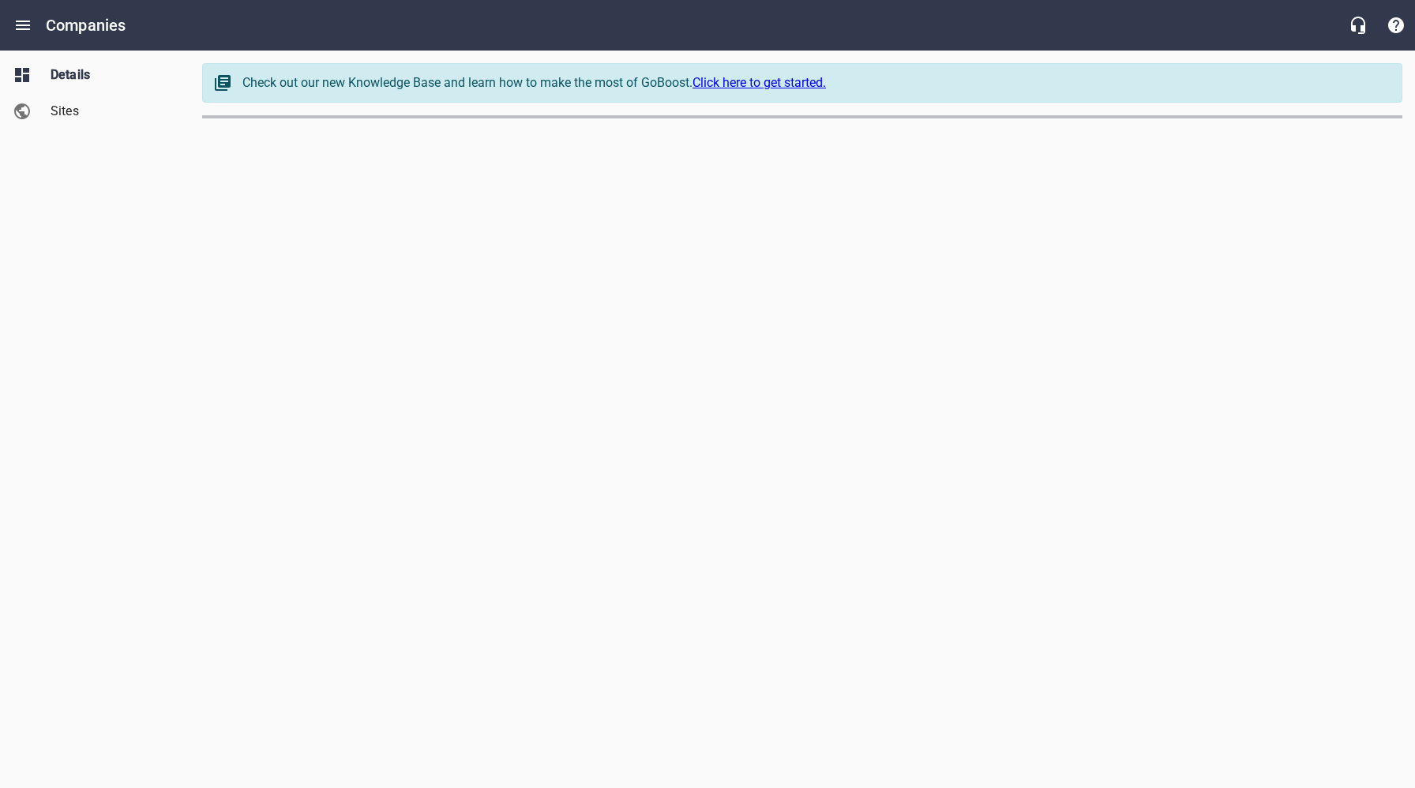
select select "[US_STATE]"
select select "63"
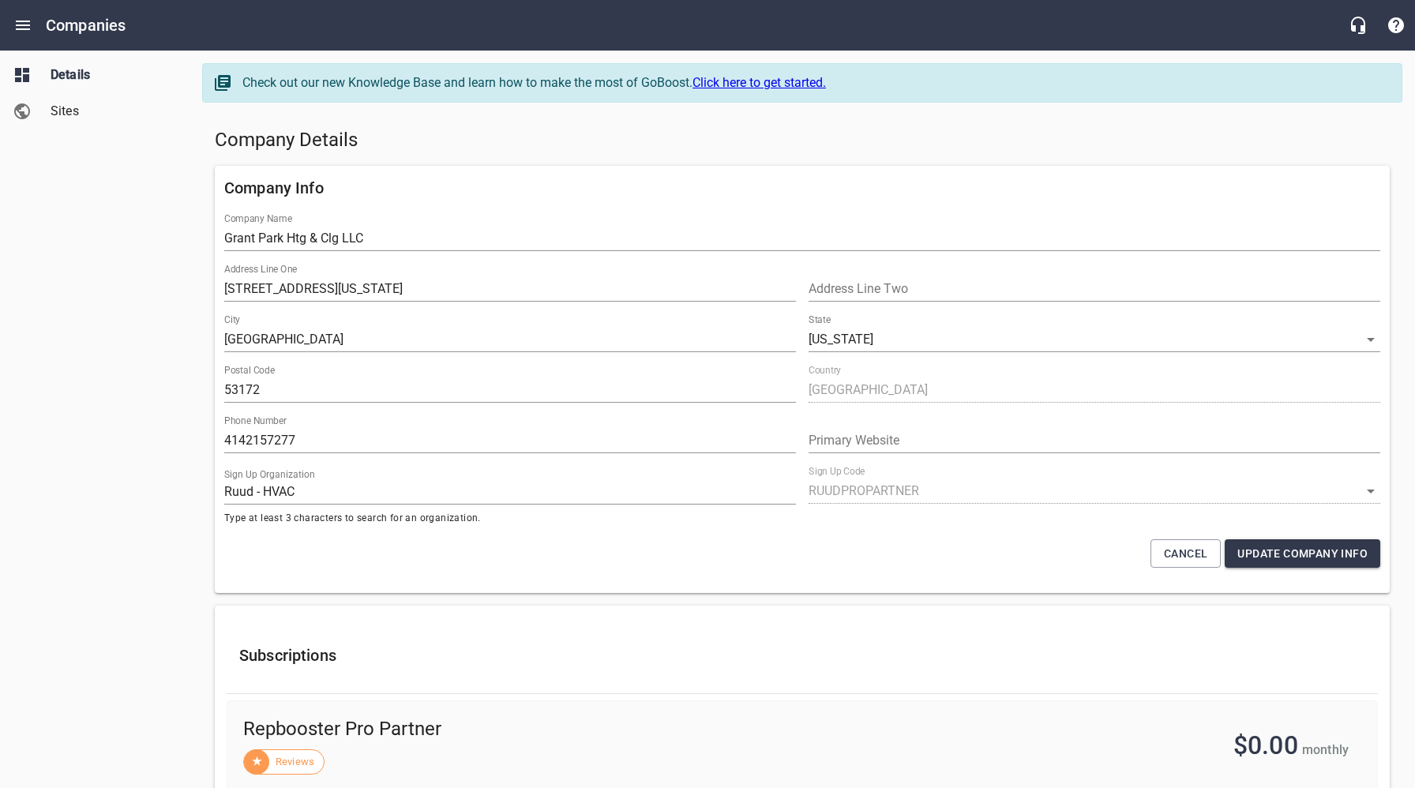
click at [564, 135] on h5 "Company Details" at bounding box center [802, 140] width 1175 height 25
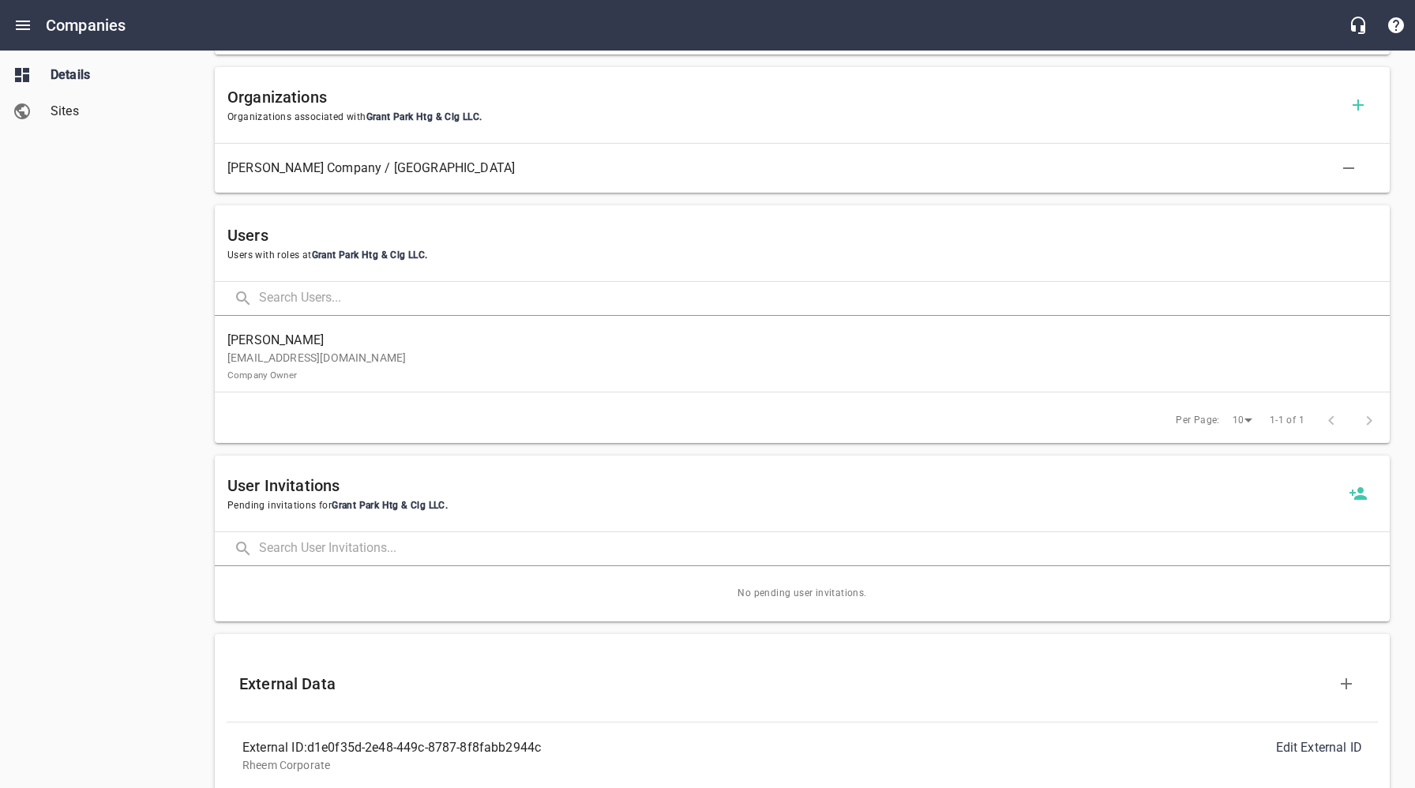
scroll to position [915, 0]
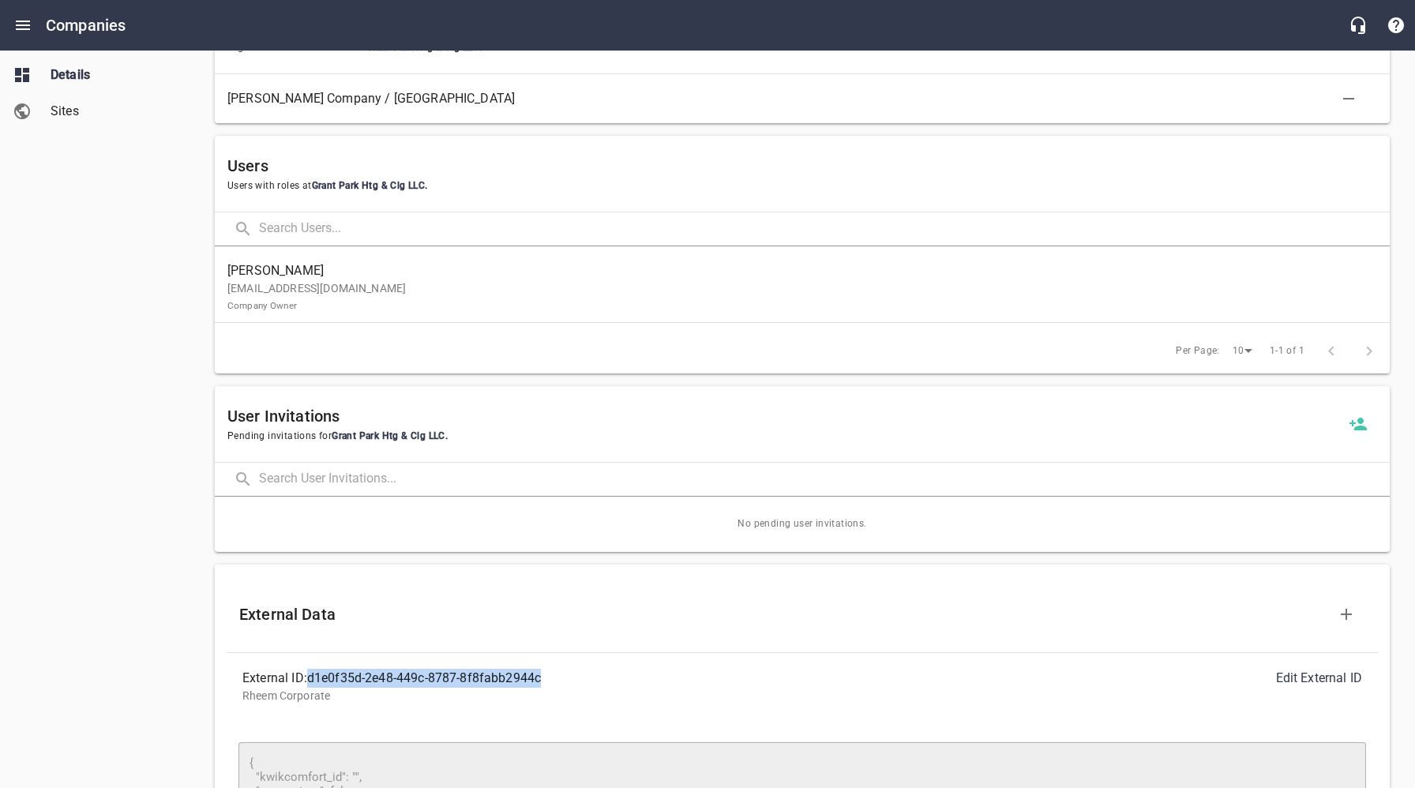
drag, startPoint x: 547, startPoint y: 677, endPoint x: 323, endPoint y: 684, distance: 224.4
click at [310, 684] on div "External ID: d1e0f35d-2e48-449c-8787-8f8fabb2944c" at bounding box center [522, 678] width 560 height 19
copy div "d1e0f35d-2e48-449c-8787-8f8fabb2944c"
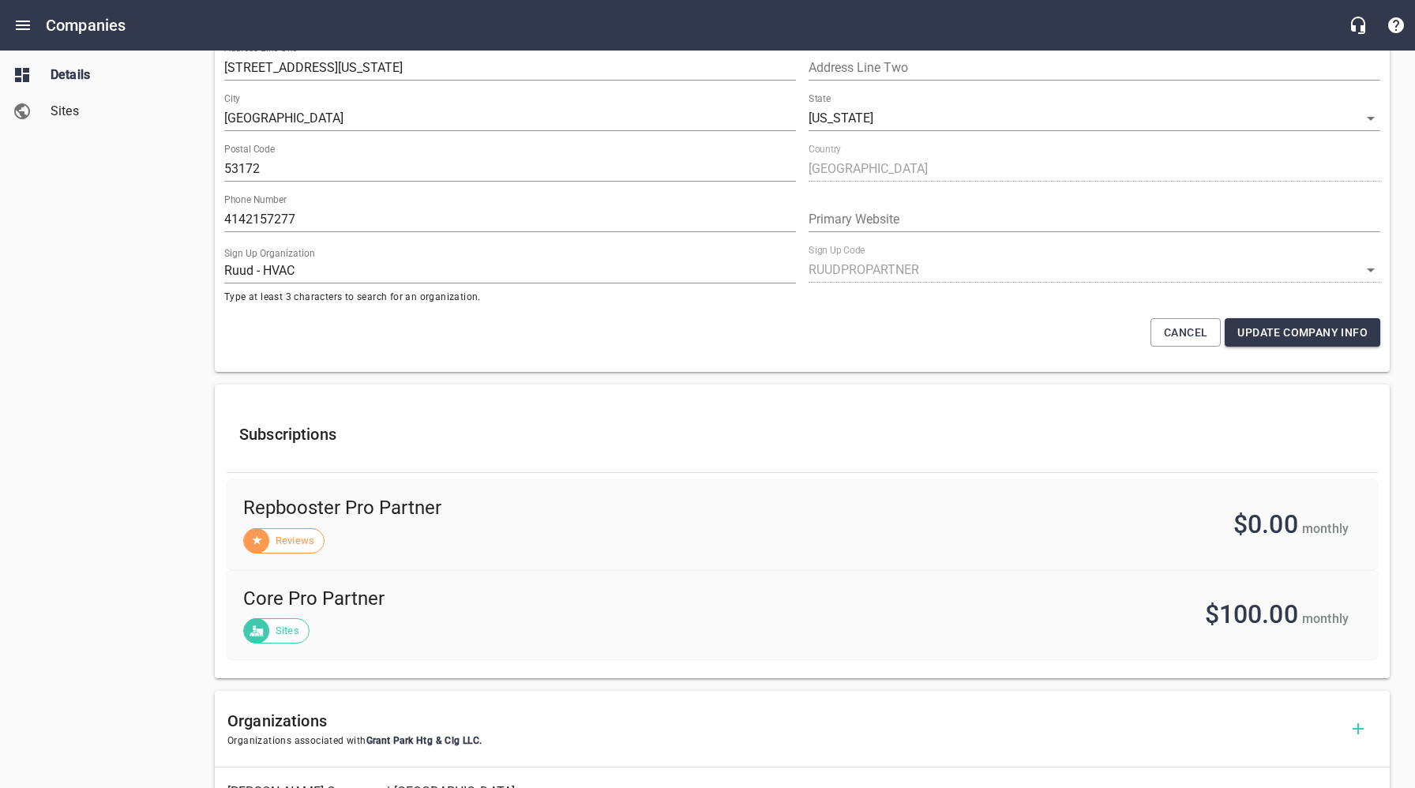
scroll to position [0, 0]
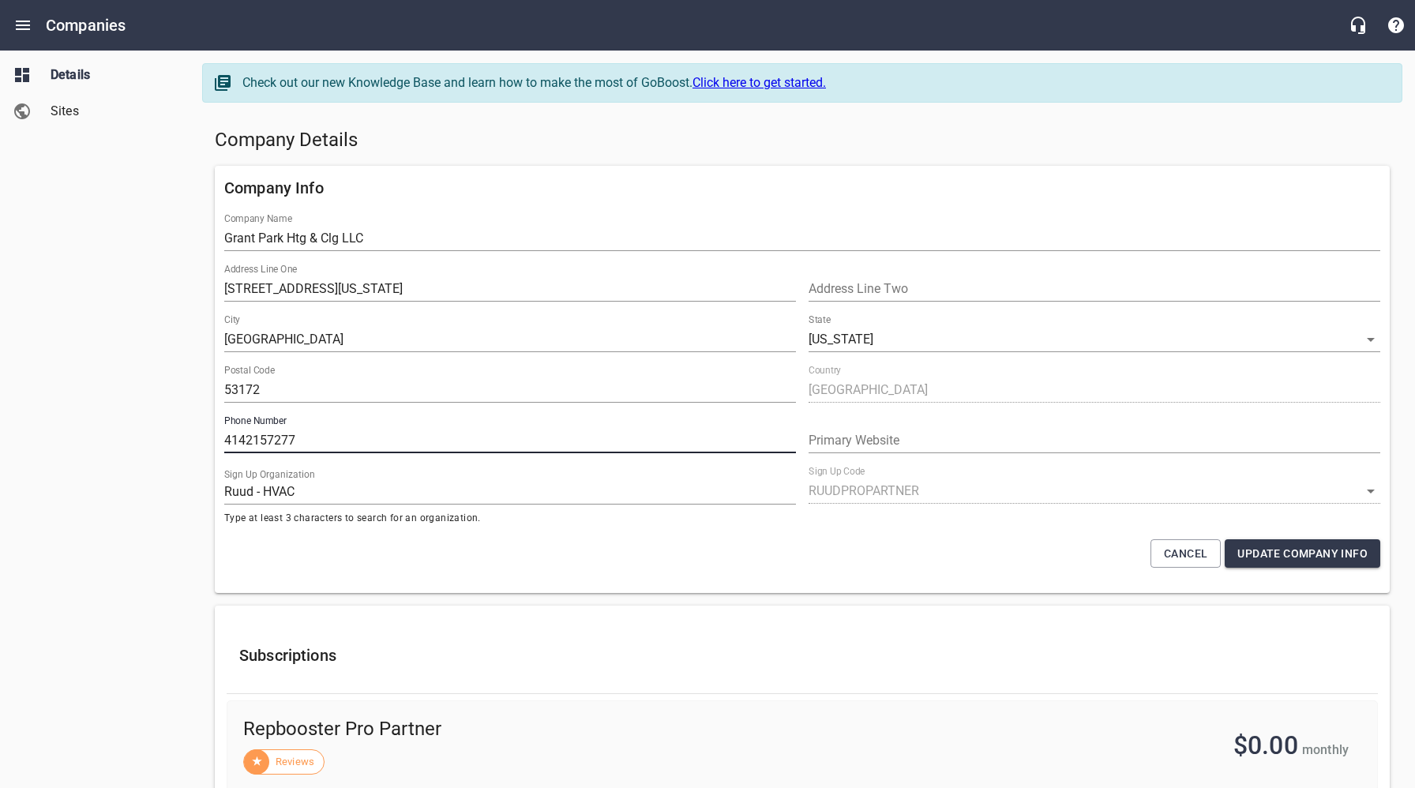
drag, startPoint x: 311, startPoint y: 444, endPoint x: 179, endPoint y: 440, distance: 132.0
drag, startPoint x: 107, startPoint y: 264, endPoint x: 37, endPoint y: 36, distance: 237.9
click at [104, 250] on div "Details Sites" at bounding box center [95, 394] width 190 height 788
click at [26, 23] on icon "Open drawer" at bounding box center [22, 25] width 19 height 19
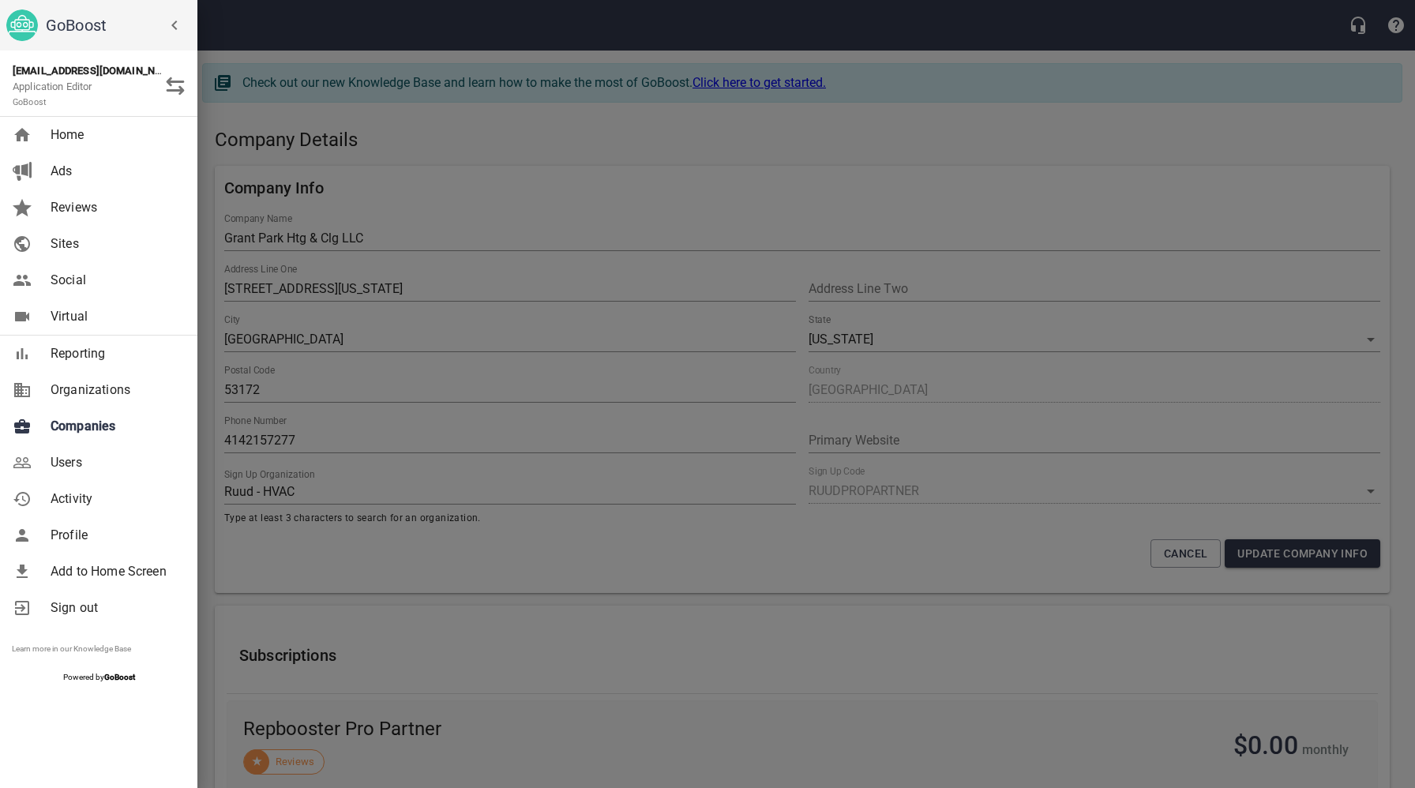
click at [110, 423] on span "Companies" at bounding box center [115, 426] width 128 height 19
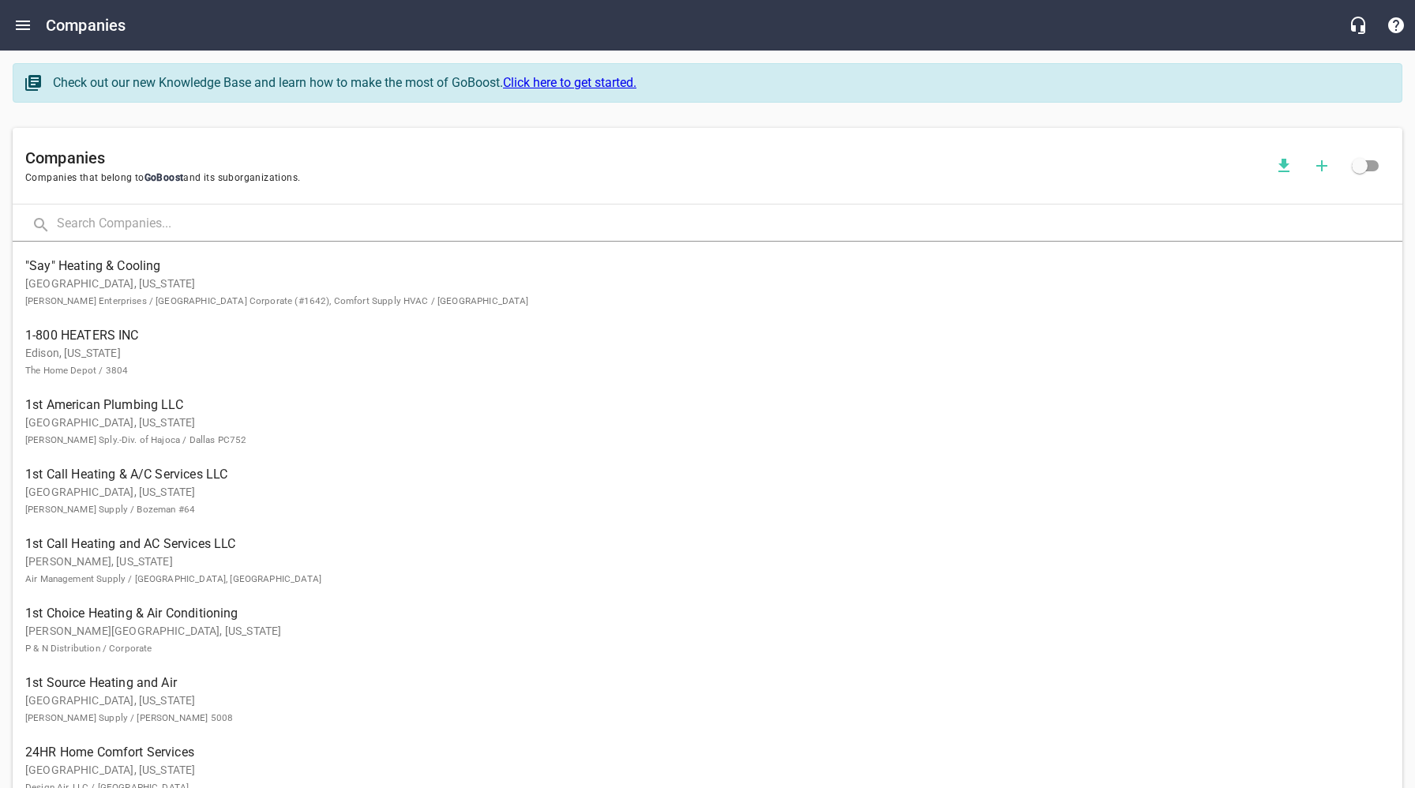
click at [253, 227] on input "text" at bounding box center [730, 225] width 1346 height 34
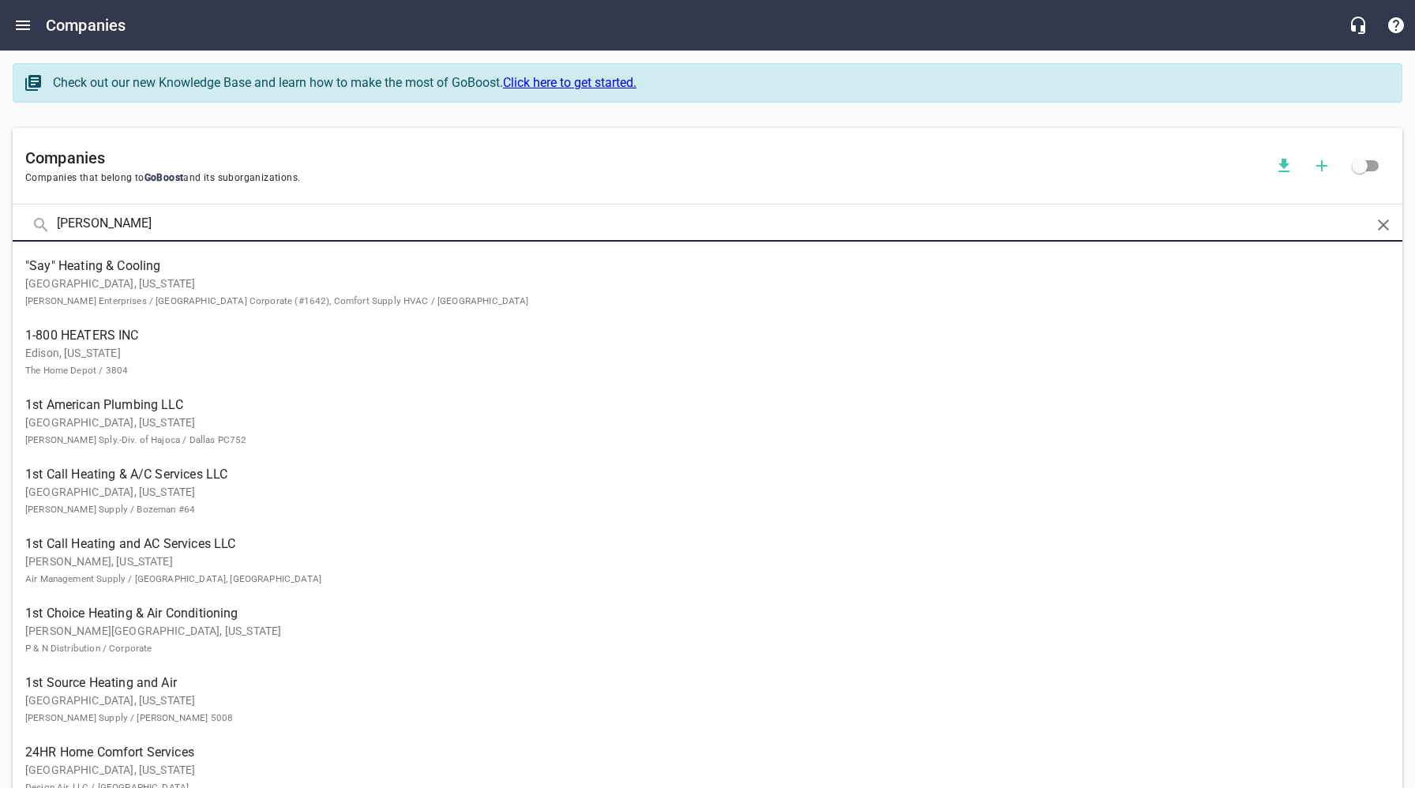
type input "Reitz"
click button at bounding box center [0, 0] width 0 height 0
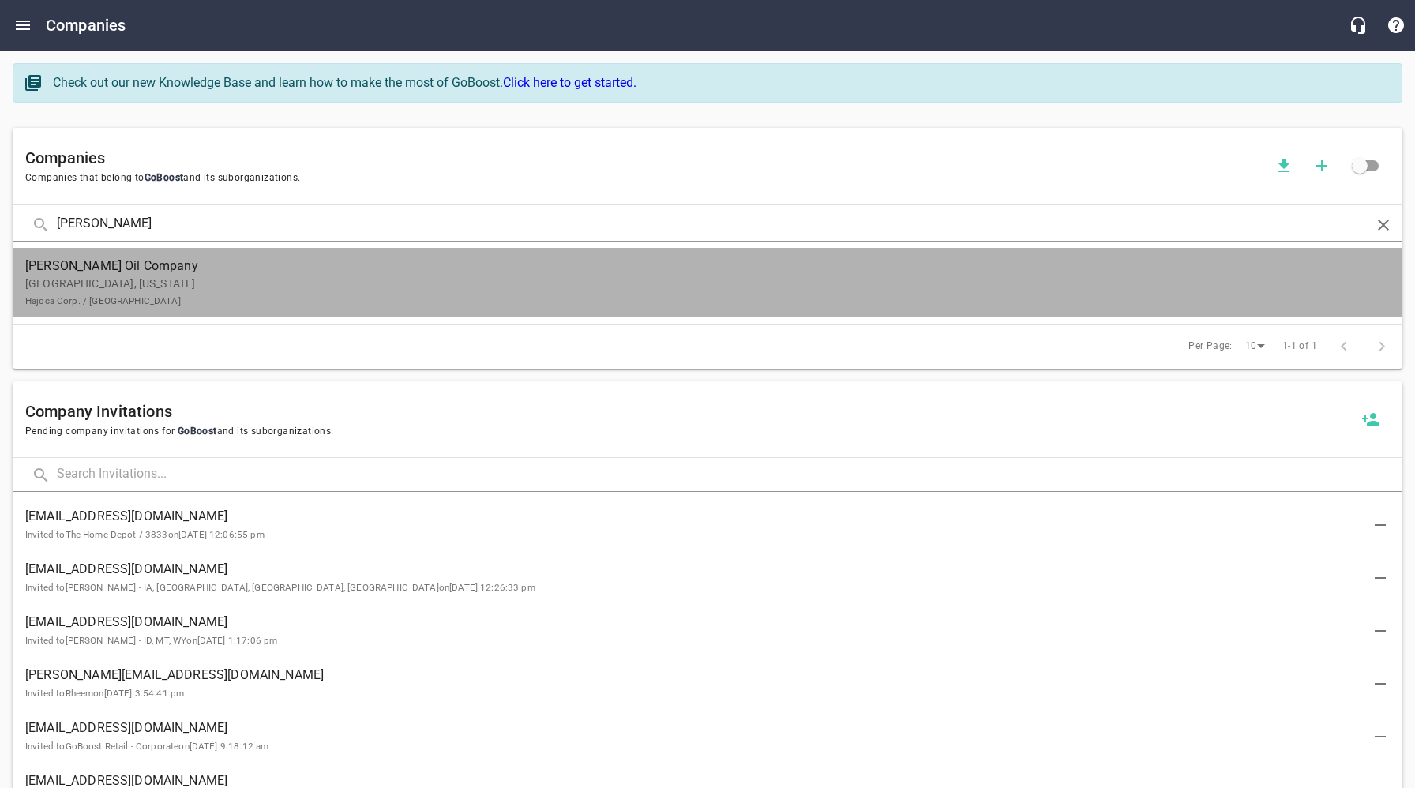
click at [173, 285] on p "Lancaster, Pennsylvania Hajoca Corp. / York" at bounding box center [695, 292] width 1340 height 33
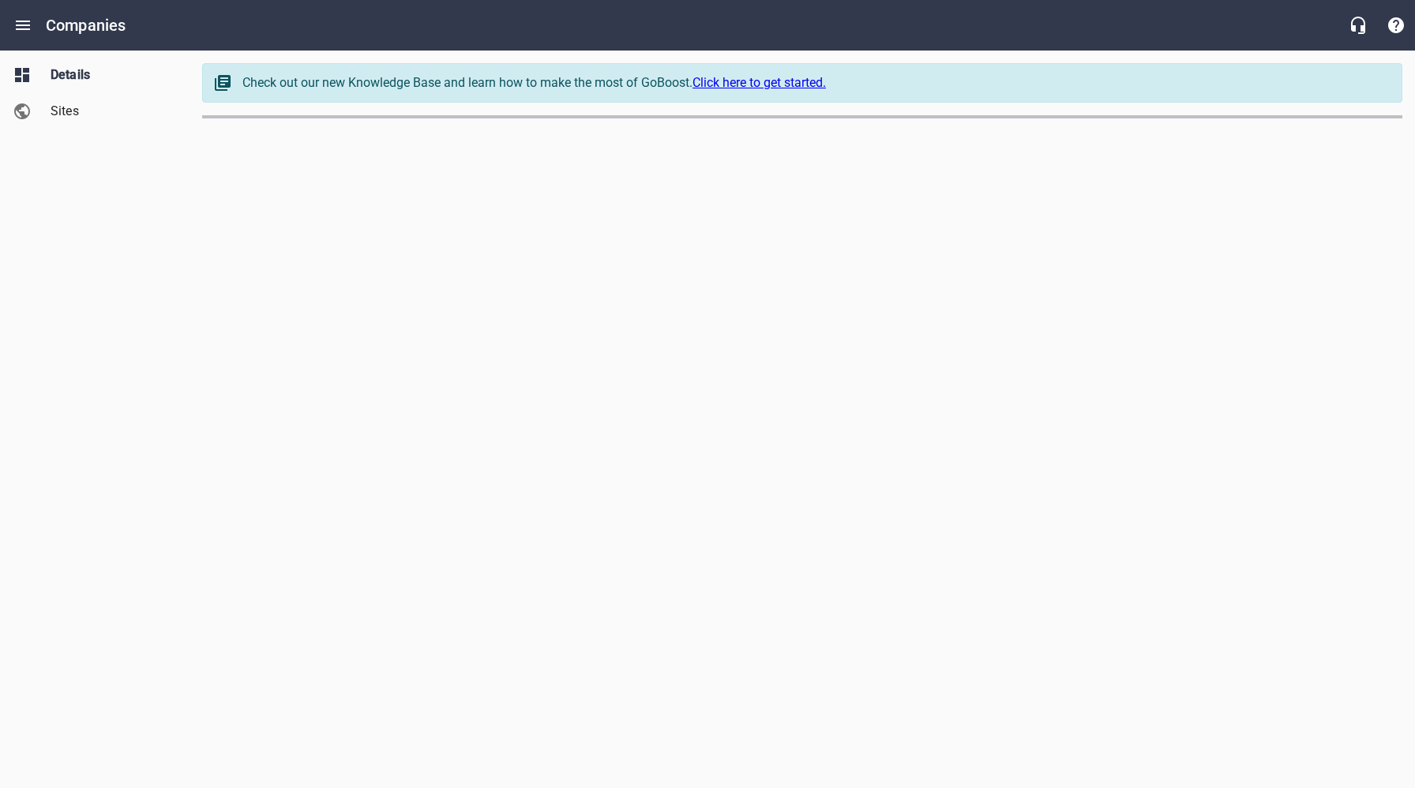
select select "[US_STATE]"
select select "62"
